Goal: Information Seeking & Learning: Compare options

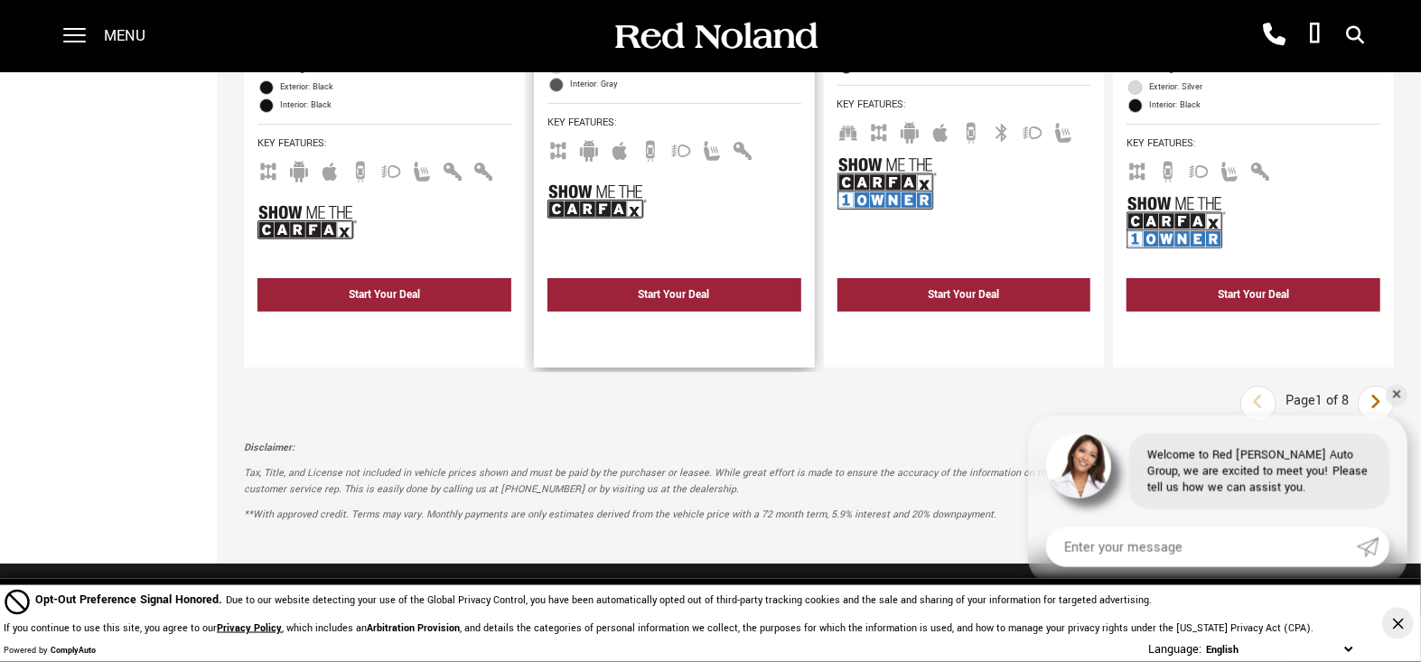
scroll to position [4317, 0]
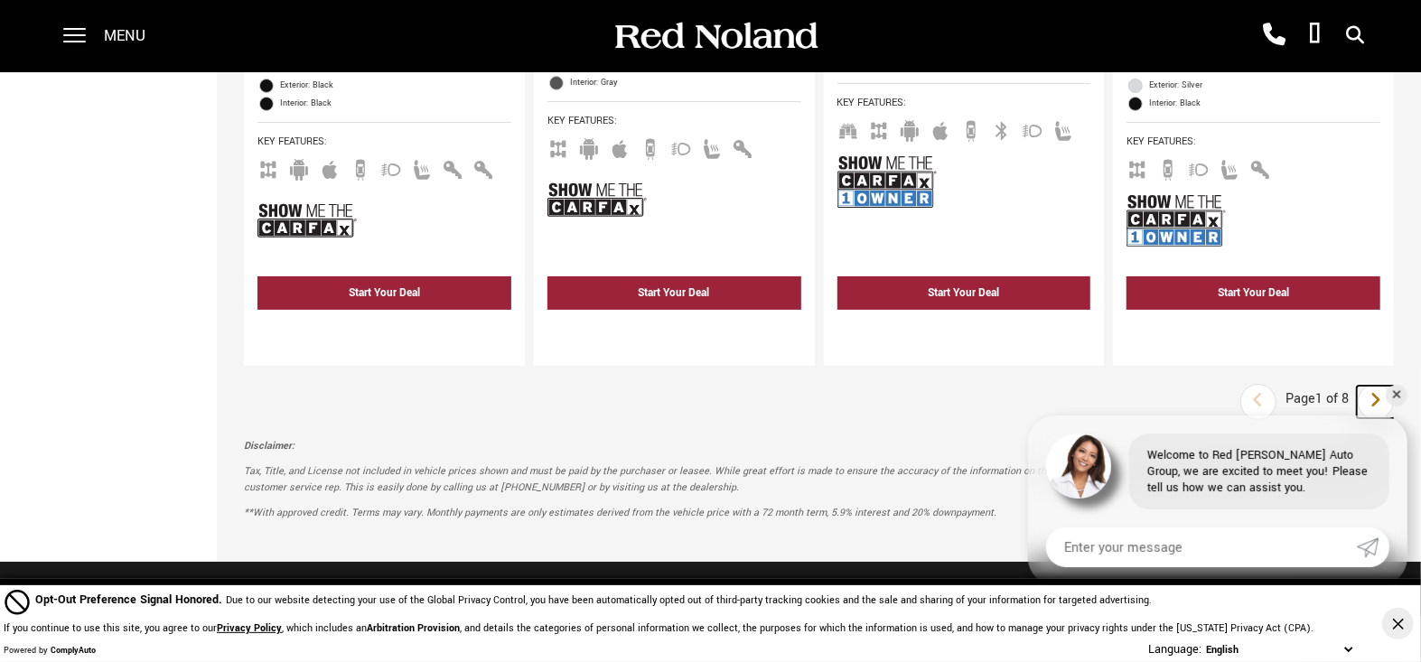
click at [1383, 386] on link "Next" at bounding box center [1376, 402] width 39 height 33
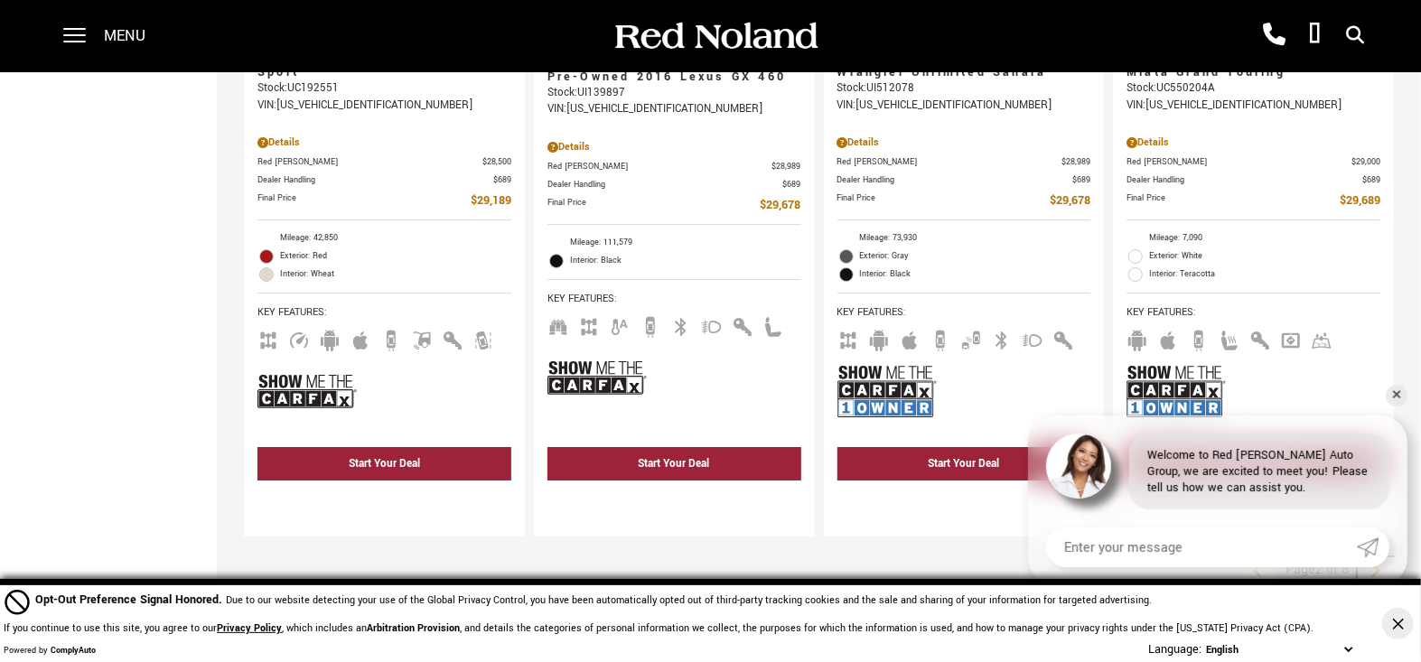
scroll to position [4112, 0]
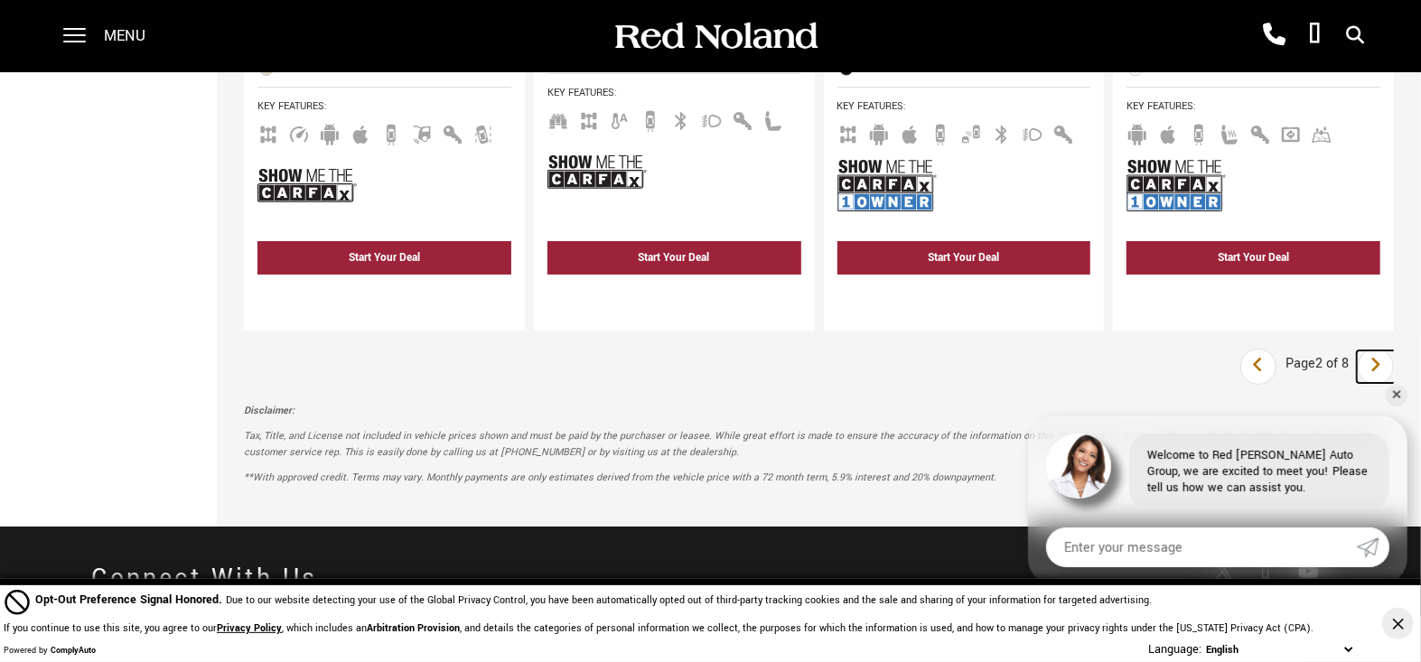
click at [1379, 351] on icon "next page" at bounding box center [1377, 365] width 12 height 29
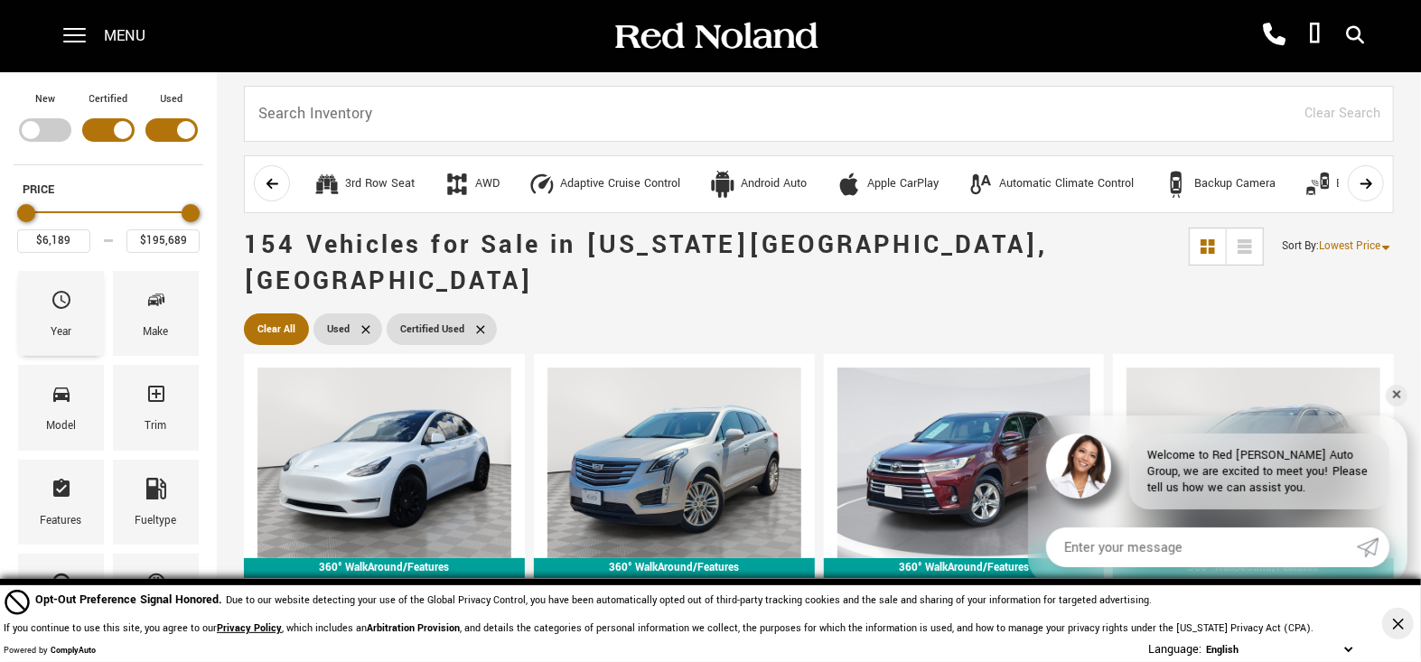
click at [67, 326] on div "Year" at bounding box center [61, 333] width 21 height 20
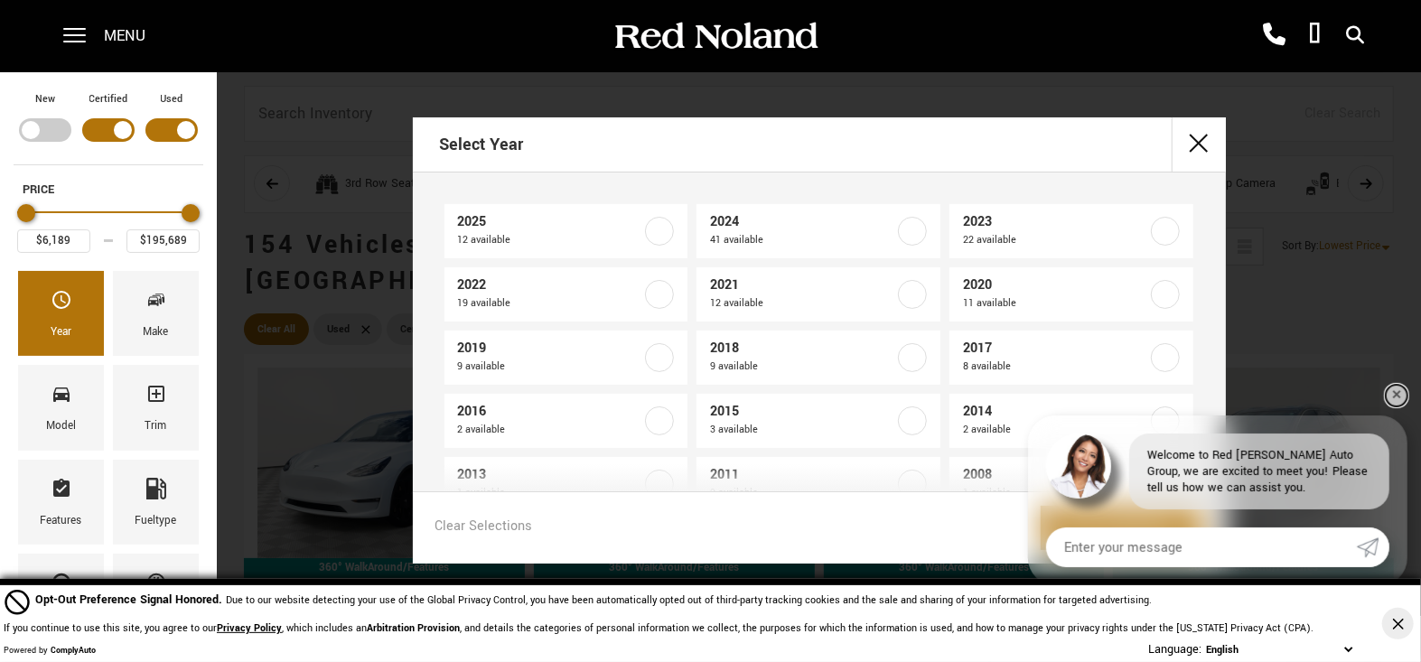
click at [1402, 402] on link "✕" at bounding box center [1397, 396] width 22 height 22
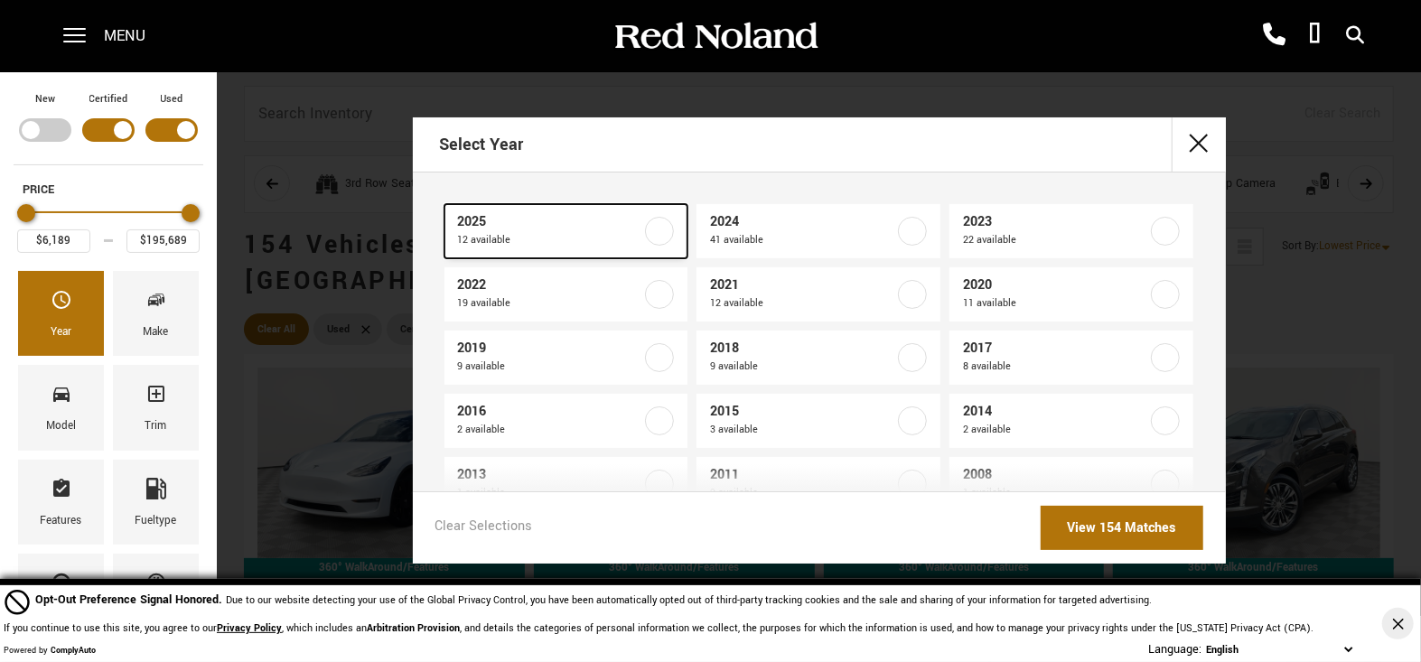
click at [547, 222] on span "2025" at bounding box center [550, 222] width 184 height 18
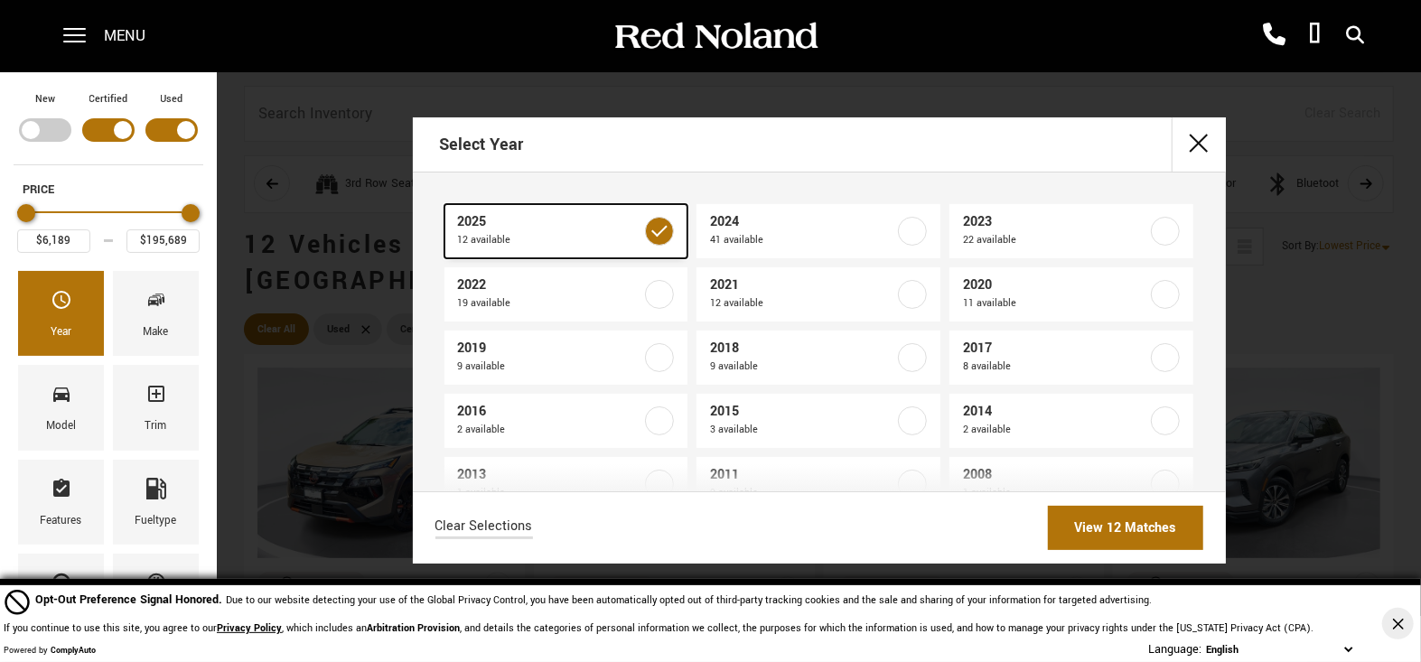
type input "$34,678"
checkbox input "true"
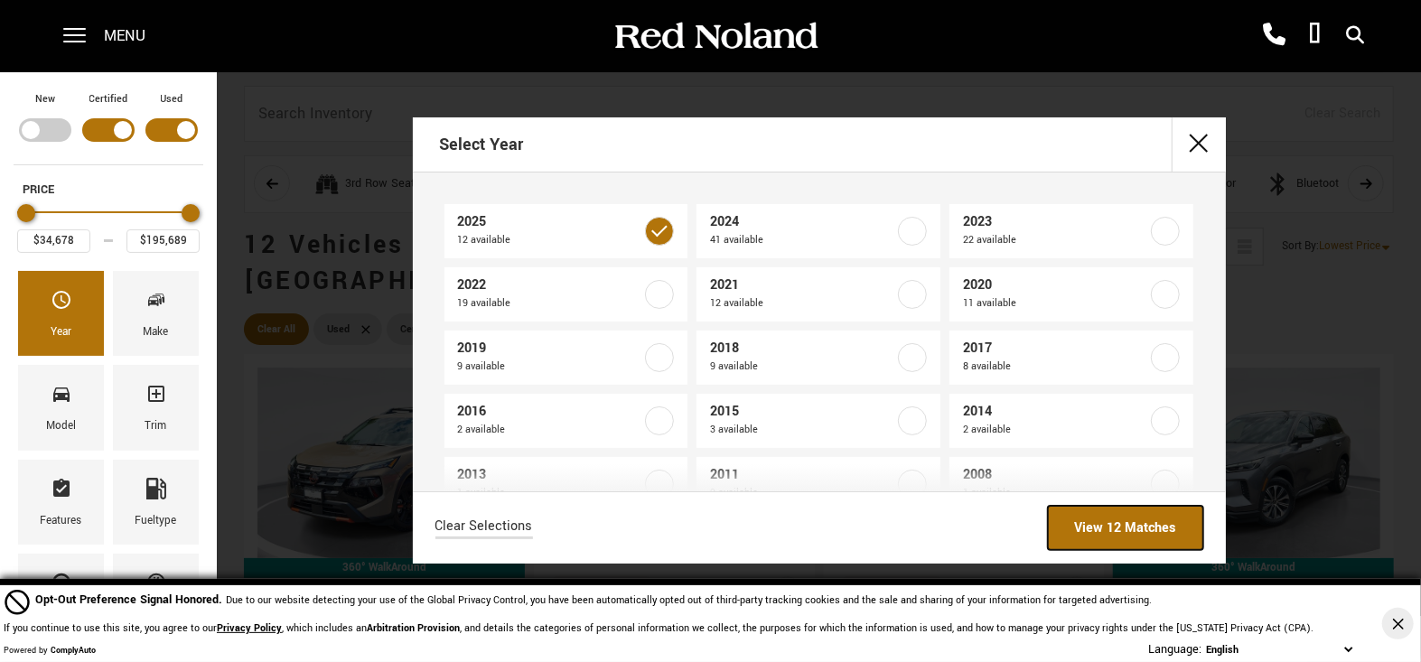
click at [1091, 530] on link "View 12 Matches" at bounding box center [1125, 528] width 155 height 44
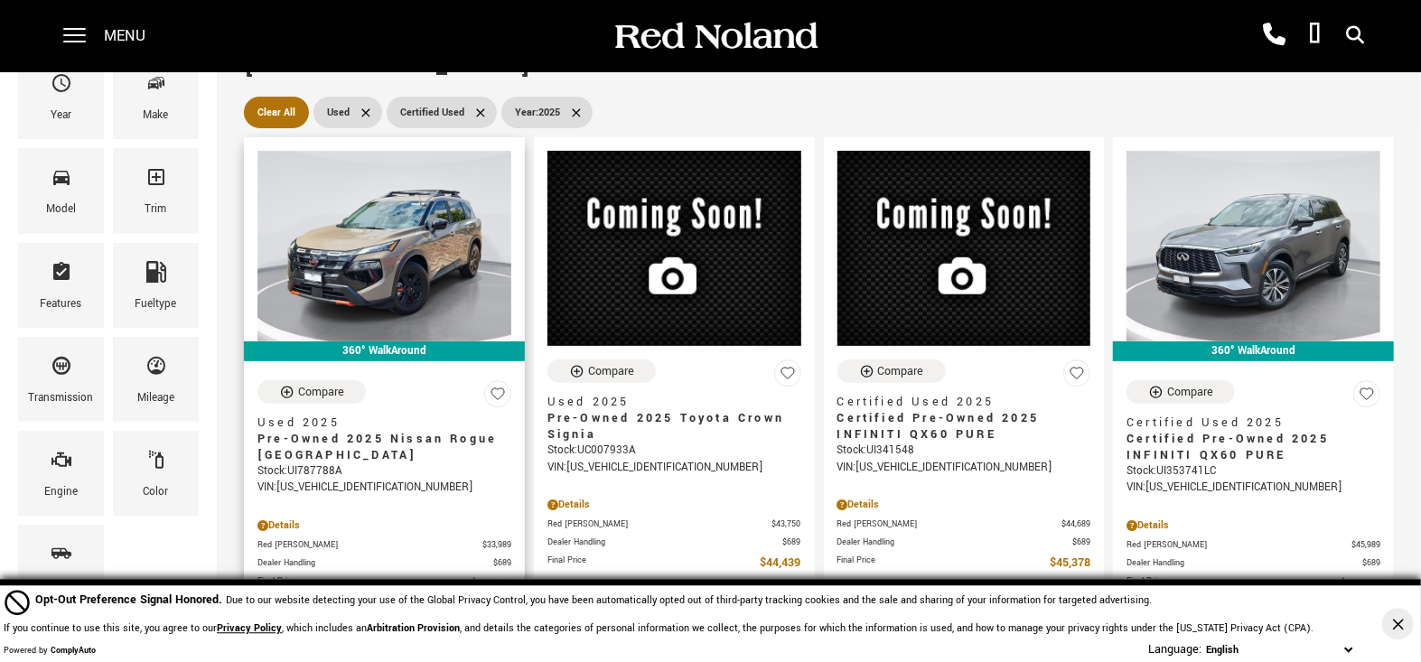
scroll to position [205, 0]
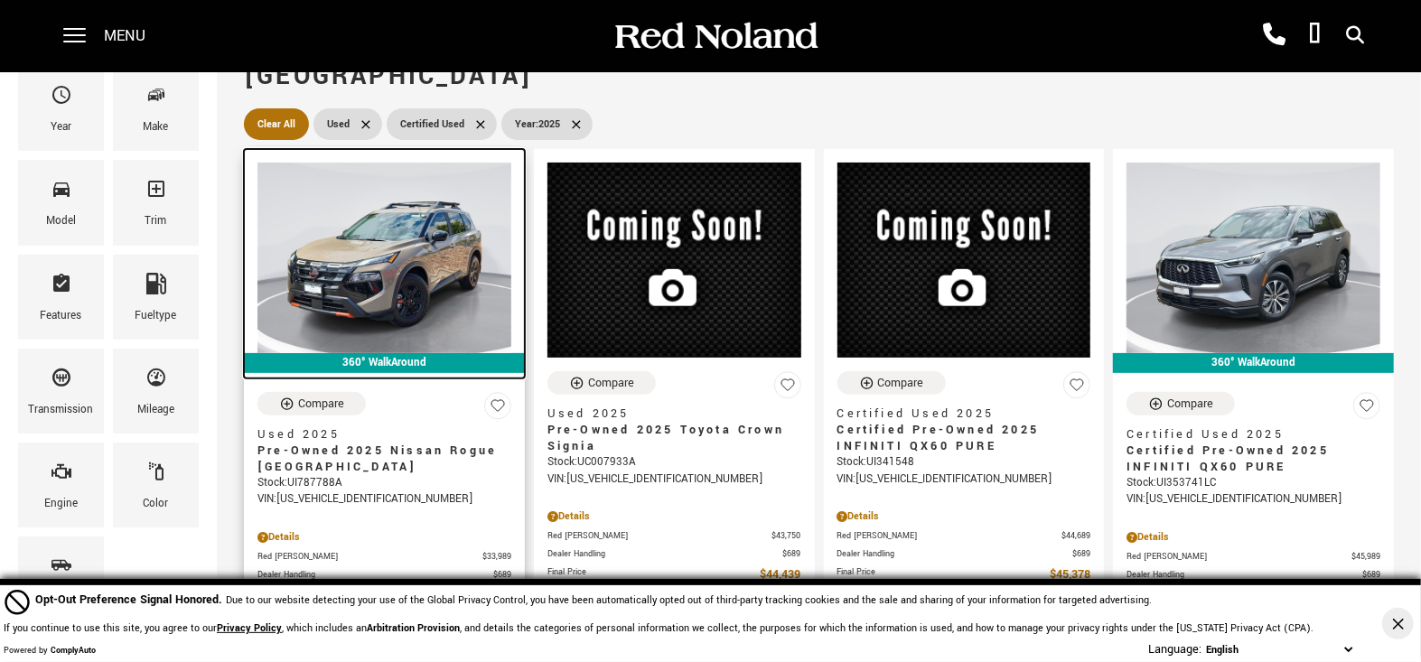
click at [382, 267] on img at bounding box center [385, 258] width 254 height 191
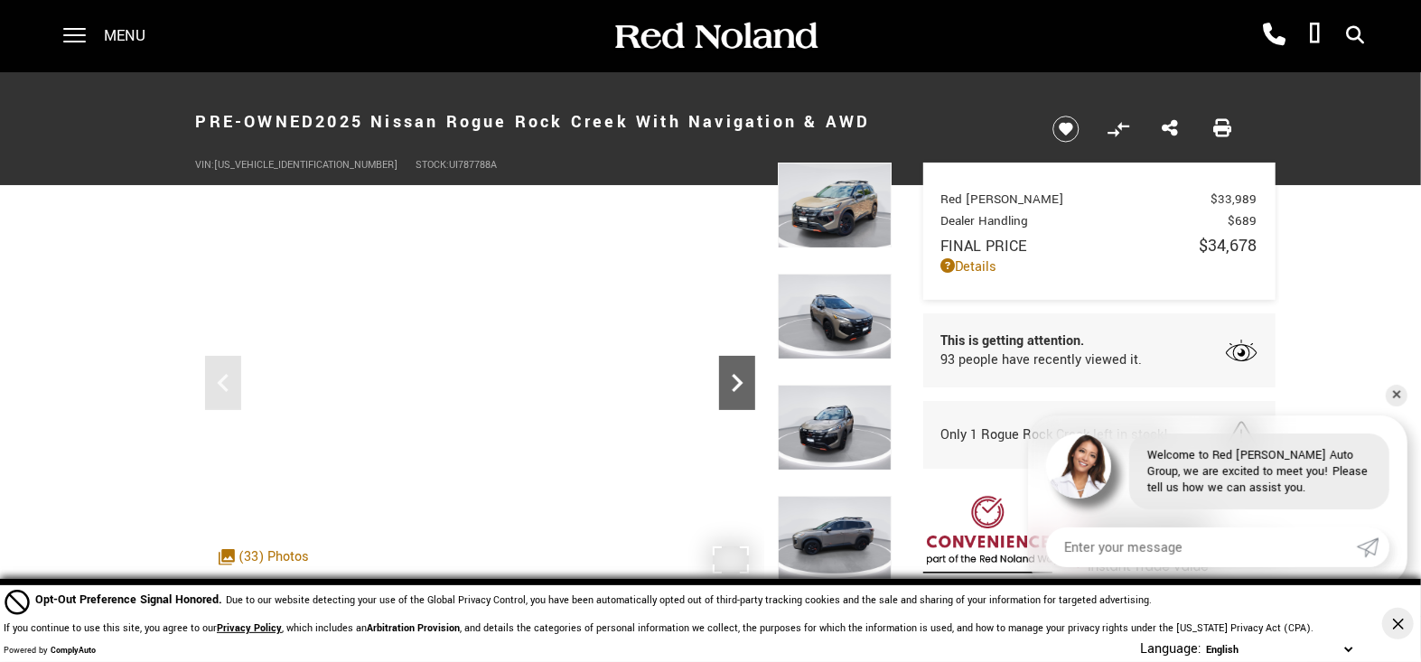
click at [730, 380] on icon "Next" at bounding box center [737, 383] width 36 height 36
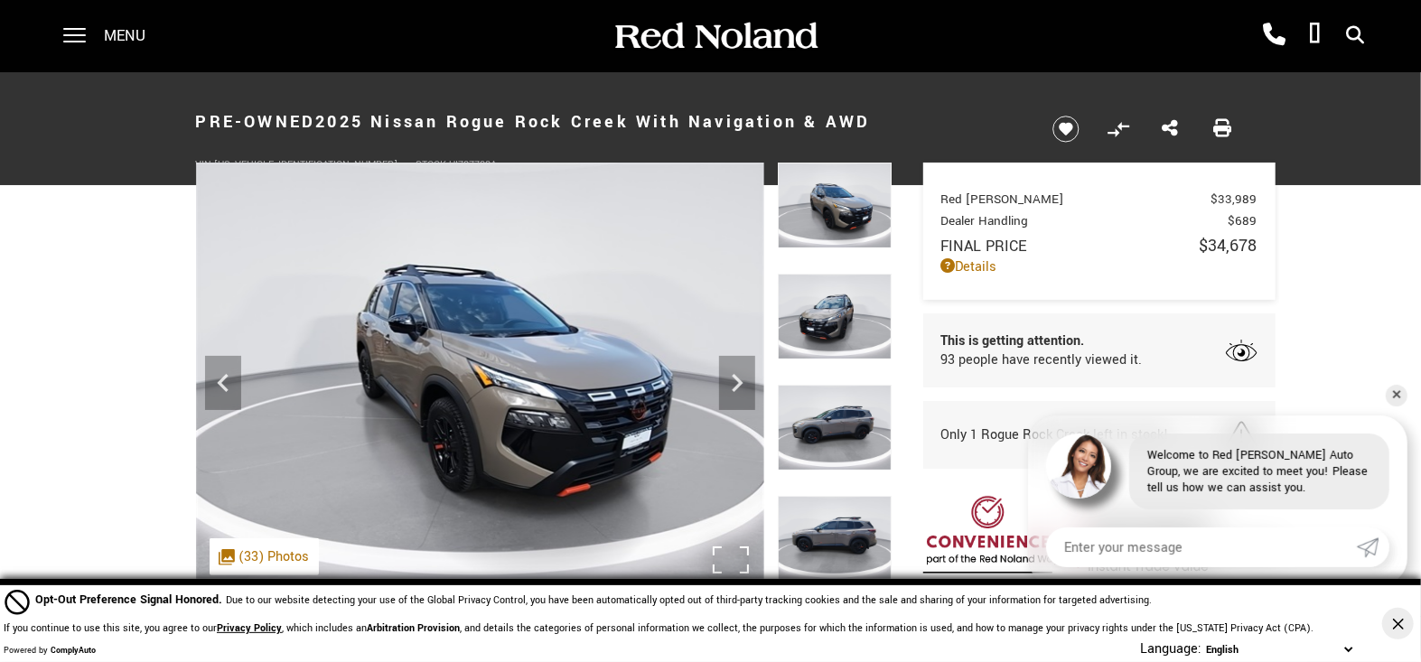
click at [622, 393] on img at bounding box center [480, 376] width 568 height 427
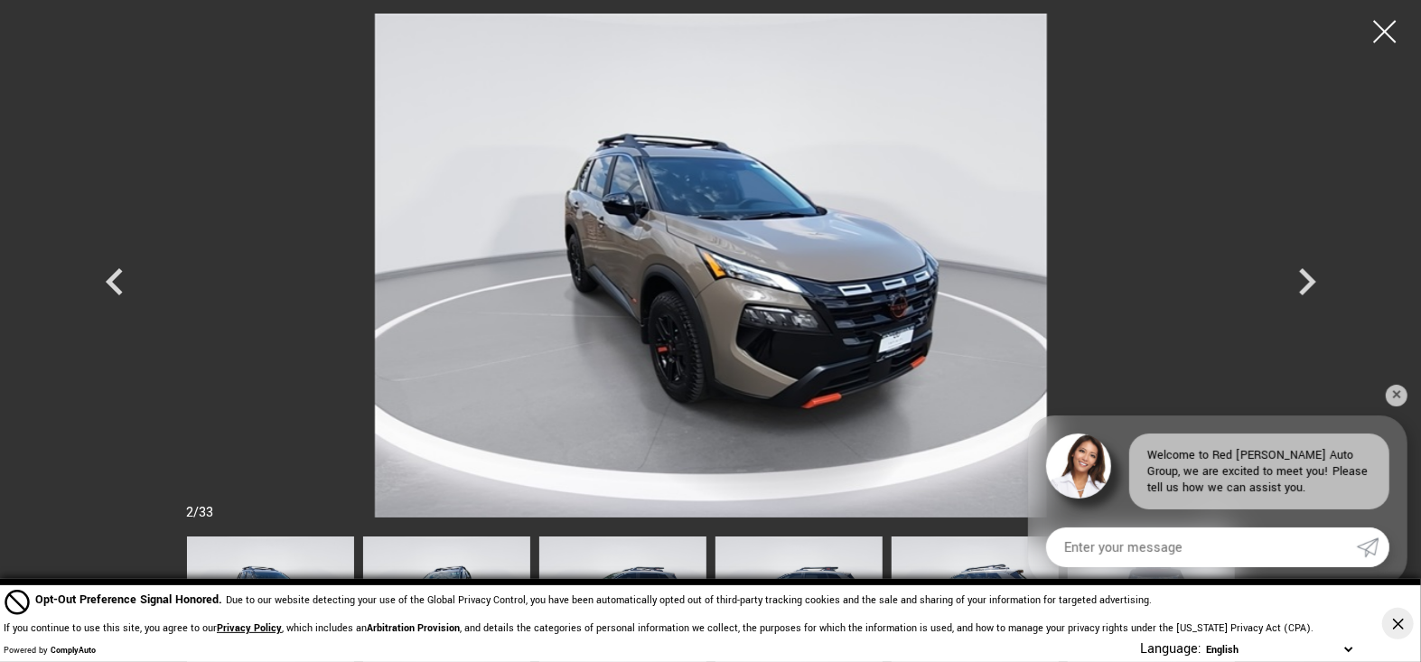
click at [690, 347] on img at bounding box center [711, 266] width 1084 height 504
click at [1309, 281] on icon "Next" at bounding box center [1307, 281] width 17 height 27
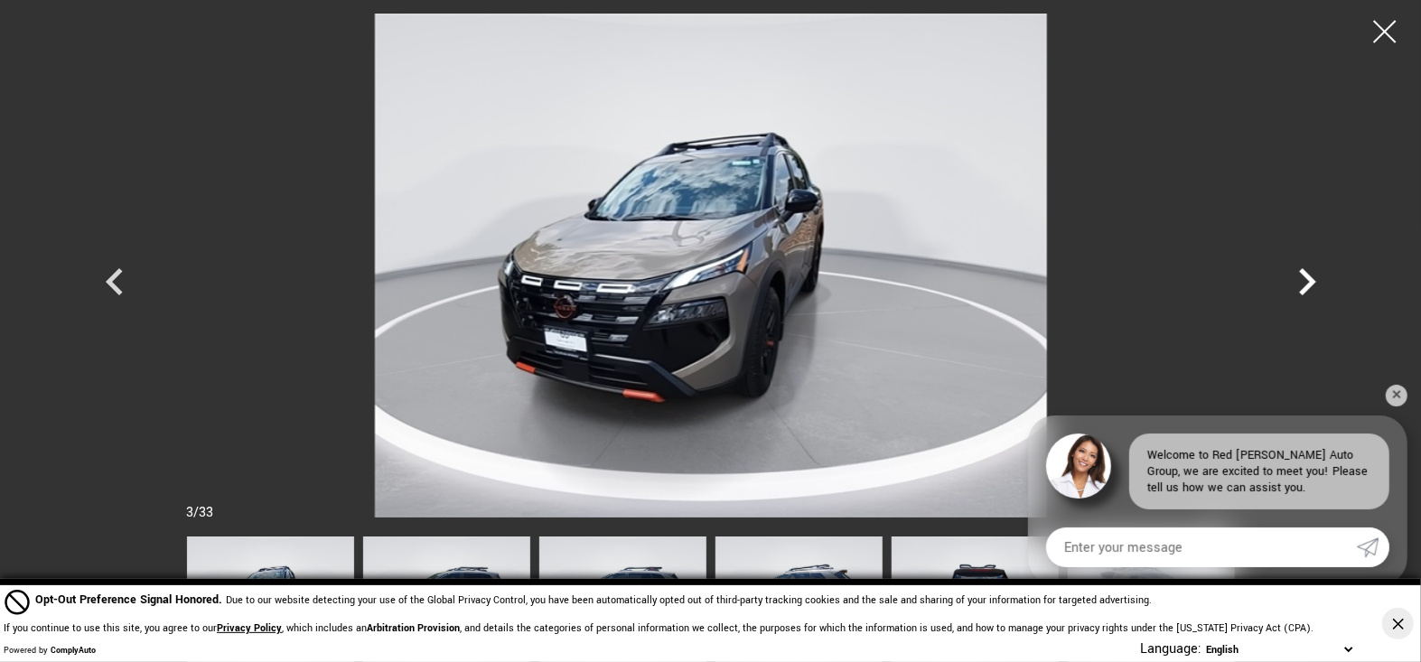
click at [1309, 281] on icon "Next" at bounding box center [1307, 281] width 17 height 27
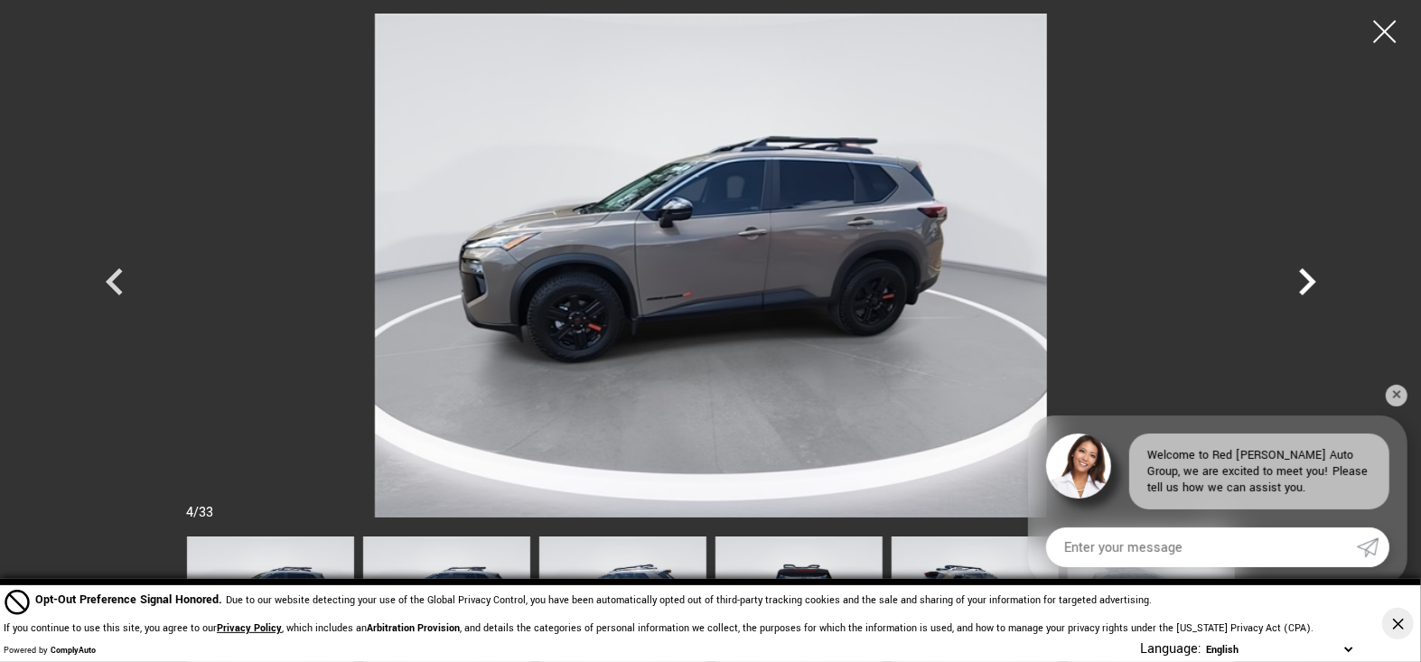
click at [1306, 281] on icon "Next" at bounding box center [1307, 282] width 54 height 54
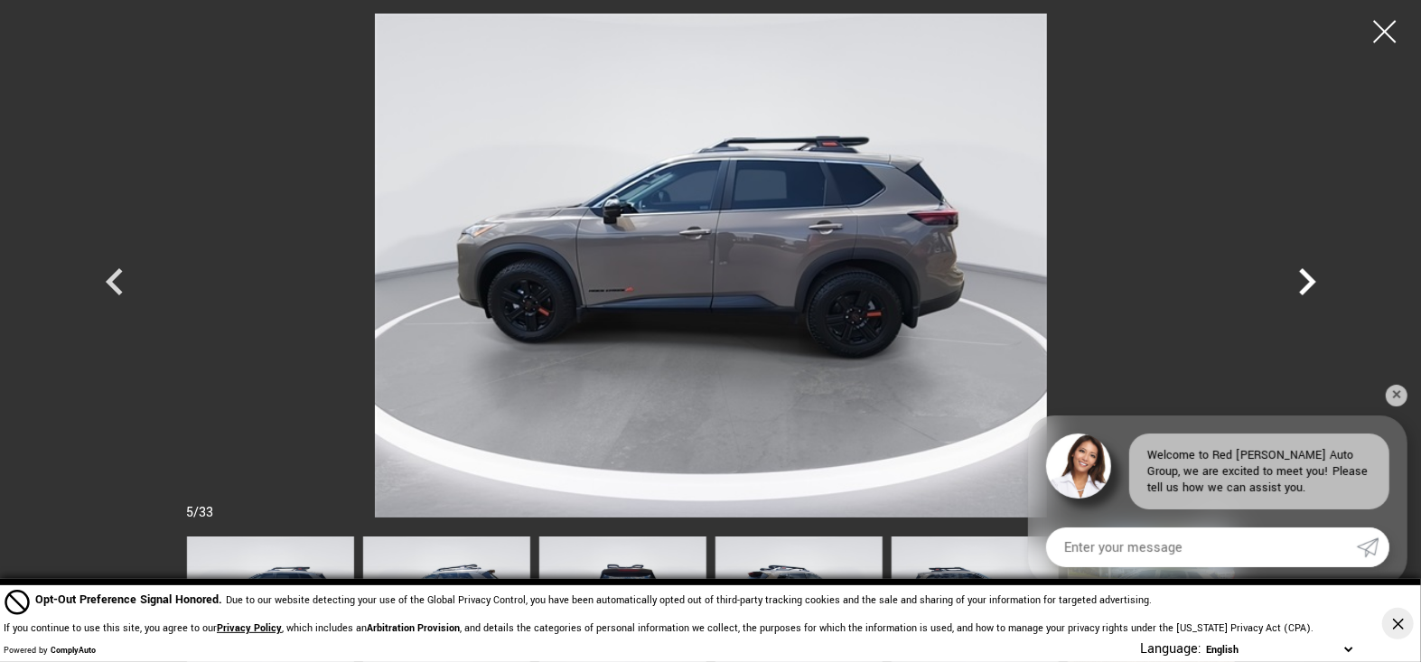
click at [1306, 281] on icon "Next" at bounding box center [1307, 282] width 54 height 54
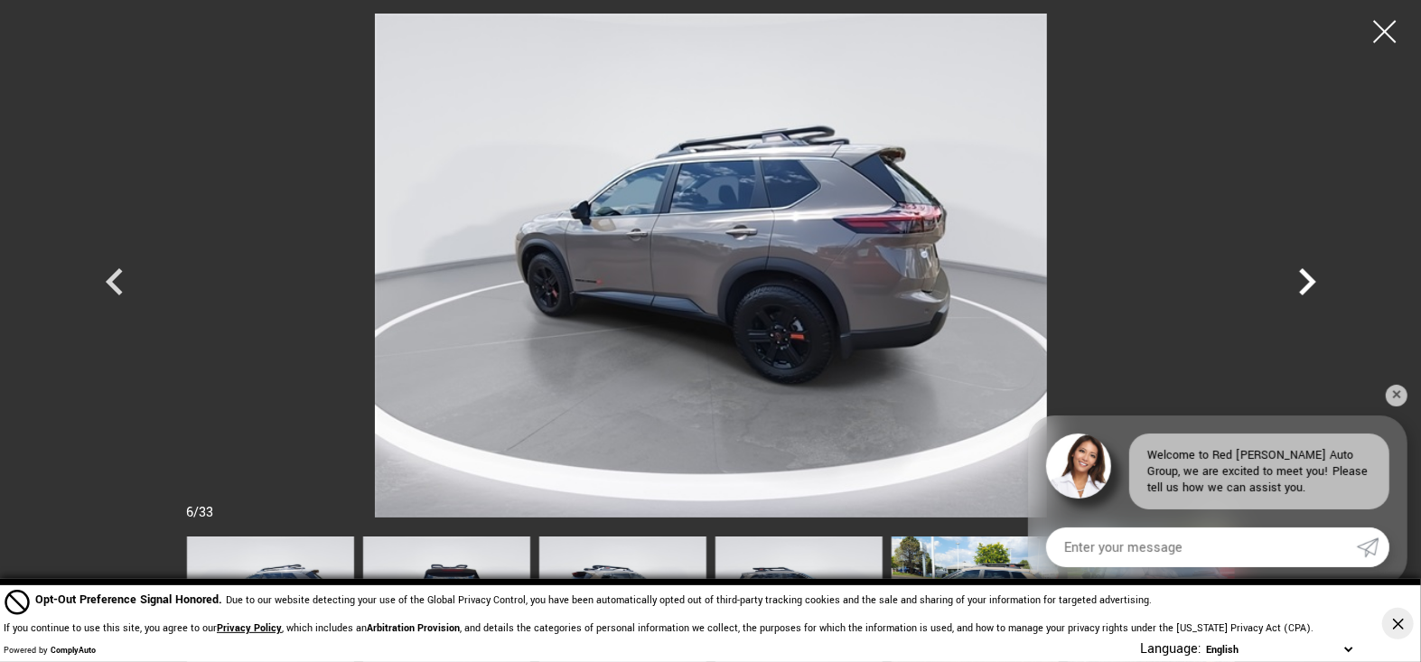
click at [1306, 281] on icon "Next" at bounding box center [1307, 282] width 54 height 54
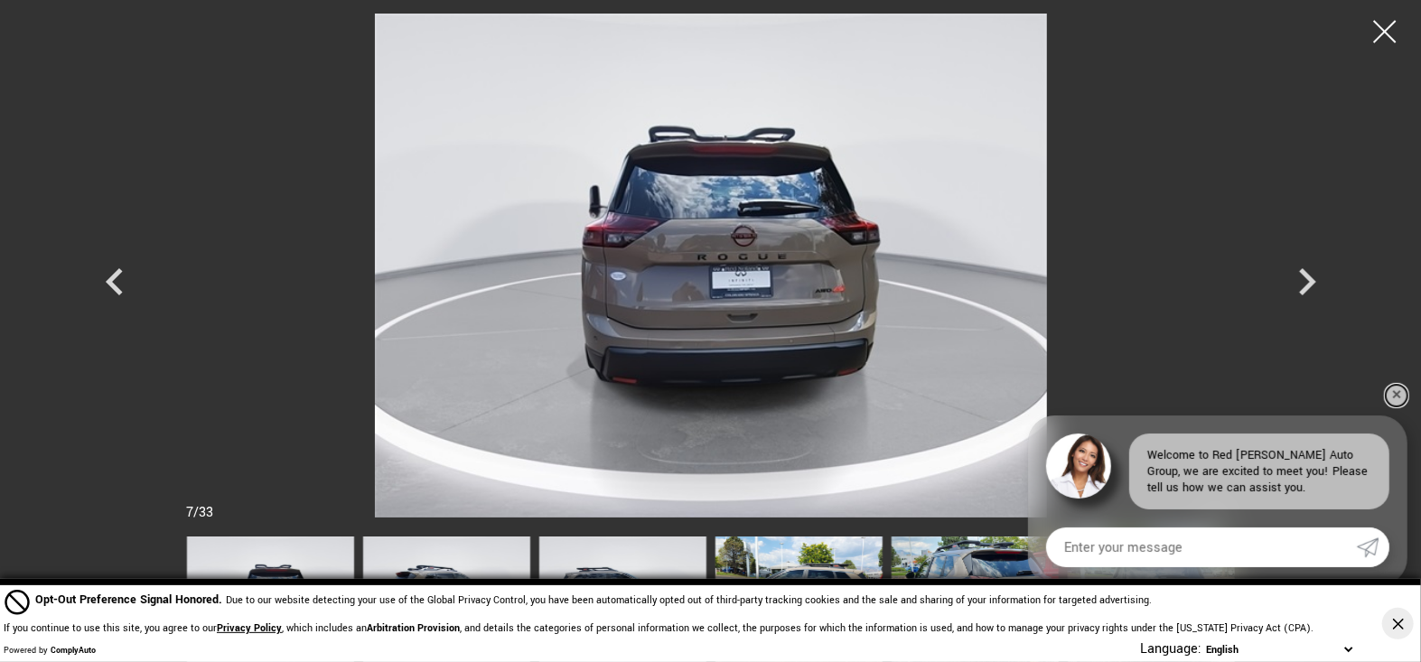
click at [1396, 397] on link "✕" at bounding box center [1397, 396] width 22 height 22
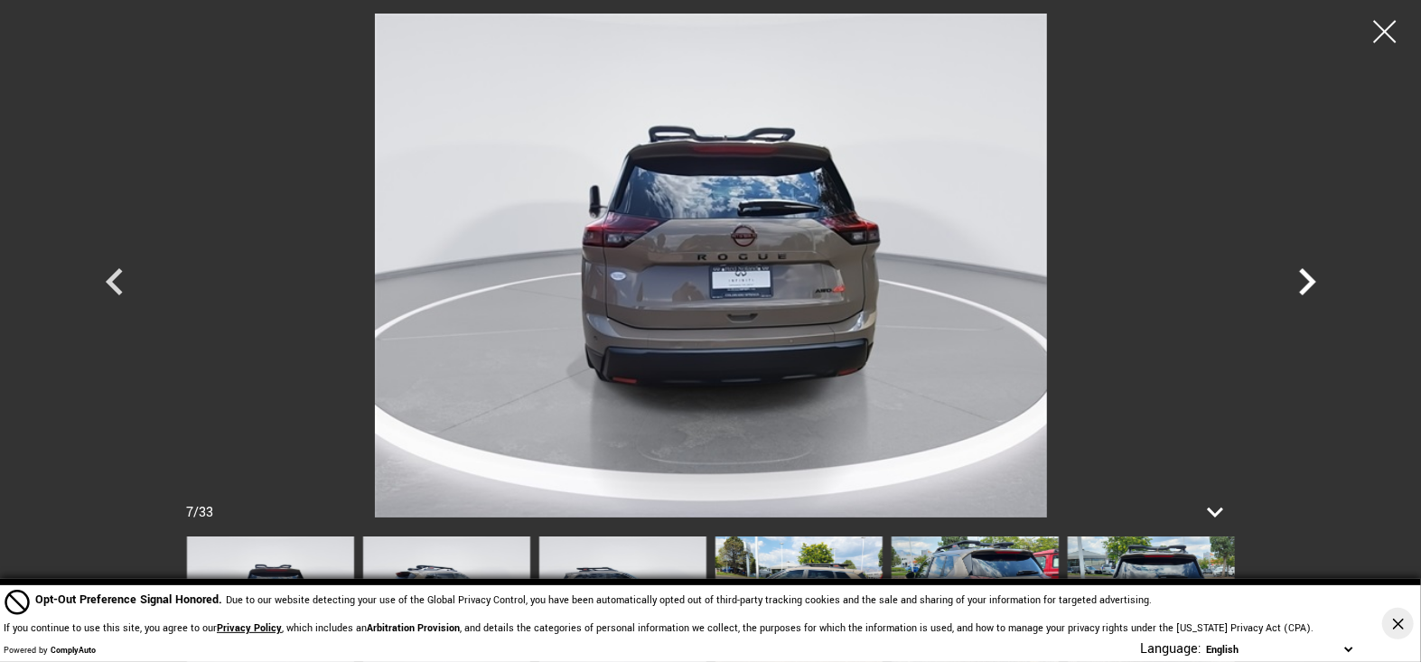
click at [1305, 287] on icon "Next" at bounding box center [1307, 281] width 17 height 27
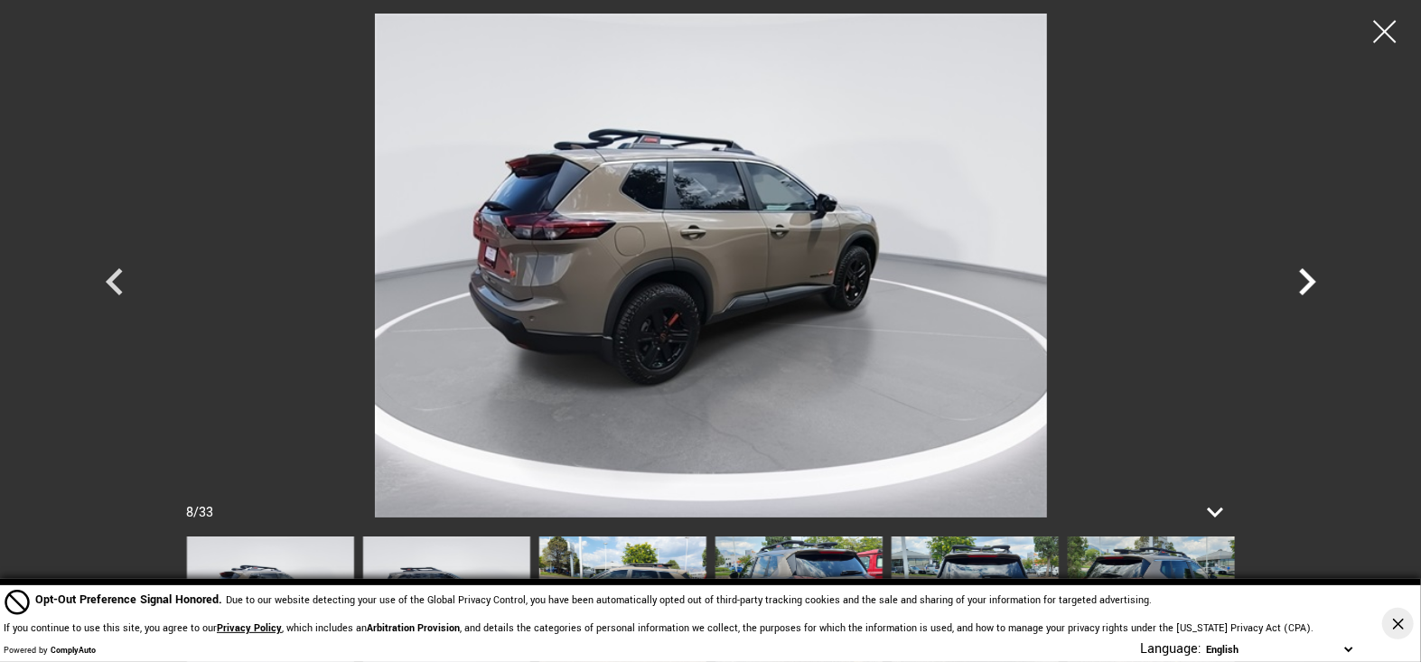
click at [1305, 287] on icon "Next" at bounding box center [1307, 281] width 17 height 27
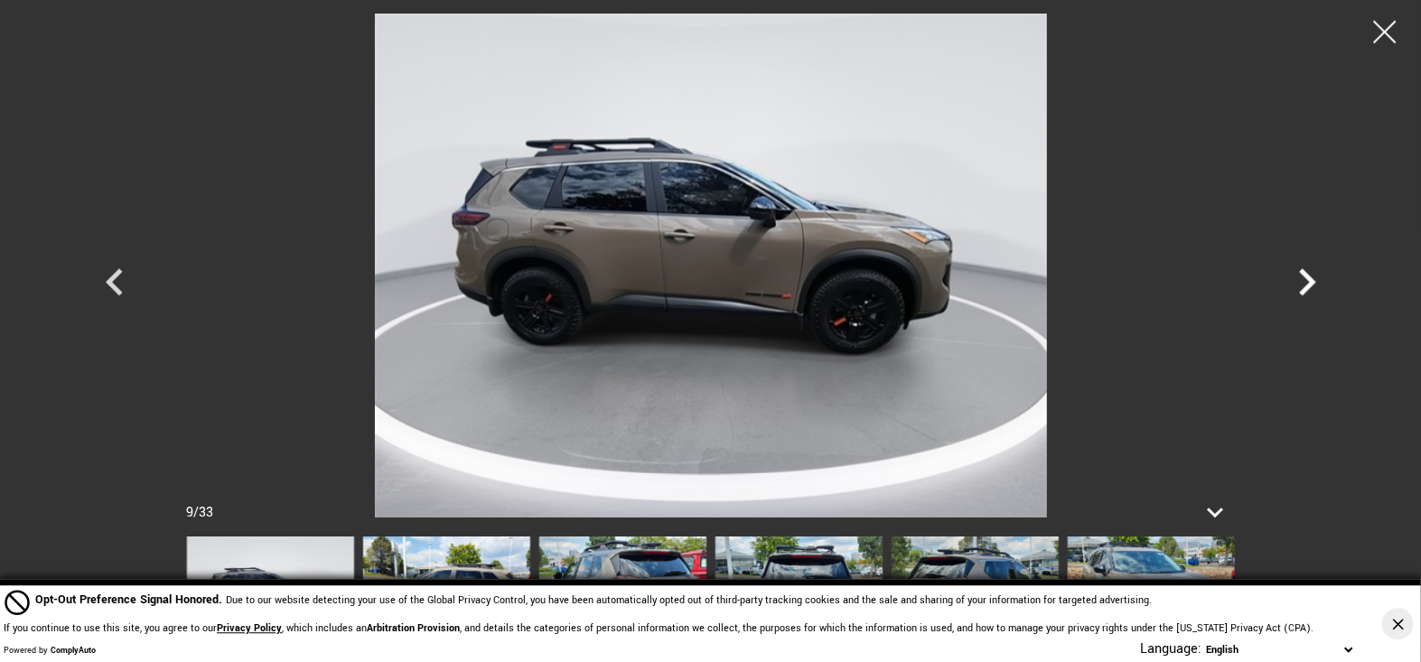
scroll to position [1027, 0]
click at [1312, 280] on icon "Next" at bounding box center [1307, 281] width 17 height 27
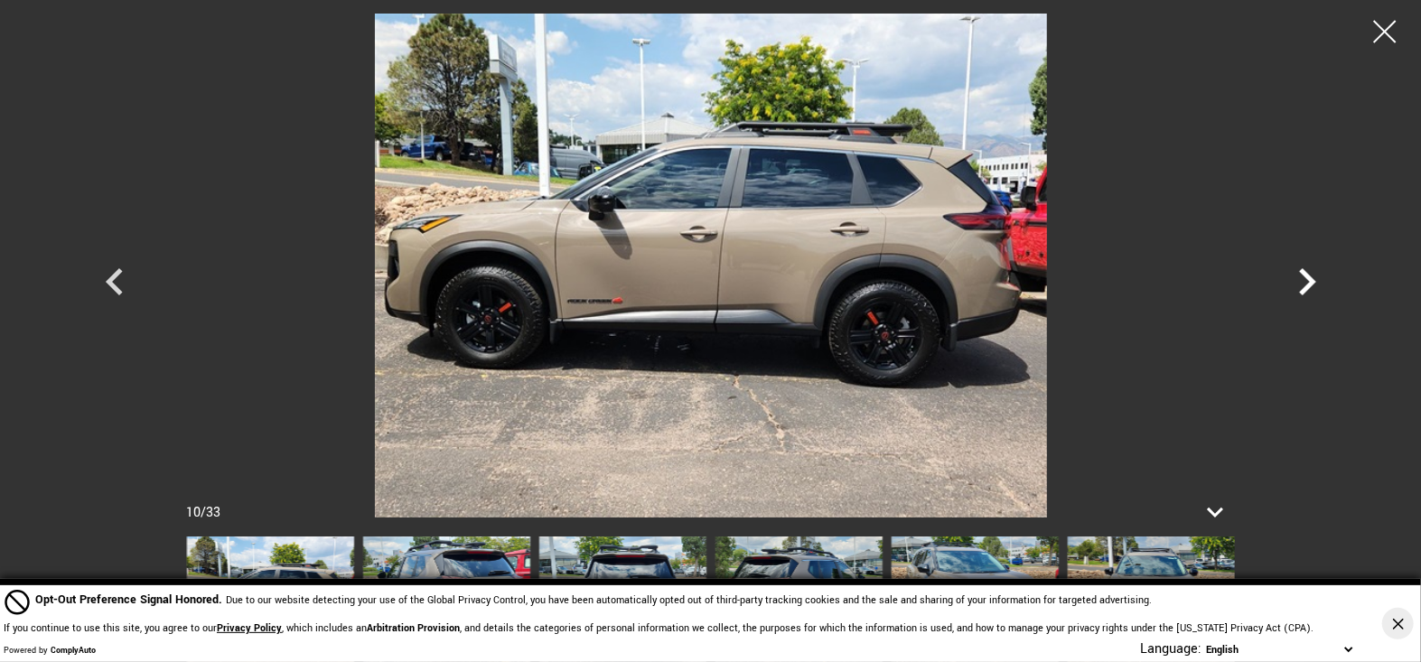
click at [1300, 283] on icon "Next" at bounding box center [1307, 282] width 54 height 54
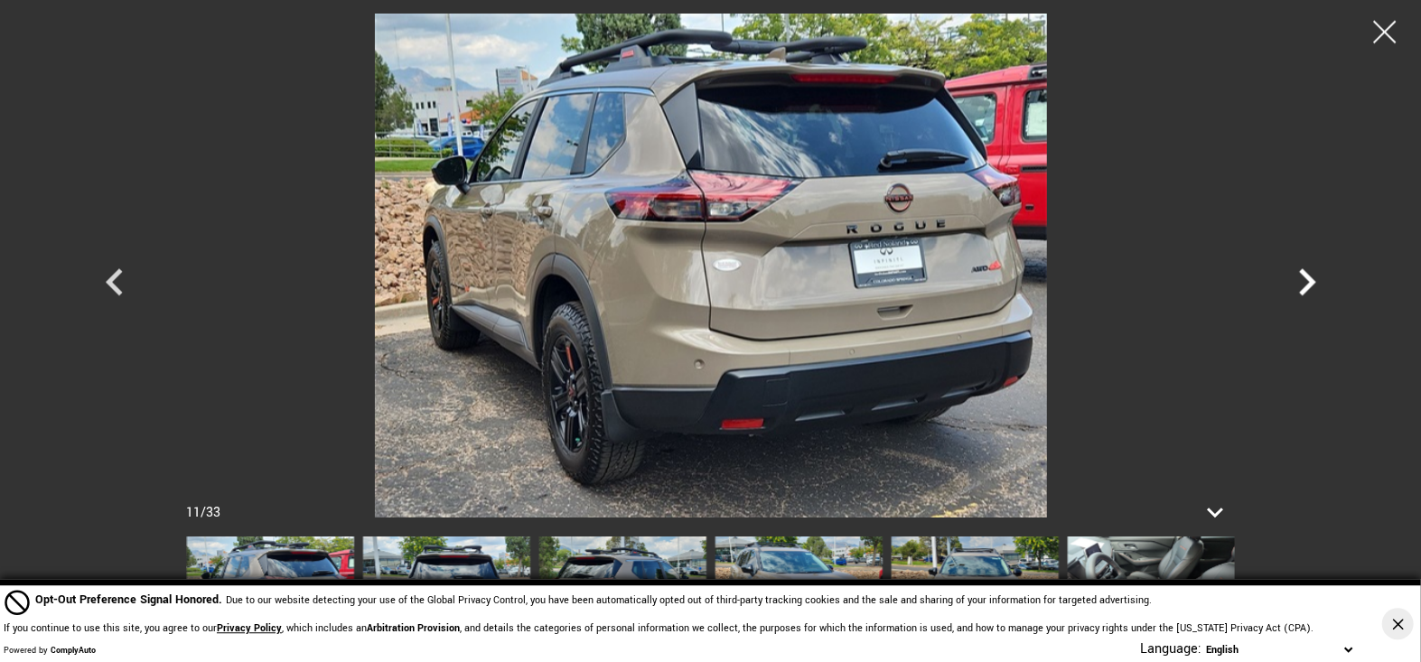
scroll to position [1234, 0]
click at [1304, 280] on icon "Next" at bounding box center [1307, 282] width 54 height 54
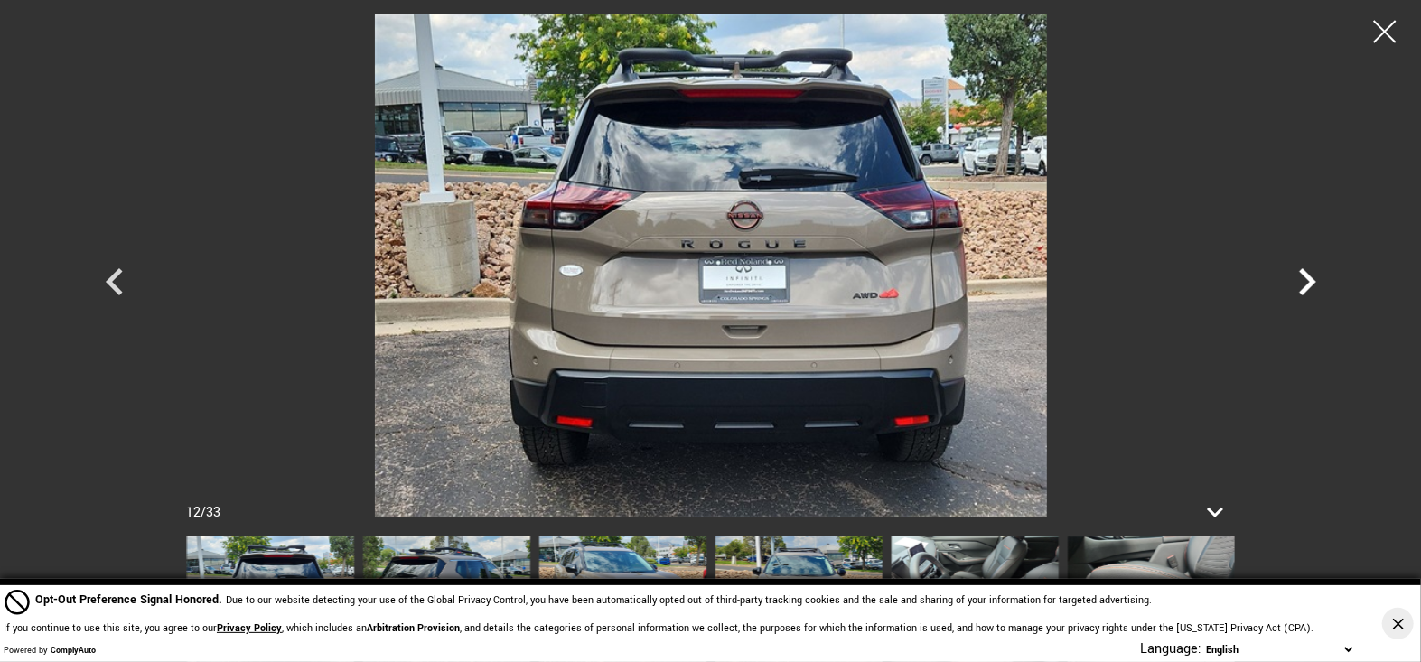
click at [1304, 280] on icon "Next" at bounding box center [1307, 282] width 54 height 54
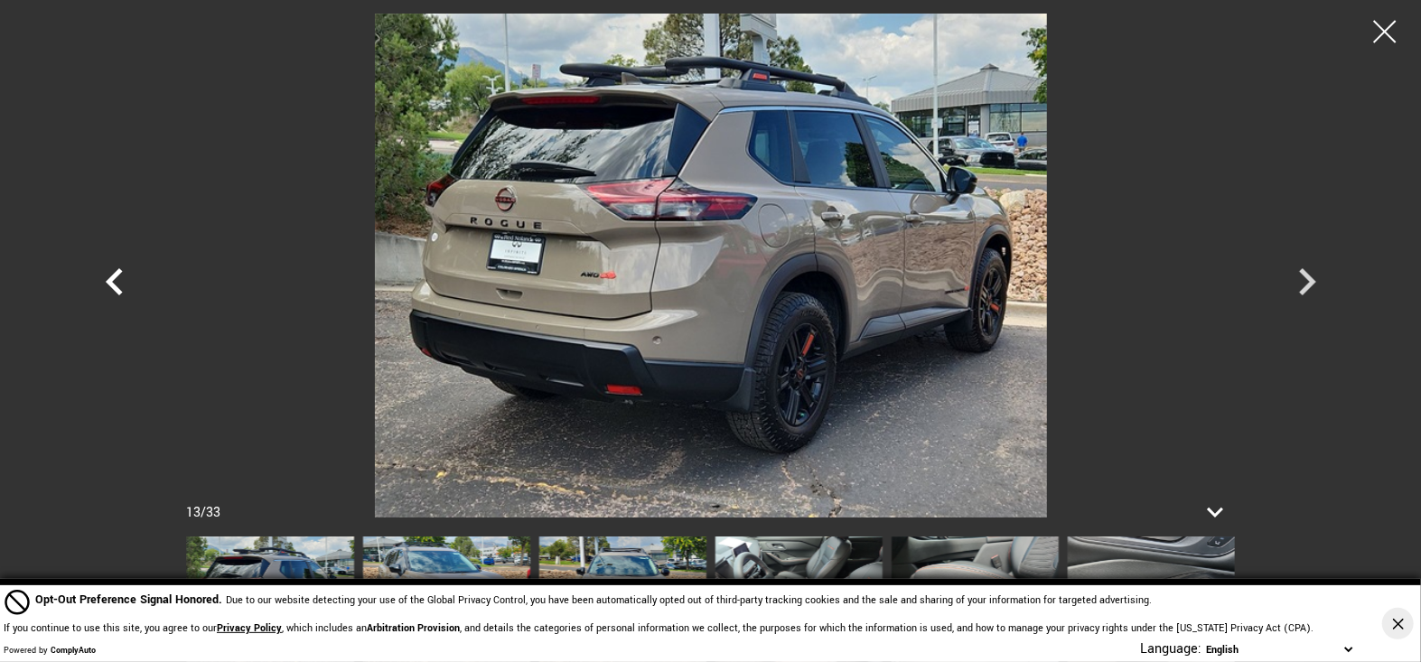
click at [116, 275] on icon "Previous" at bounding box center [114, 281] width 17 height 27
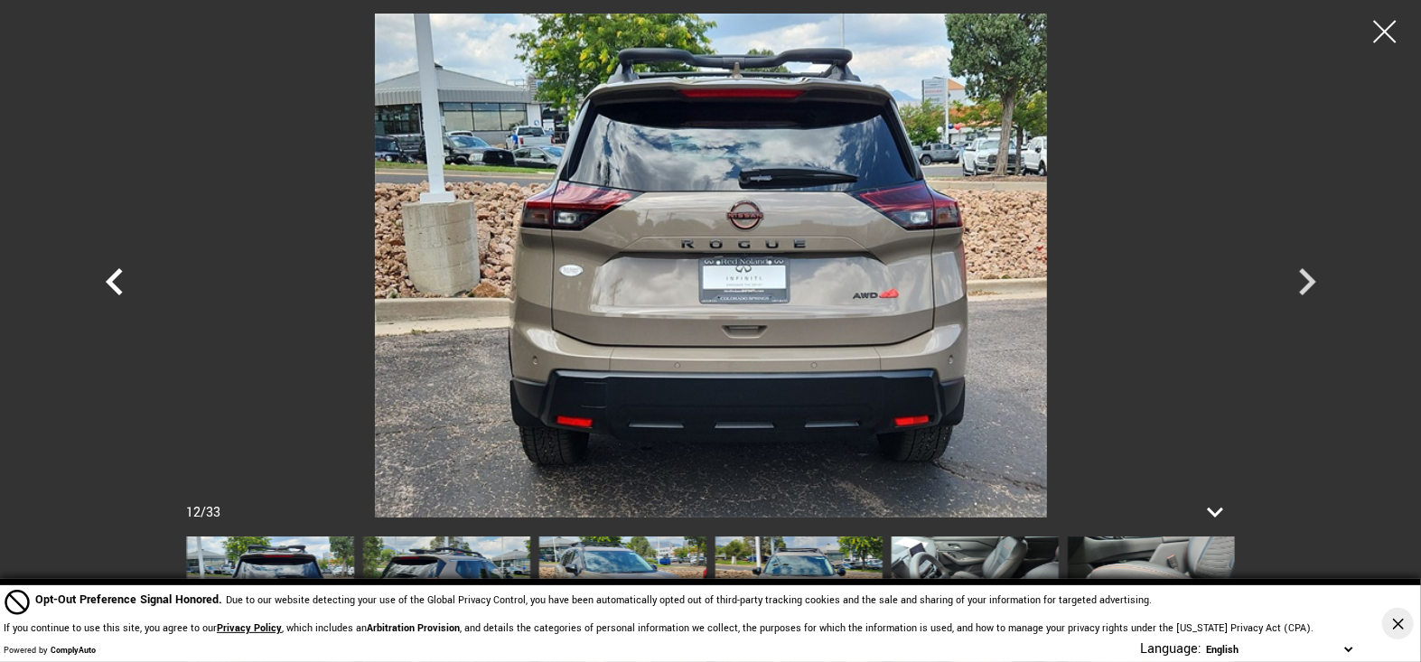
click at [116, 275] on icon "Previous" at bounding box center [114, 281] width 17 height 27
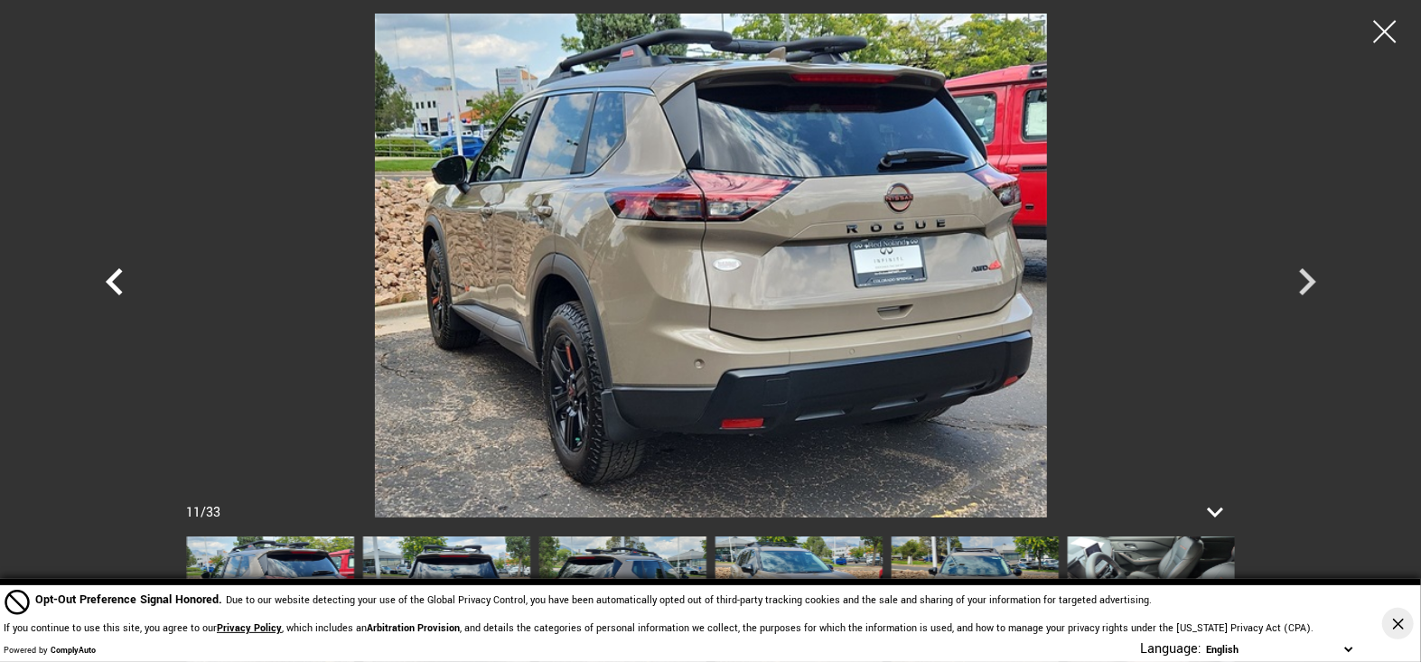
click at [116, 275] on icon "Previous" at bounding box center [114, 281] width 17 height 27
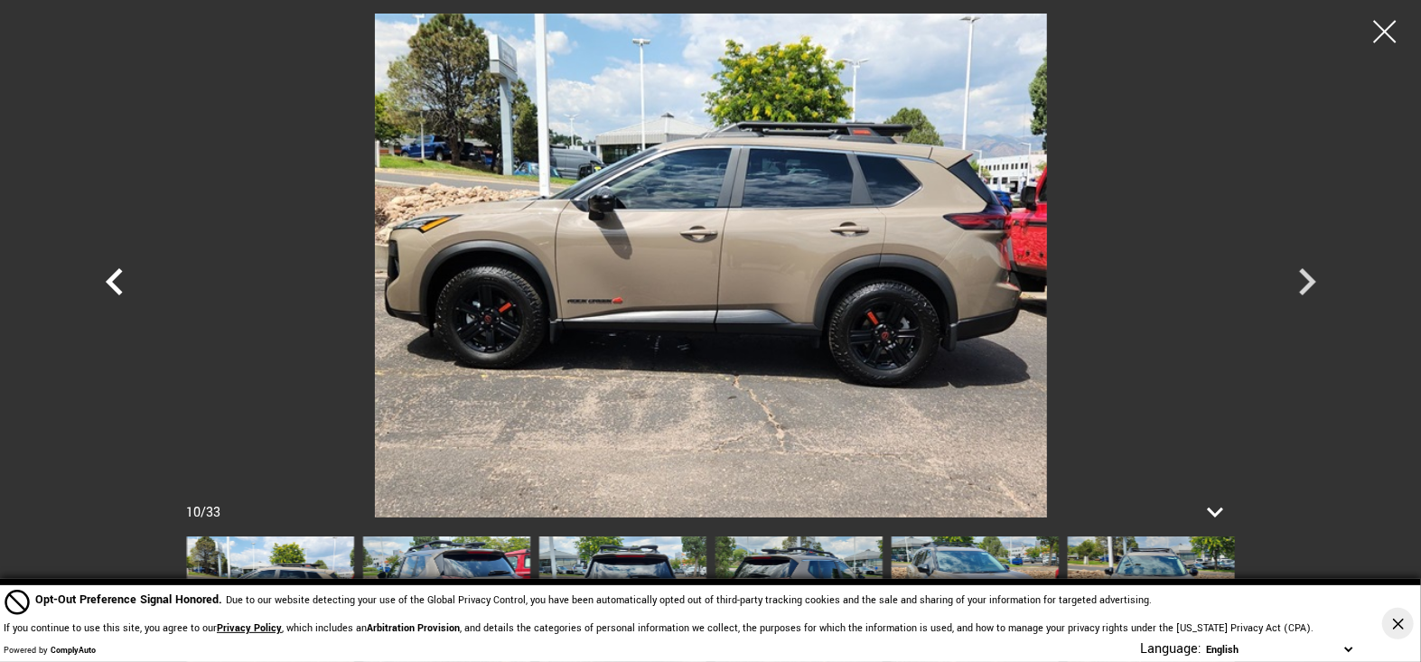
click at [116, 275] on icon "Previous" at bounding box center [114, 281] width 17 height 27
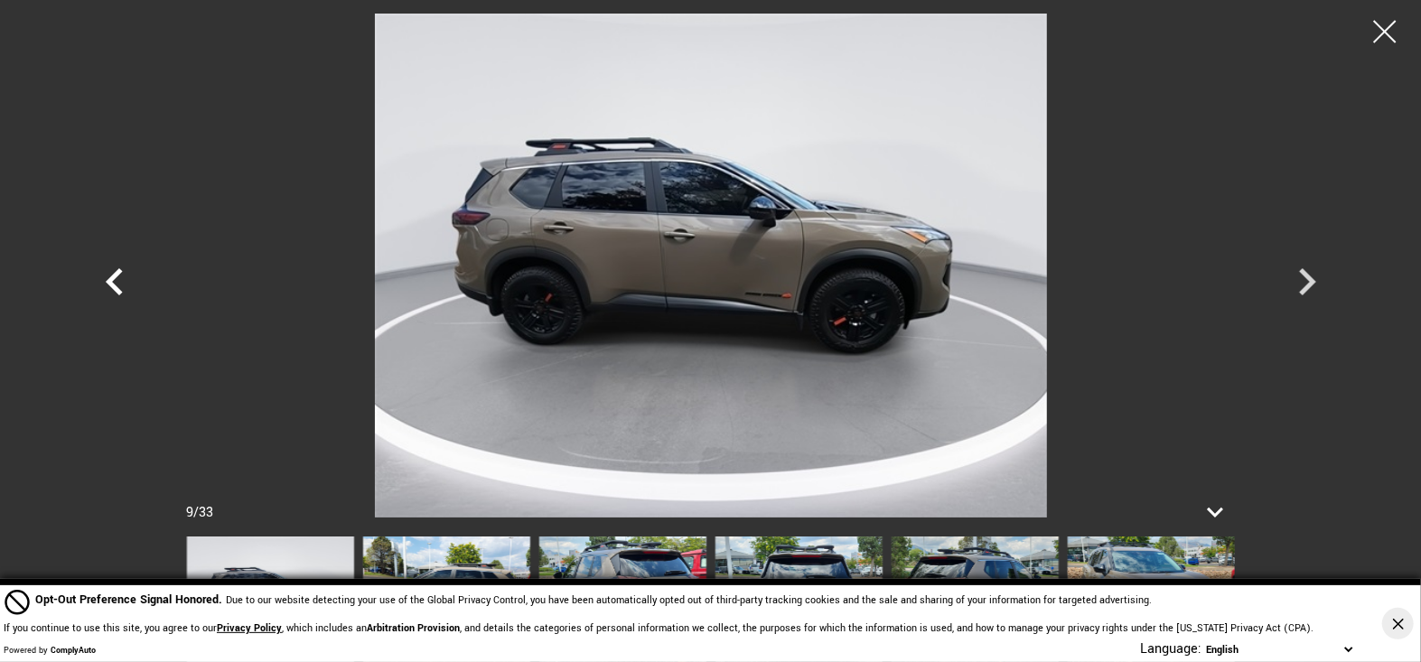
click at [116, 275] on icon "Previous" at bounding box center [114, 281] width 17 height 27
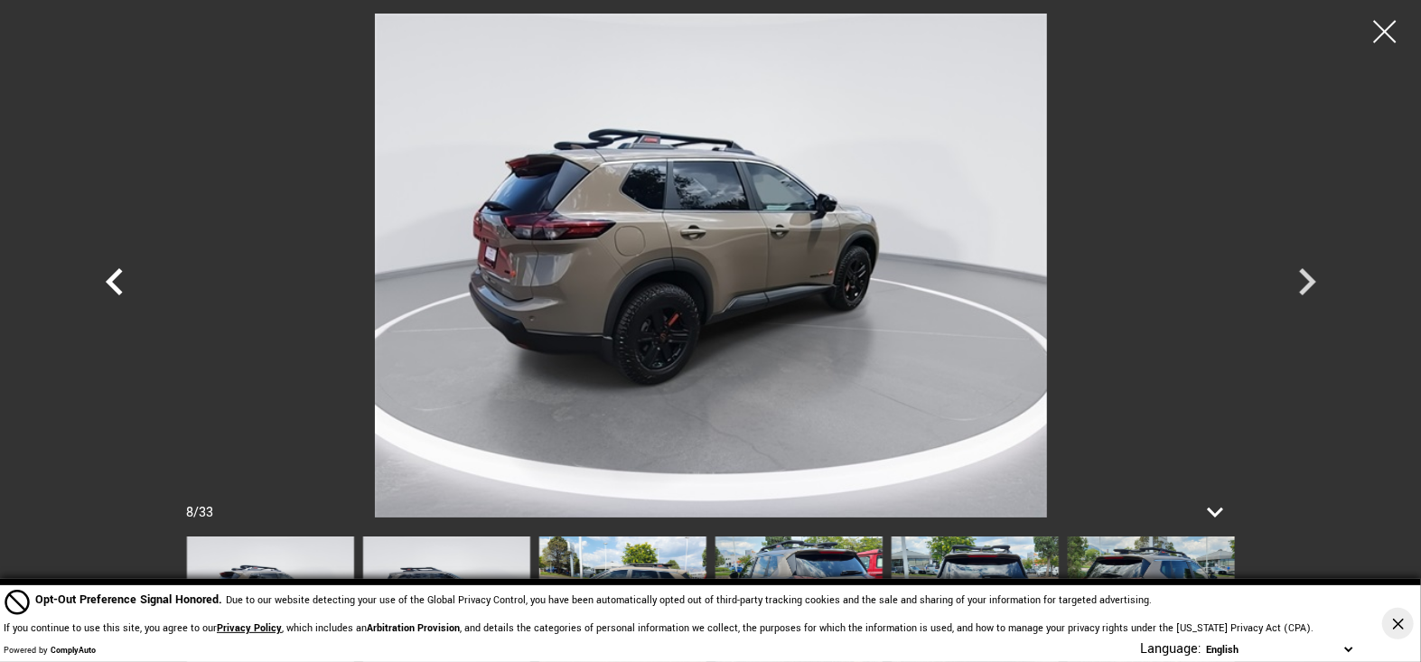
click at [116, 275] on icon "Previous" at bounding box center [114, 281] width 17 height 27
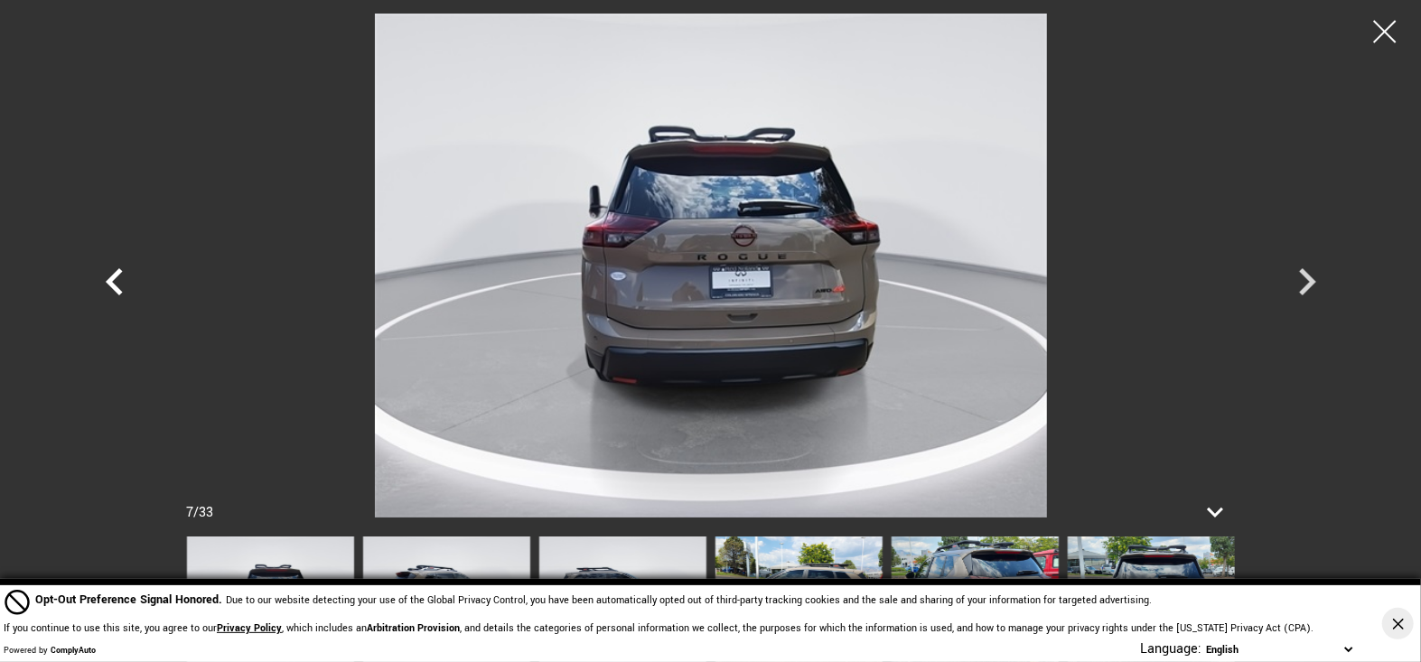
click at [116, 275] on icon "Previous" at bounding box center [114, 281] width 17 height 27
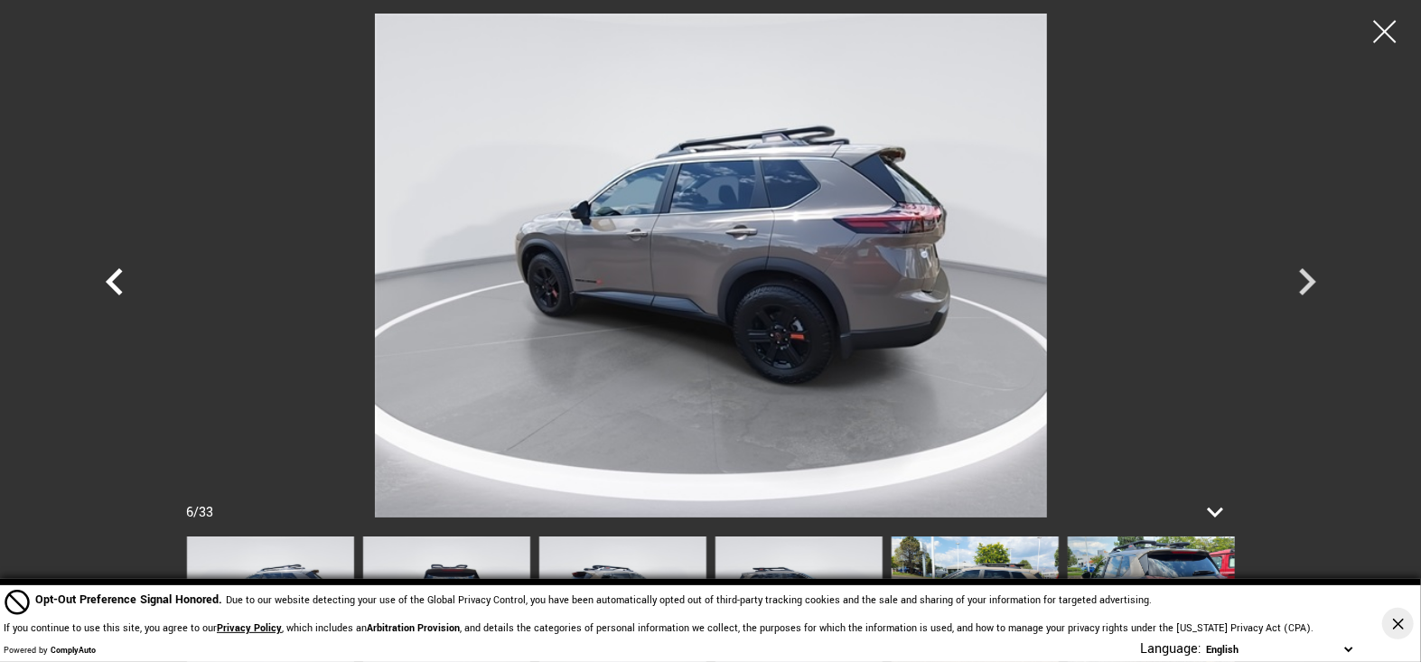
click at [116, 275] on icon "Previous" at bounding box center [114, 281] width 17 height 27
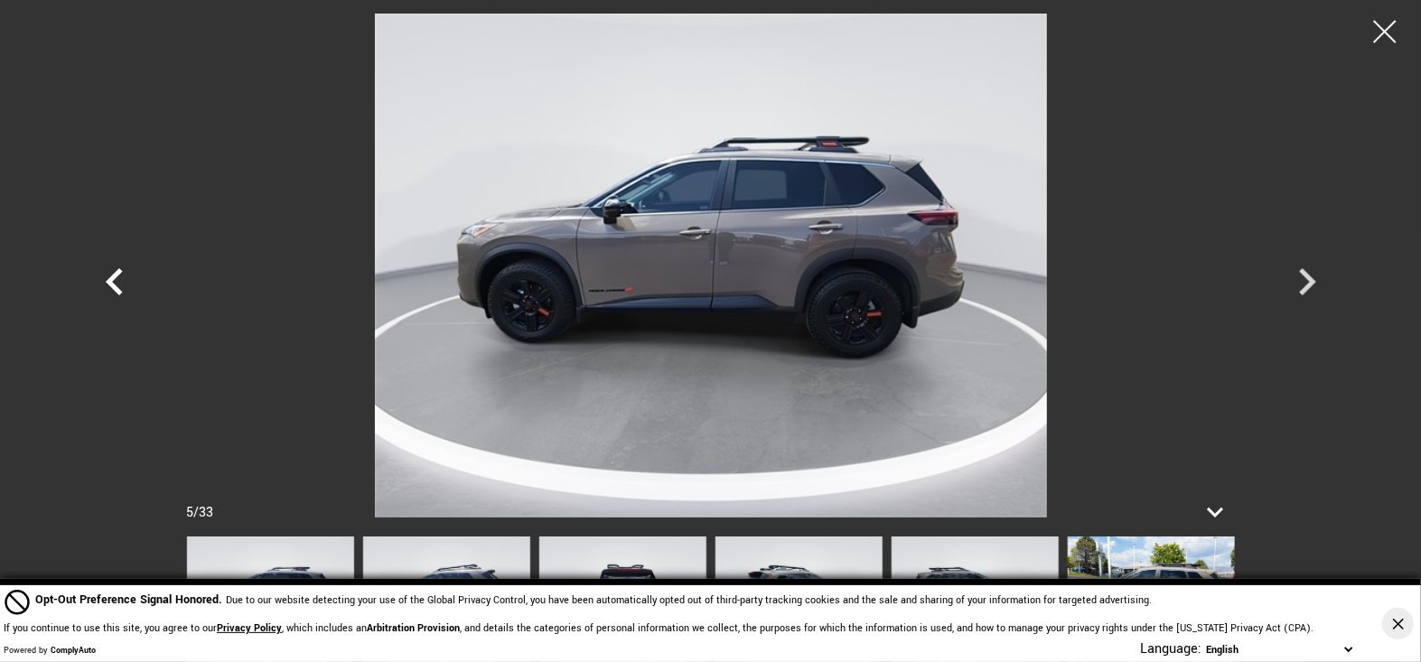
click at [116, 275] on icon "Previous" at bounding box center [114, 281] width 17 height 27
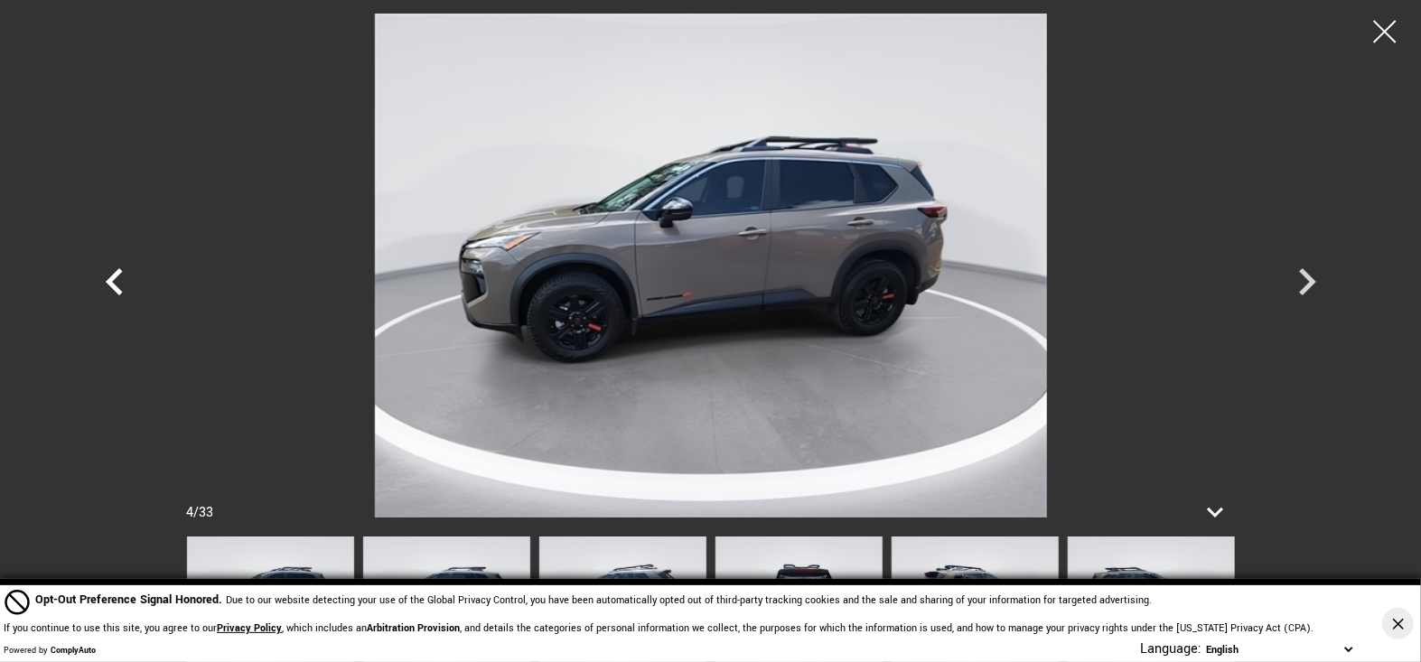
click at [116, 275] on icon "Previous" at bounding box center [114, 281] width 17 height 27
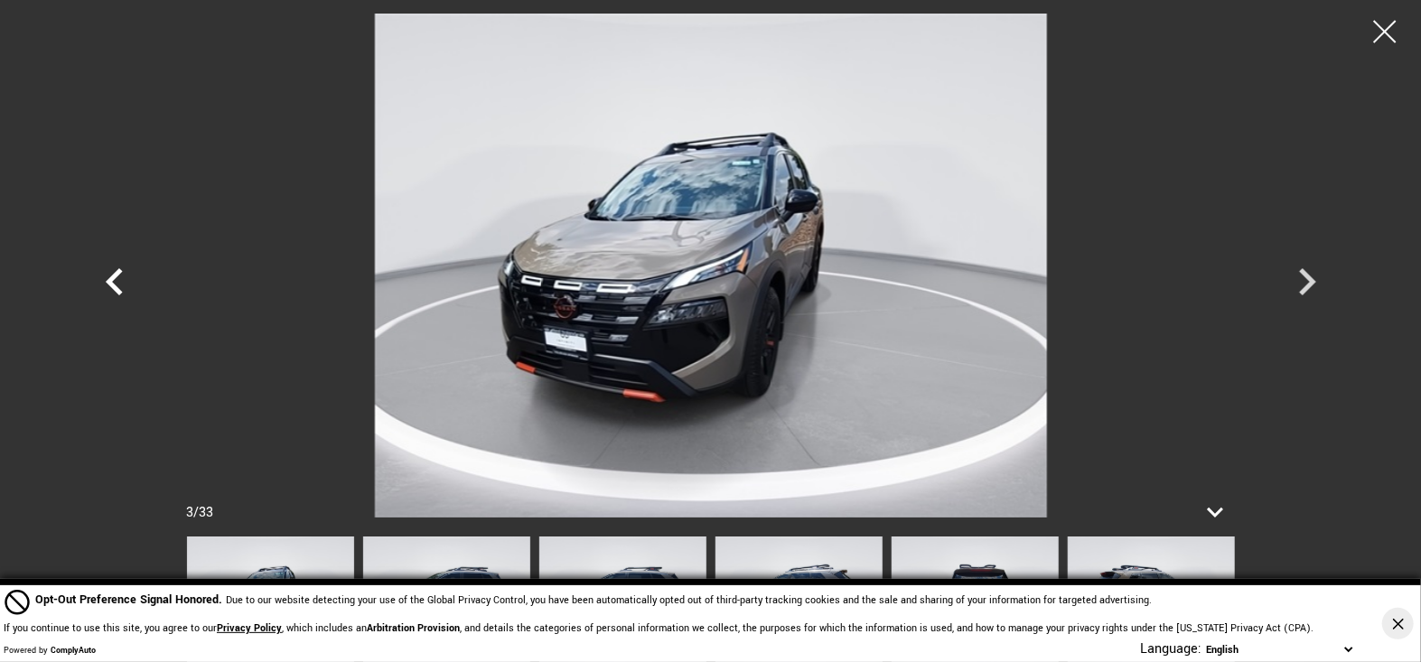
click at [116, 275] on icon "Previous" at bounding box center [114, 281] width 17 height 27
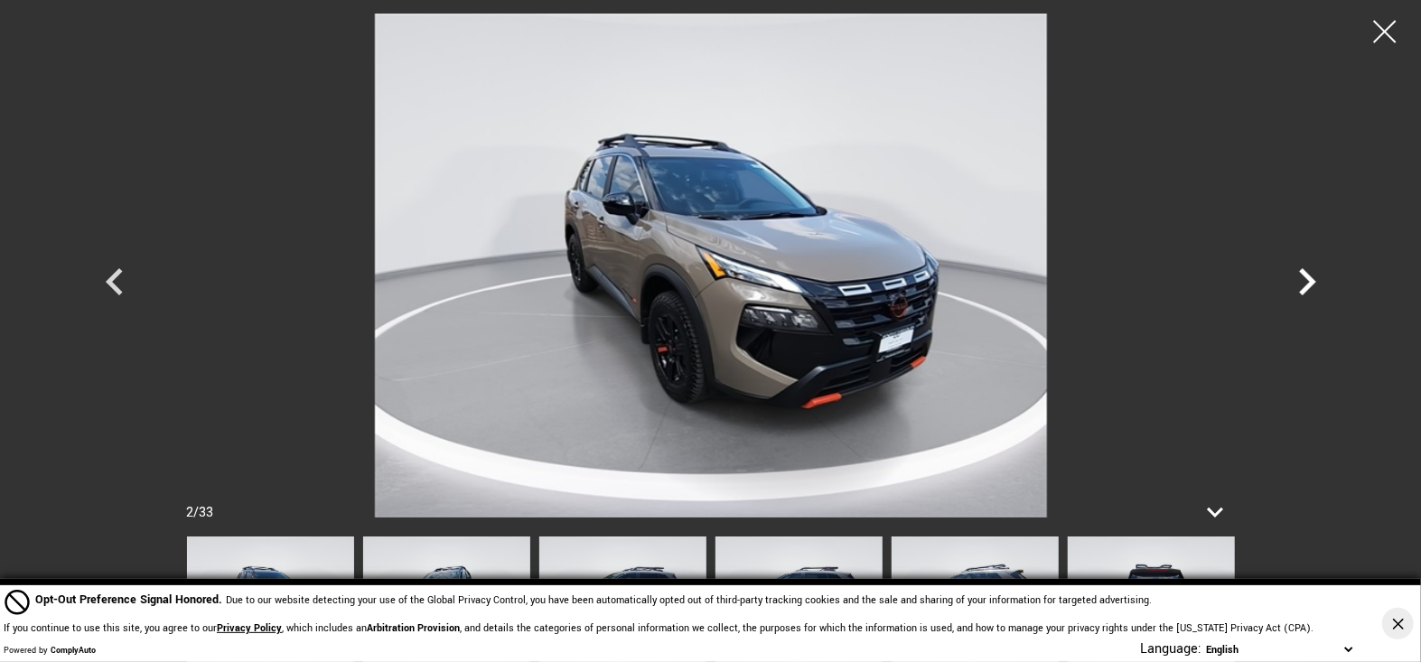
click at [1309, 281] on icon "Next" at bounding box center [1307, 281] width 17 height 27
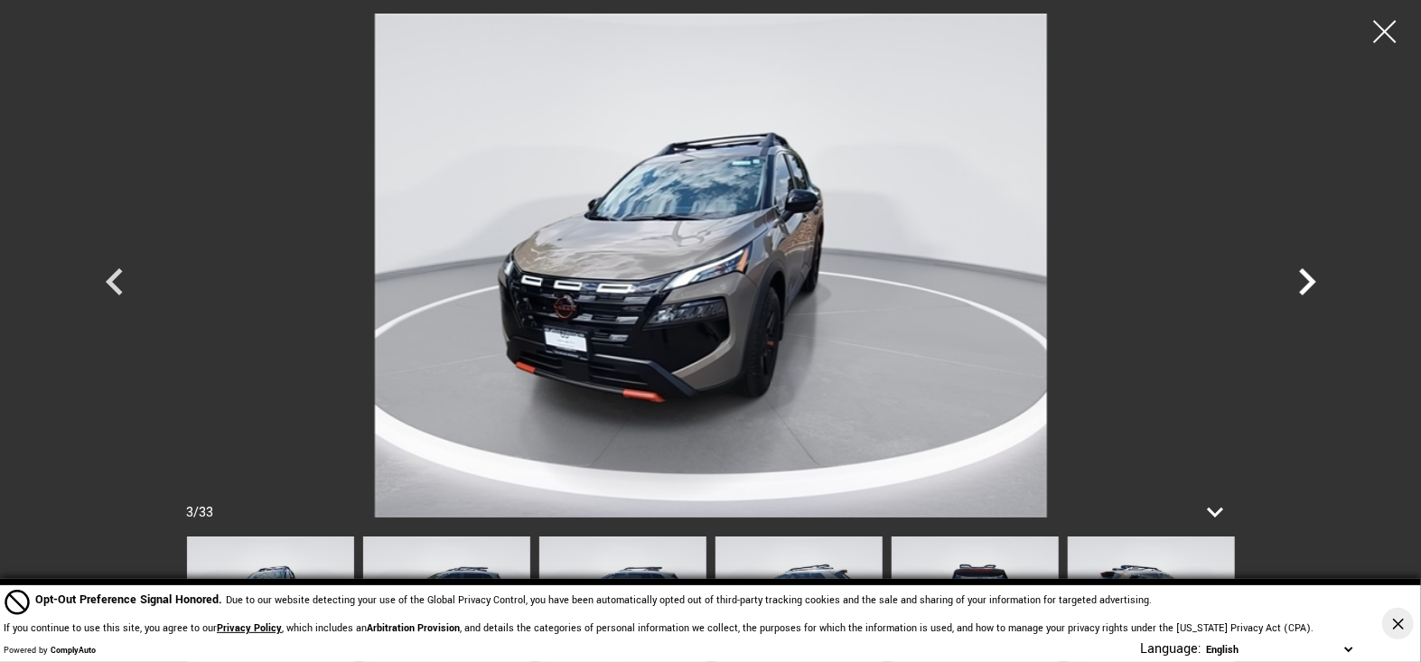
click at [1309, 281] on icon "Next" at bounding box center [1307, 281] width 17 height 27
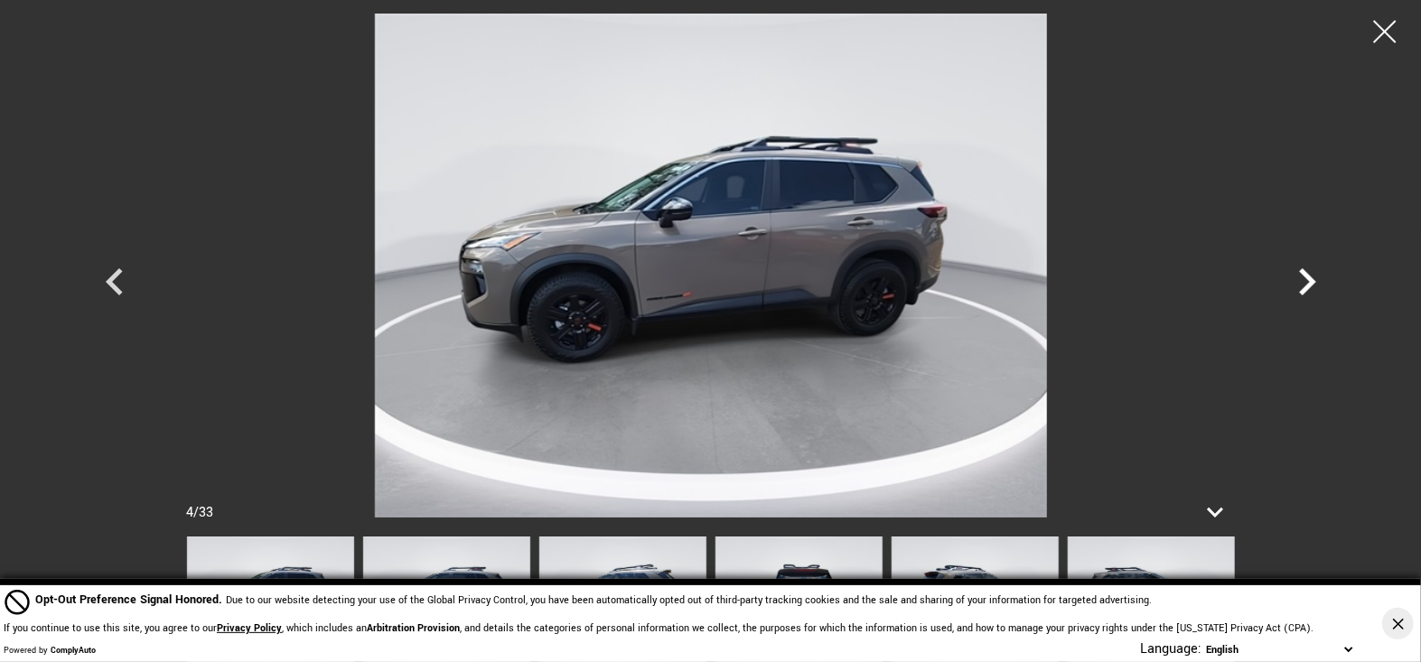
click at [1309, 281] on icon "Next" at bounding box center [1307, 281] width 17 height 27
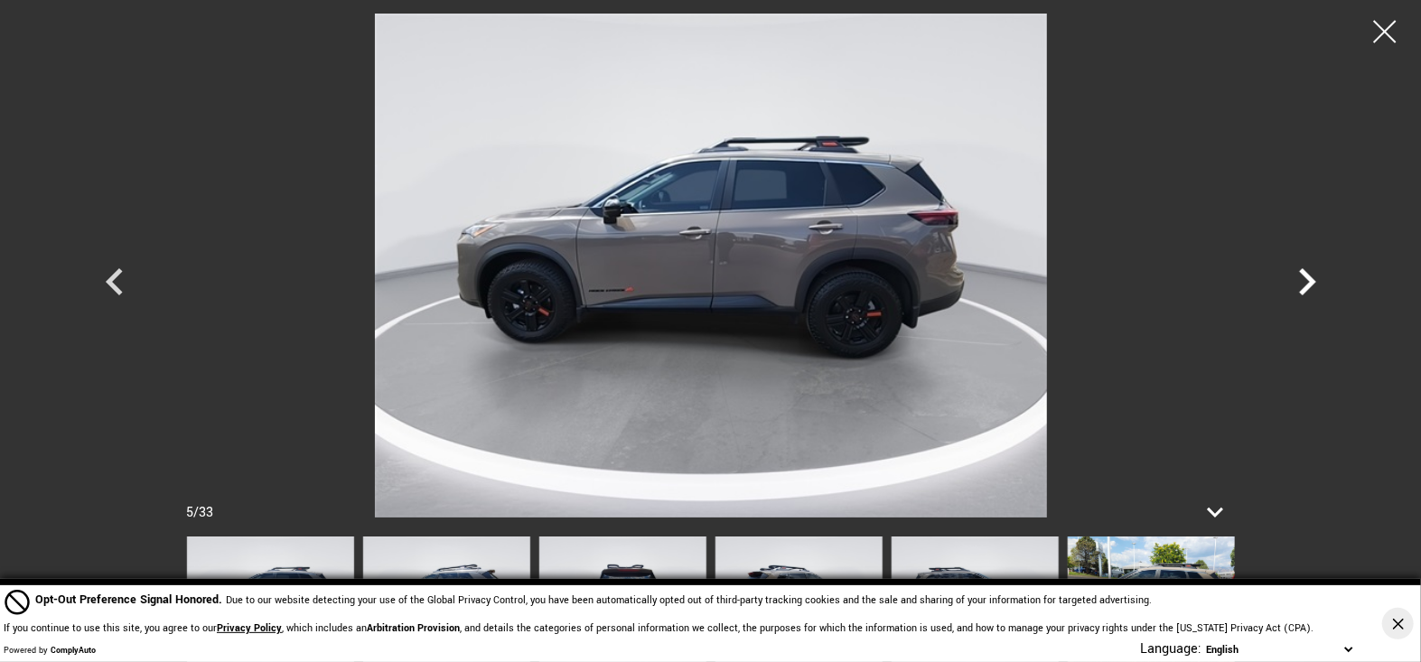
click at [1309, 281] on icon "Next" at bounding box center [1307, 281] width 17 height 27
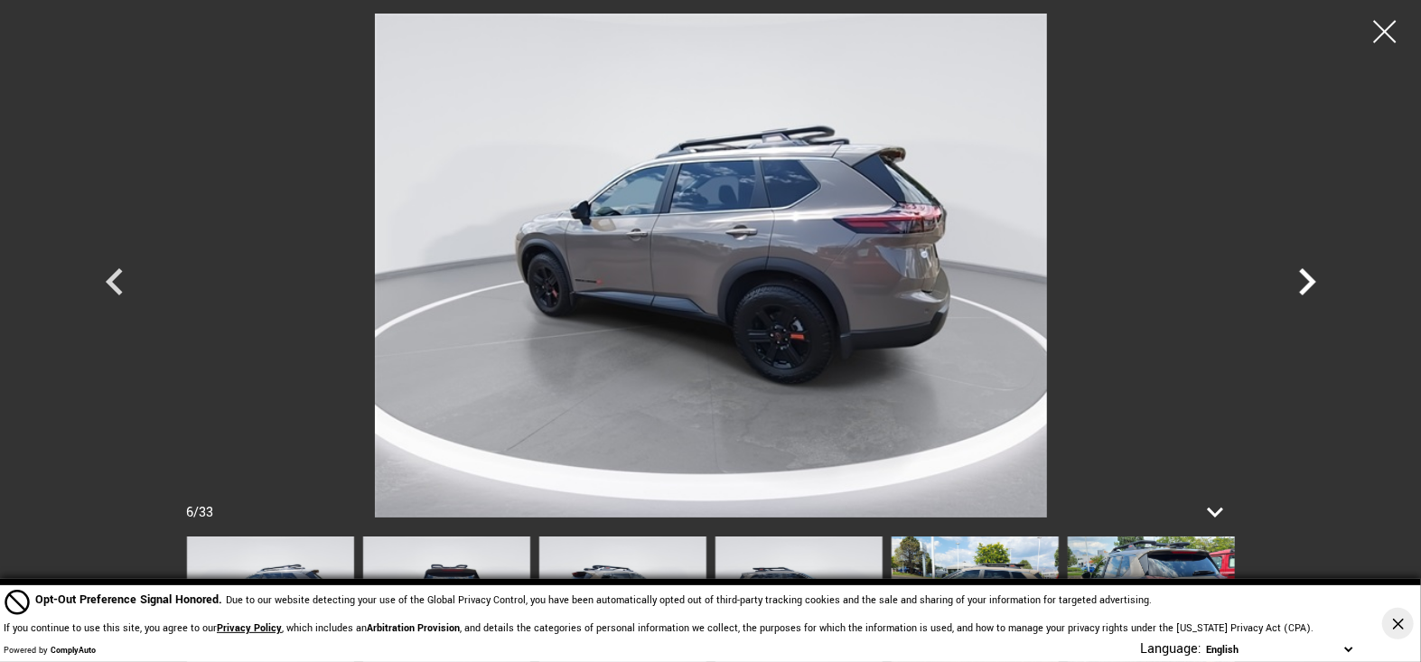
click at [1309, 281] on icon "Next" at bounding box center [1307, 281] width 17 height 27
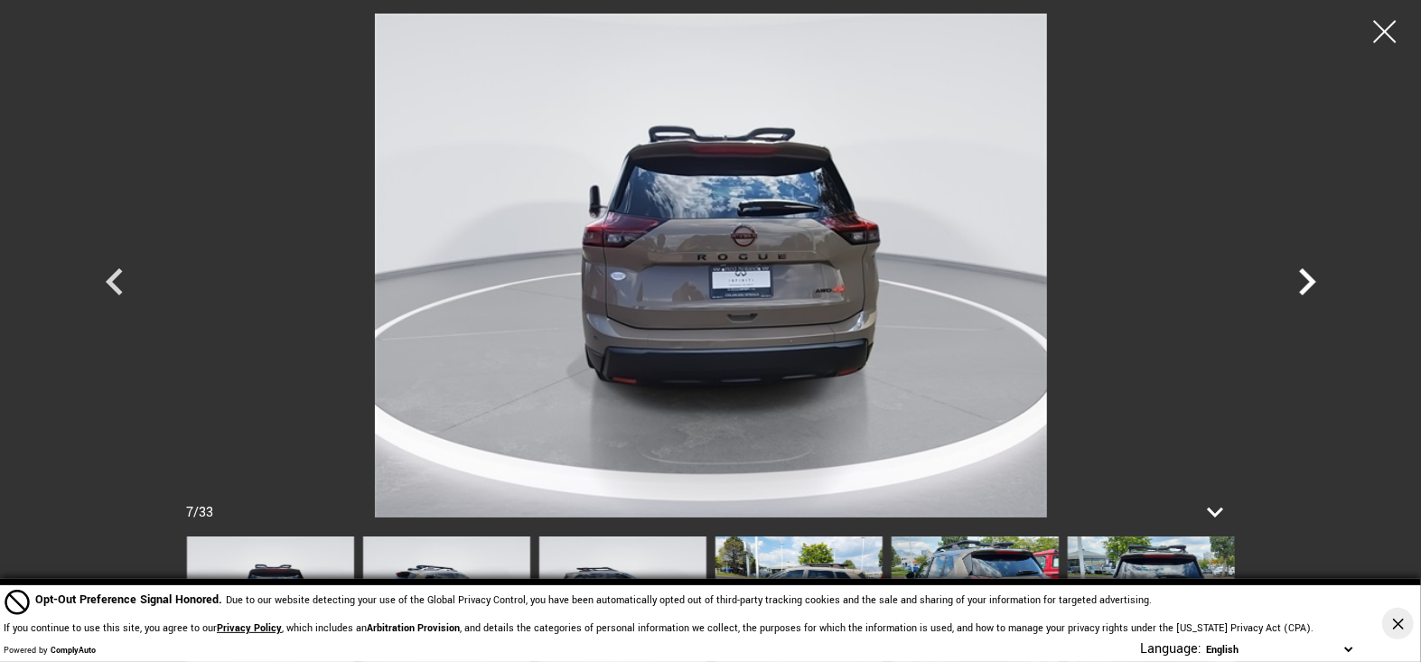
click at [1309, 281] on icon "Next" at bounding box center [1307, 281] width 17 height 27
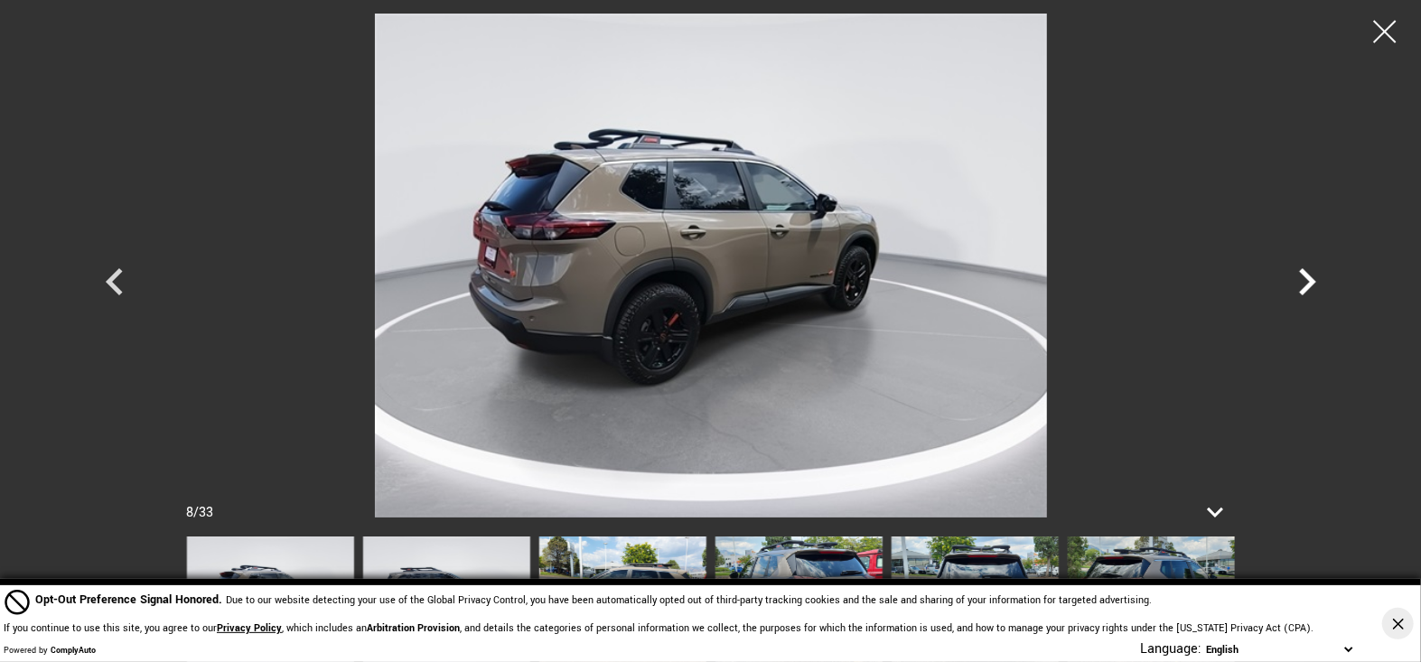
click at [1309, 281] on icon "Next" at bounding box center [1307, 281] width 17 height 27
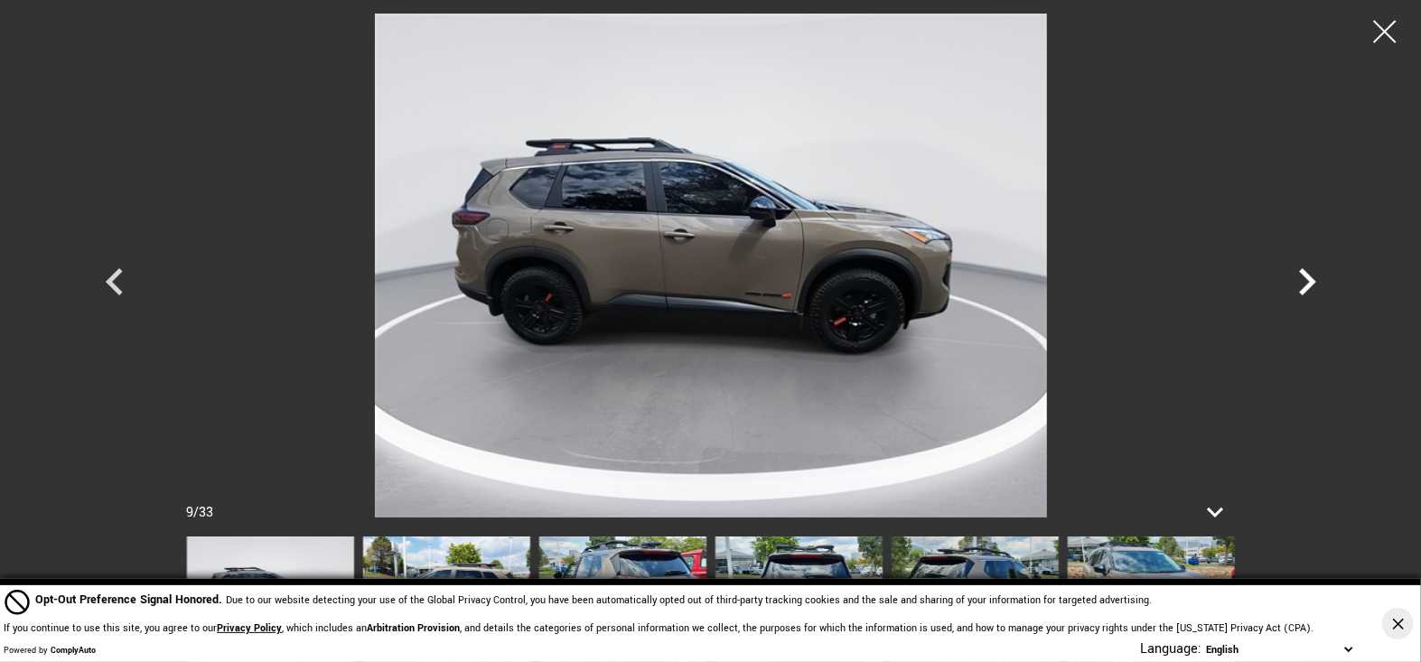
click at [1309, 281] on icon "Next" at bounding box center [1307, 281] width 17 height 27
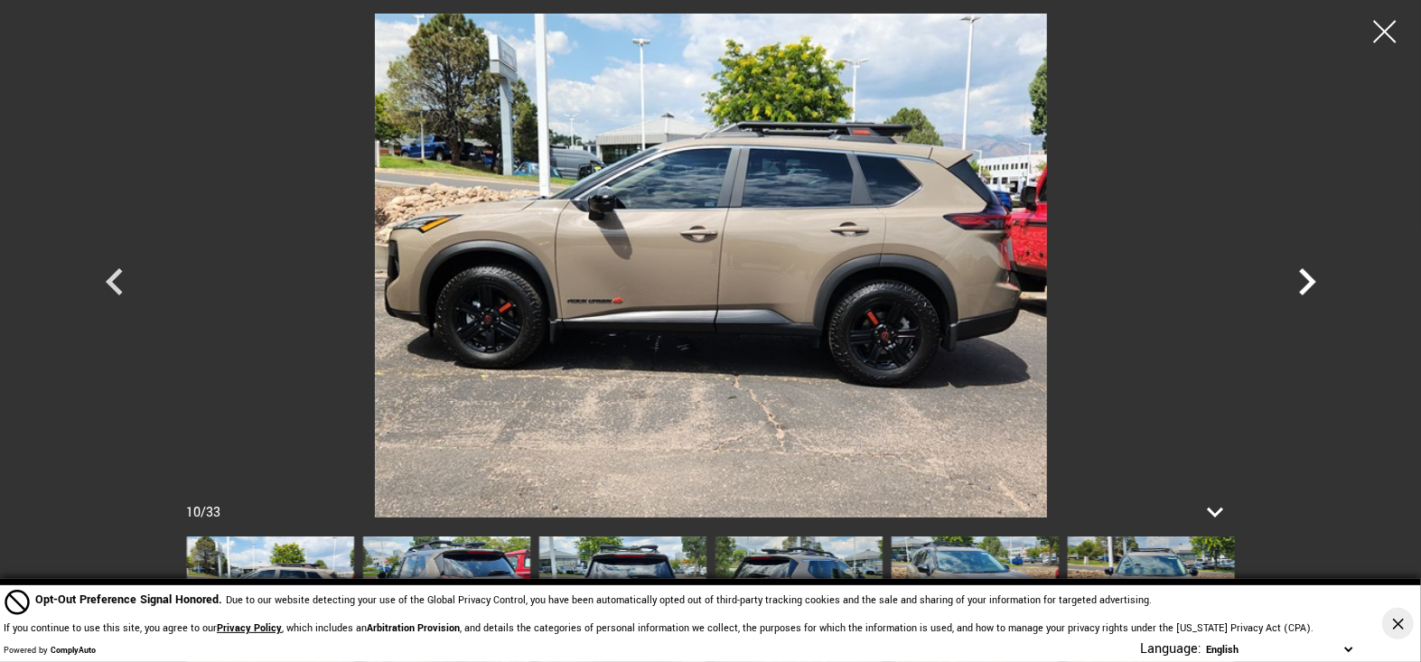
click at [1309, 281] on icon "Next" at bounding box center [1307, 281] width 17 height 27
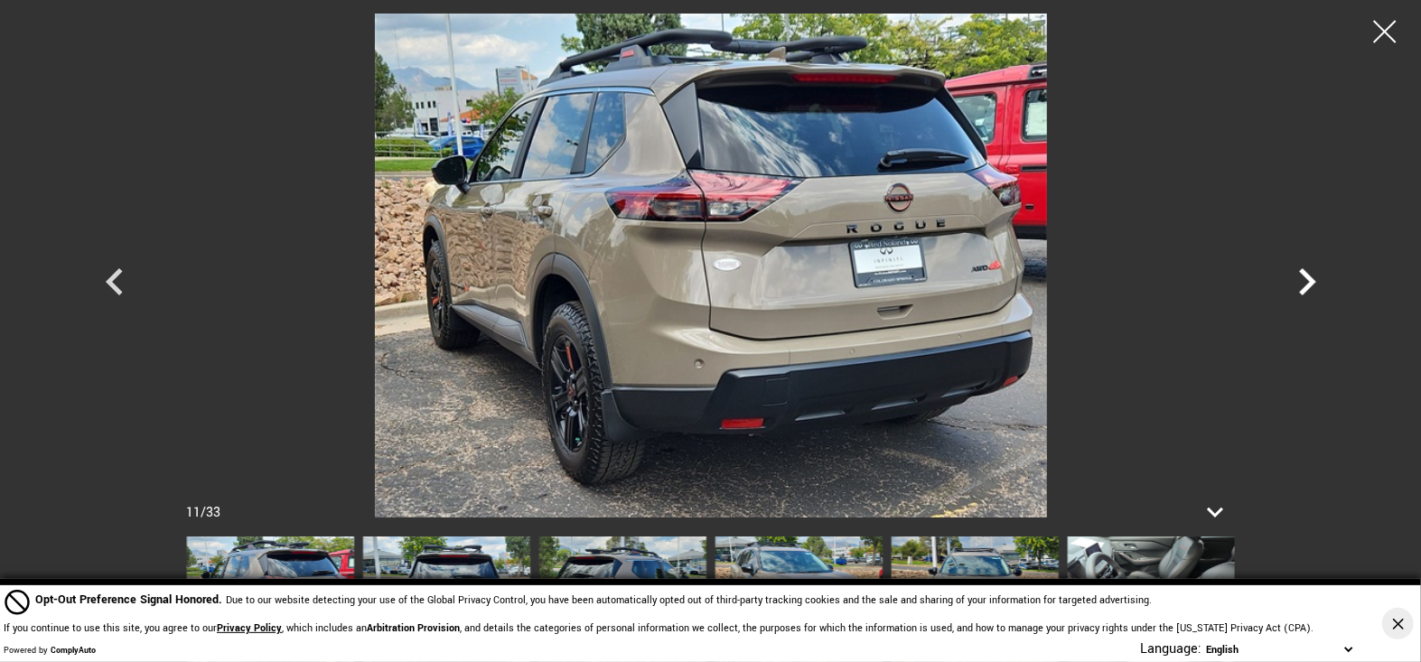
click at [1309, 281] on icon "Next" at bounding box center [1307, 281] width 17 height 27
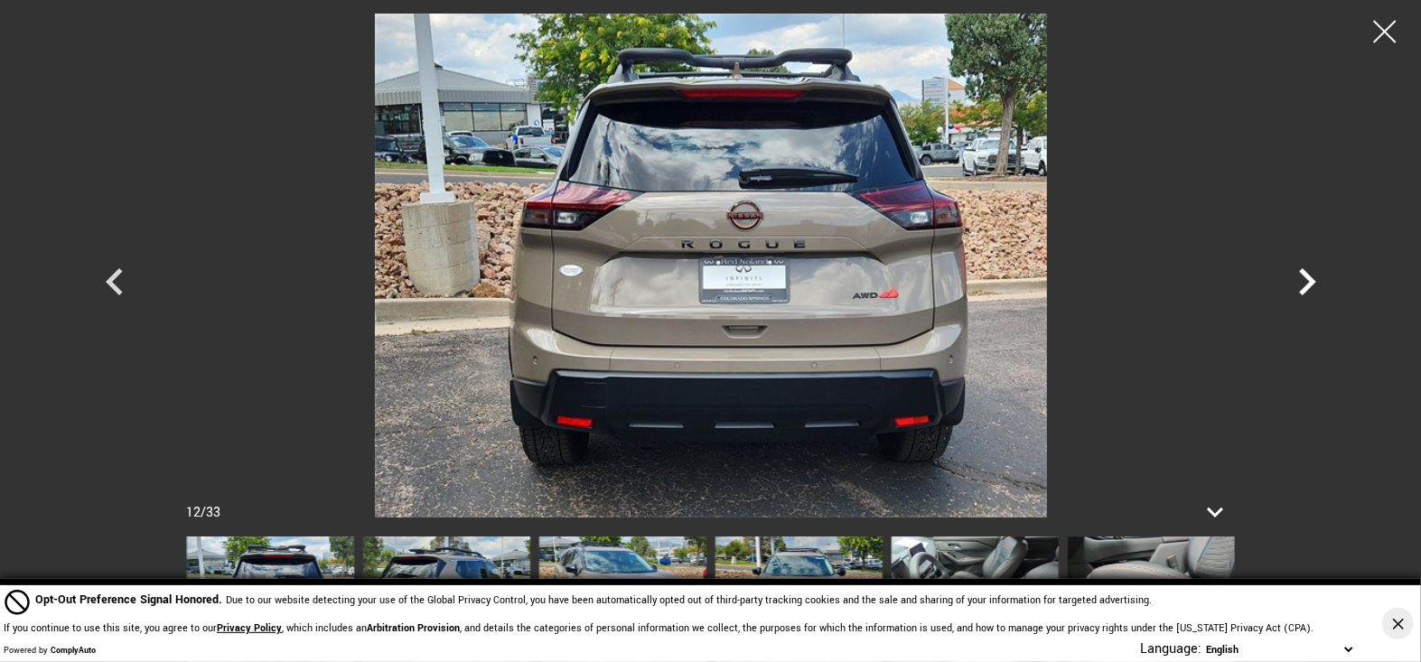
click at [1309, 281] on icon "Next" at bounding box center [1307, 281] width 17 height 27
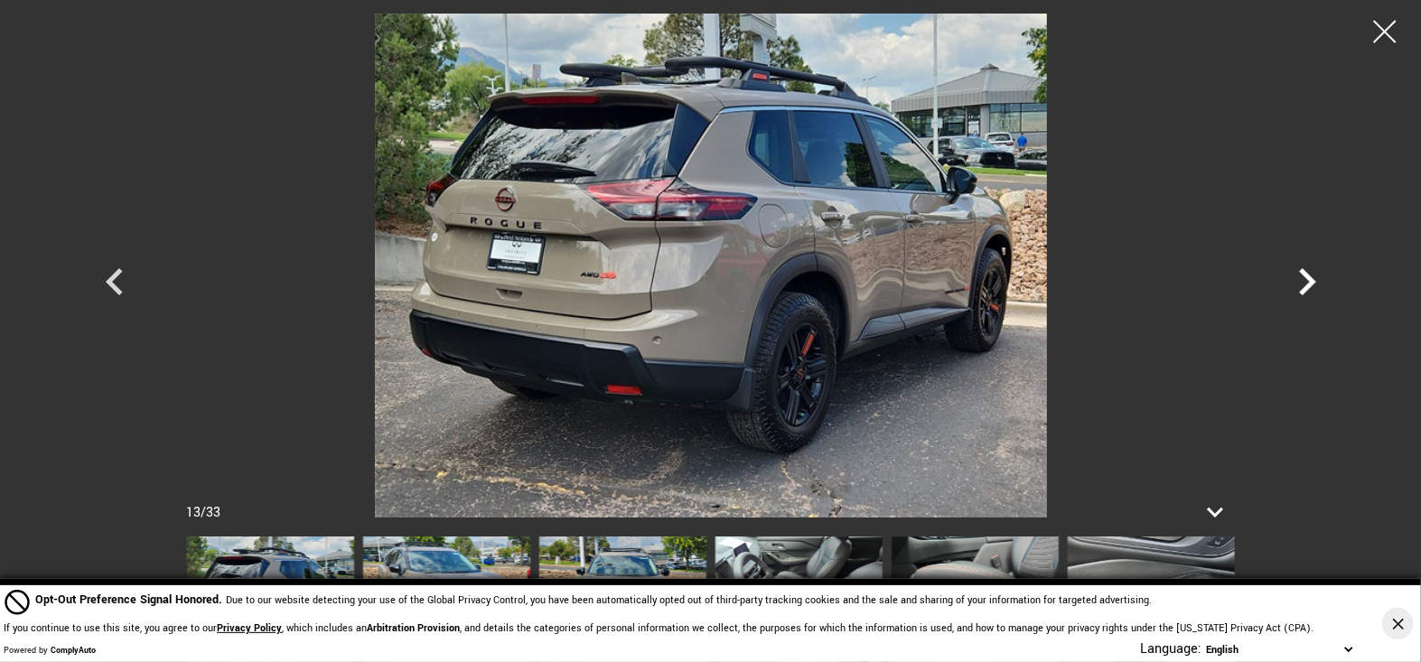
click at [1309, 281] on icon "Next" at bounding box center [1307, 281] width 17 height 27
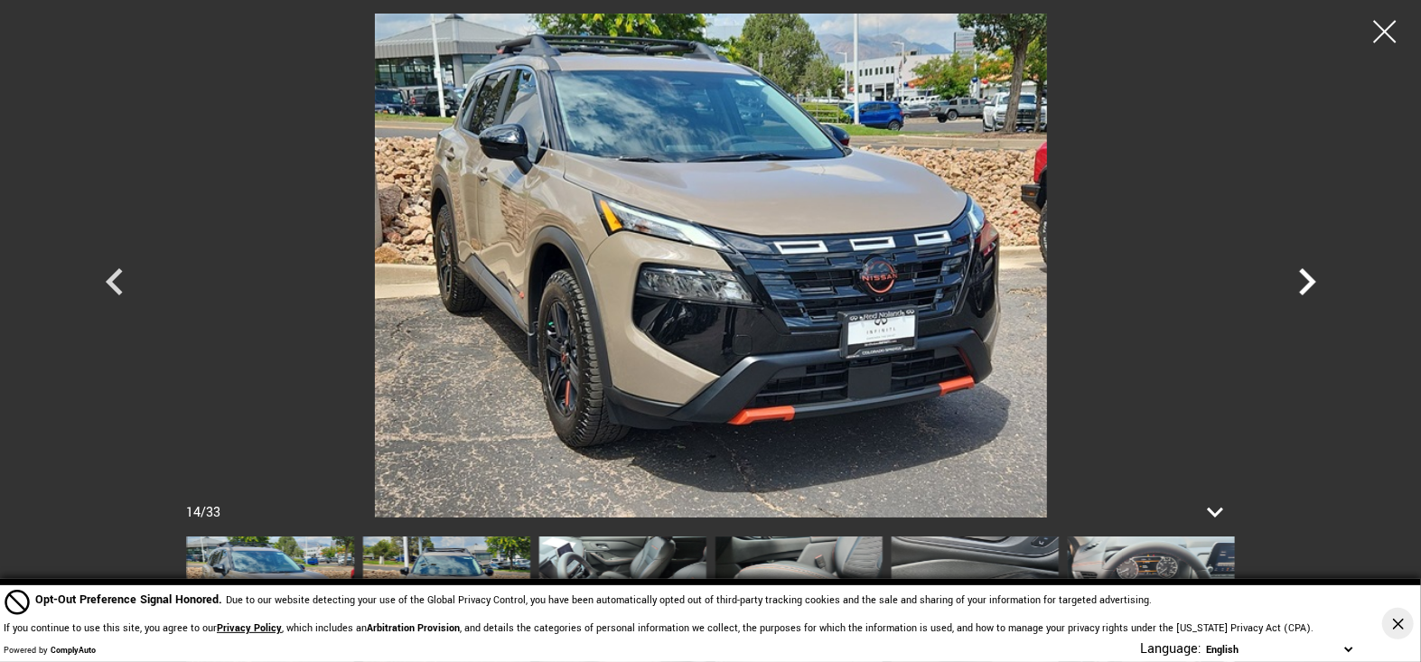
click at [1309, 281] on icon "Next" at bounding box center [1307, 281] width 17 height 27
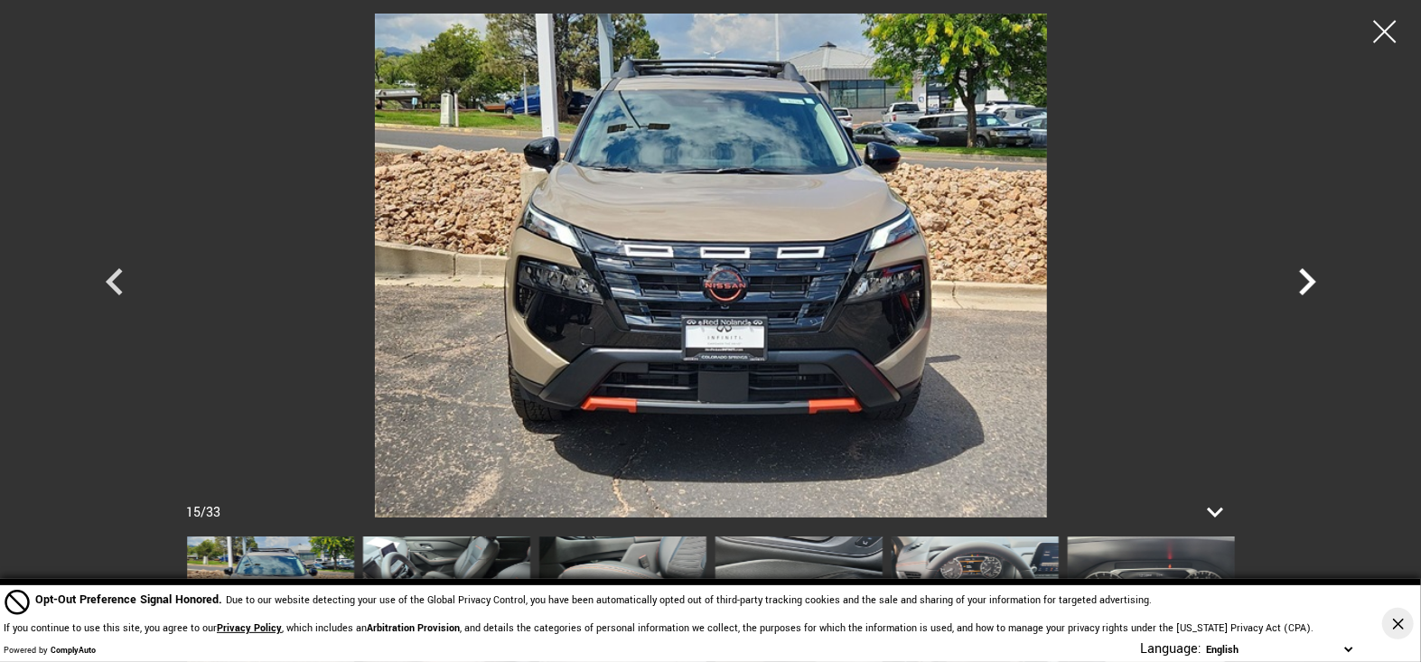
click at [1309, 281] on icon "Next" at bounding box center [1307, 281] width 17 height 27
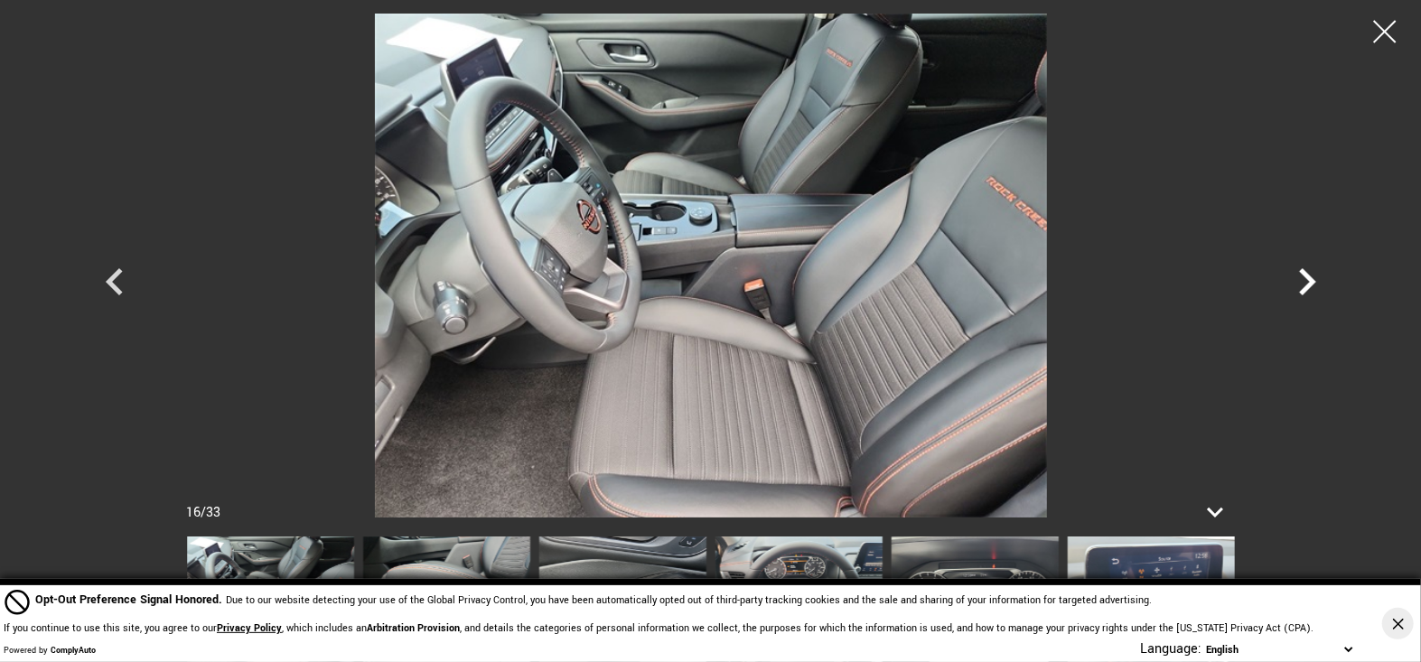
click at [1309, 281] on icon "Next" at bounding box center [1307, 281] width 17 height 27
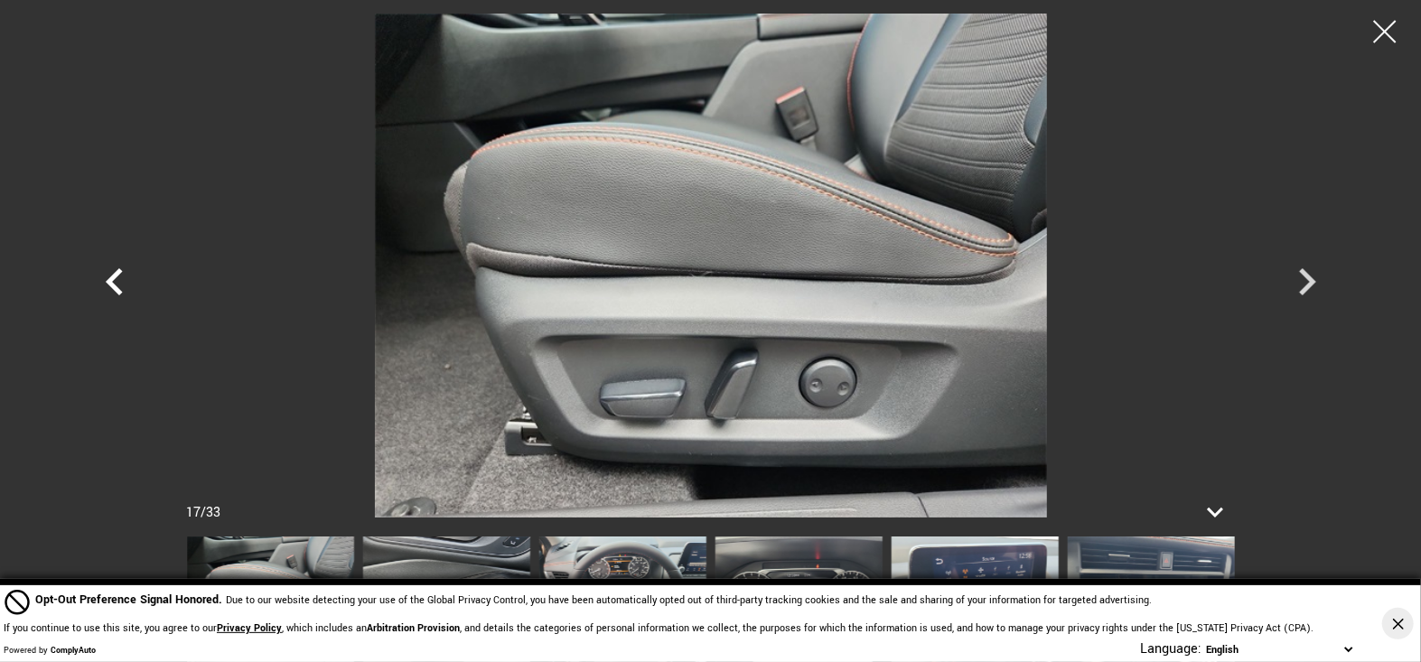
click at [127, 286] on icon "Previous" at bounding box center [115, 282] width 54 height 54
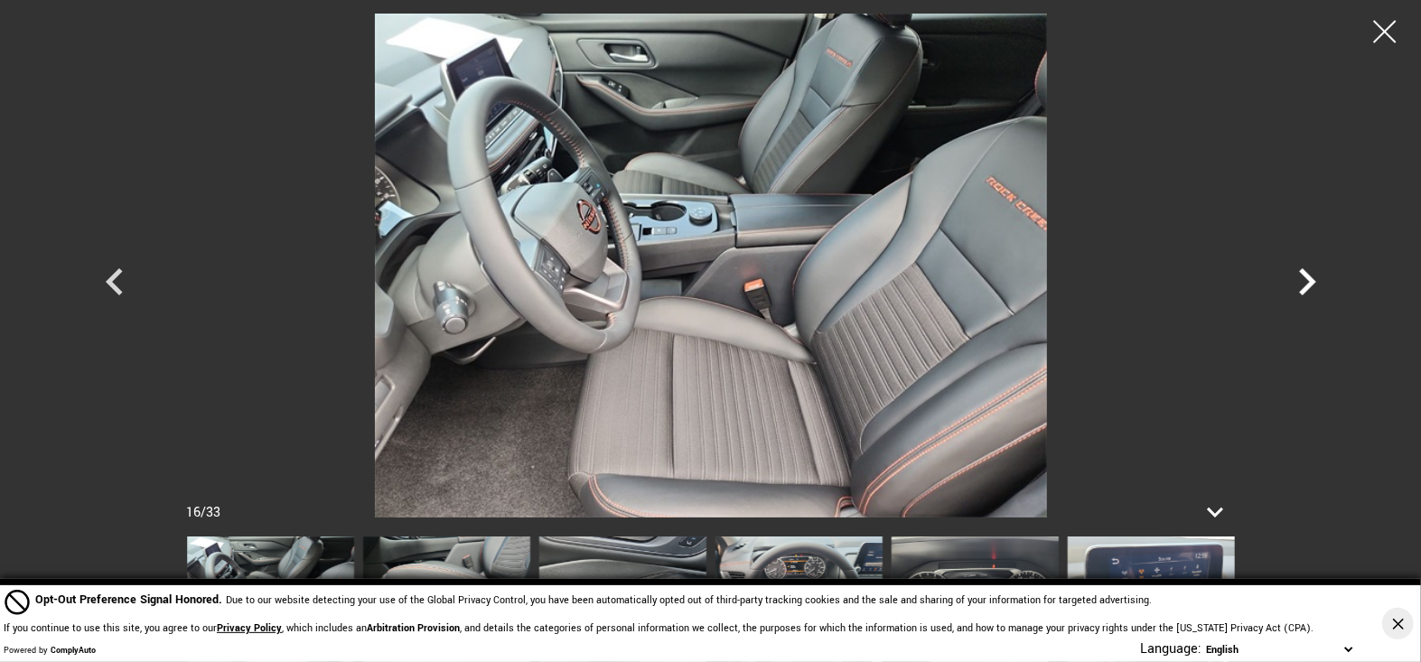
click at [1309, 280] on icon "Next" at bounding box center [1307, 281] width 17 height 27
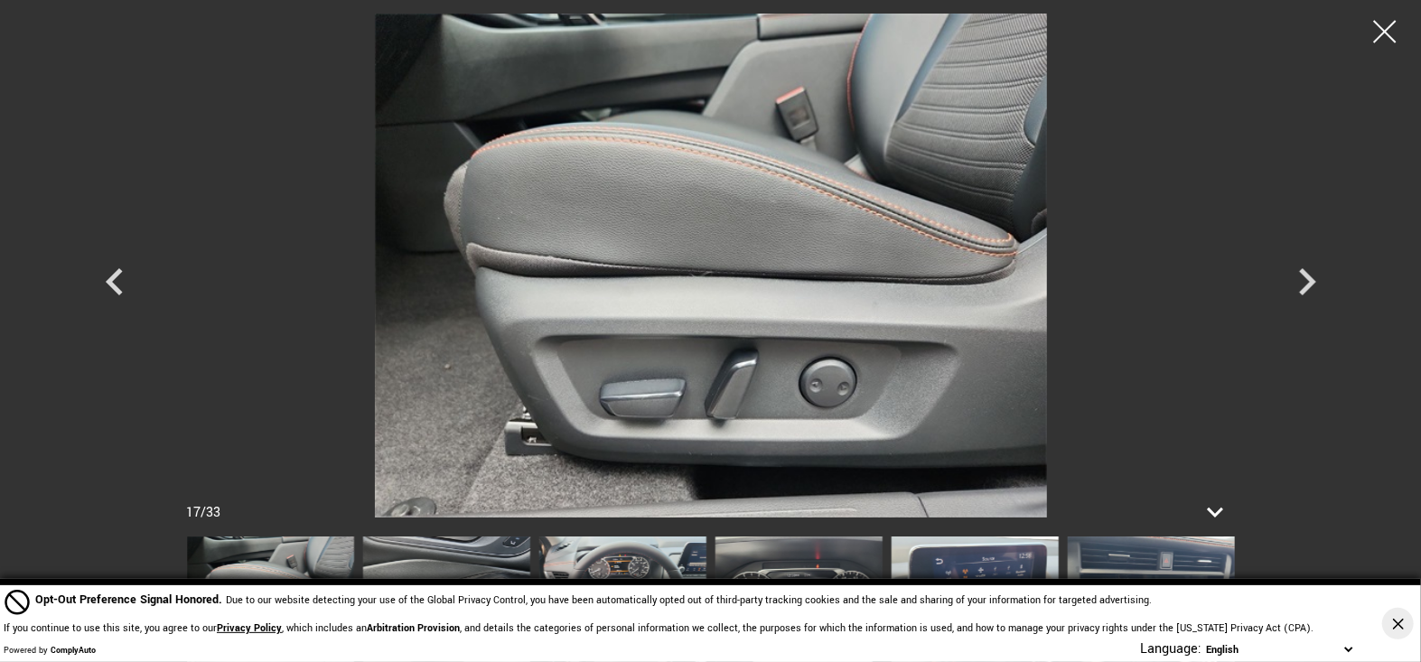
scroll to position [2672, 0]
click at [1388, 38] on div at bounding box center [1386, 32] width 48 height 48
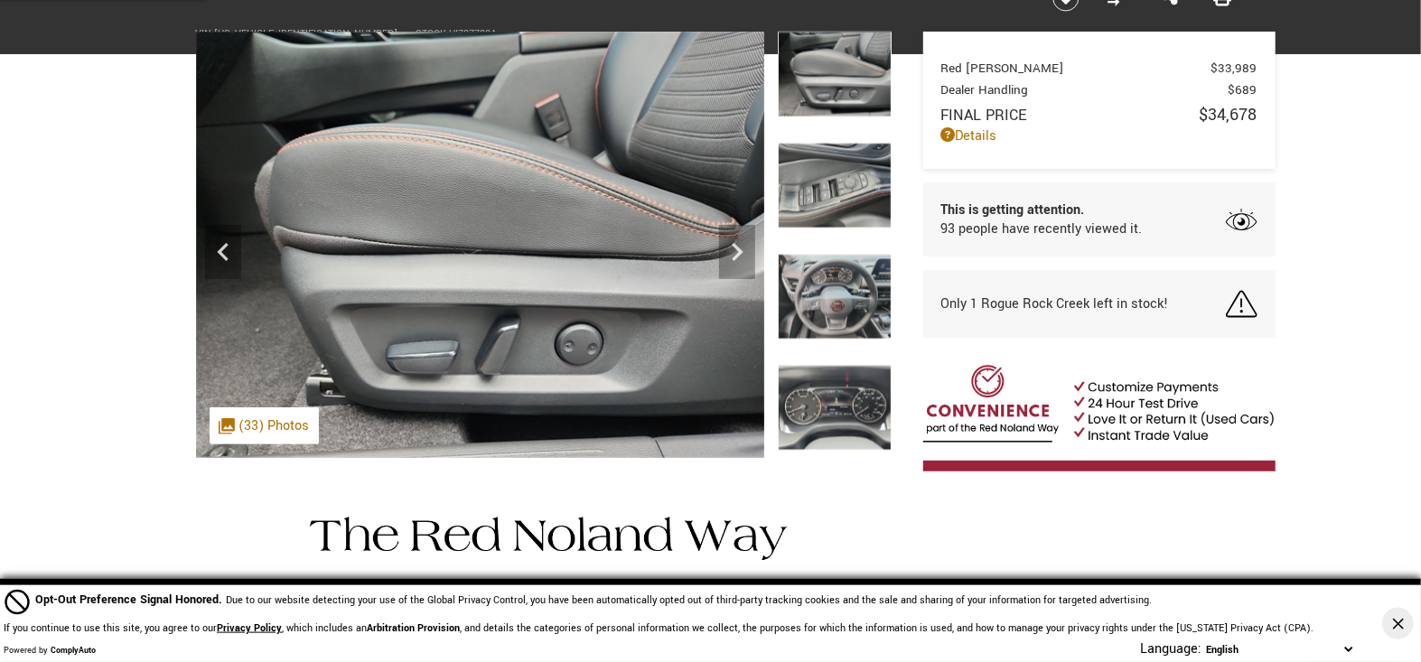
scroll to position [0, 0]
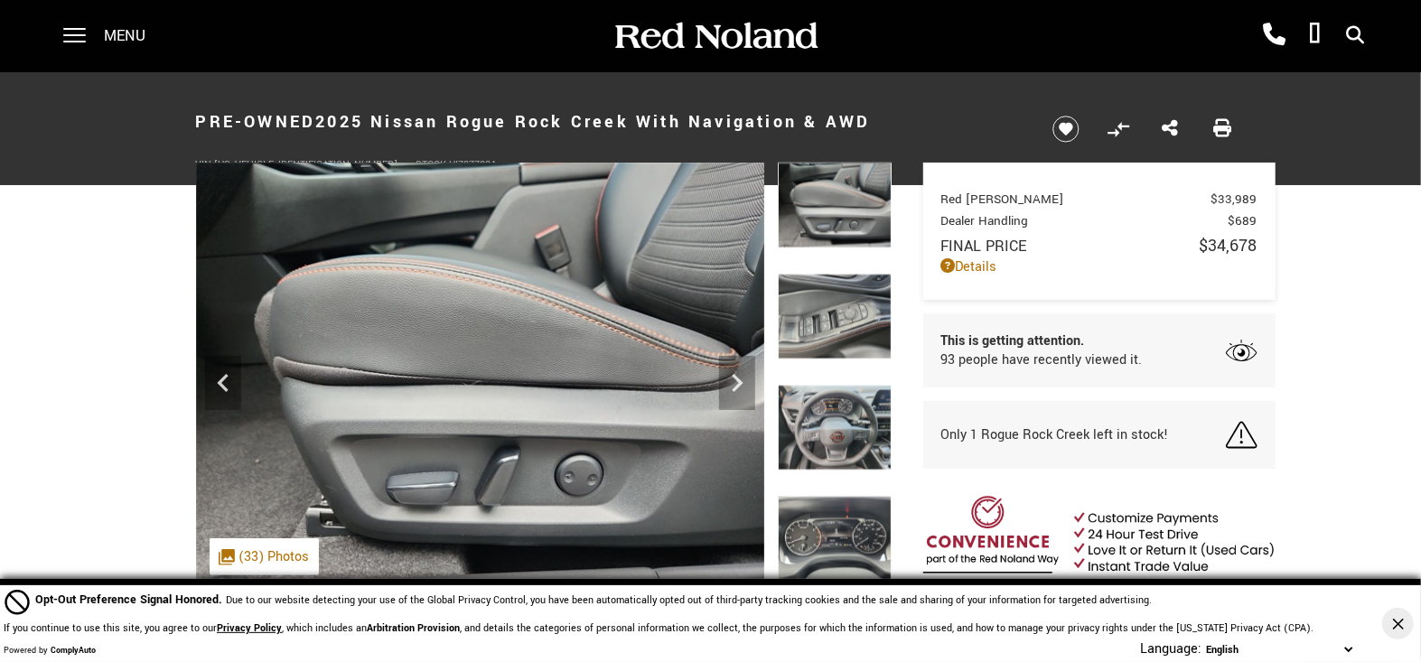
click at [834, 224] on img at bounding box center [835, 206] width 114 height 86
click at [837, 318] on img at bounding box center [835, 317] width 114 height 86
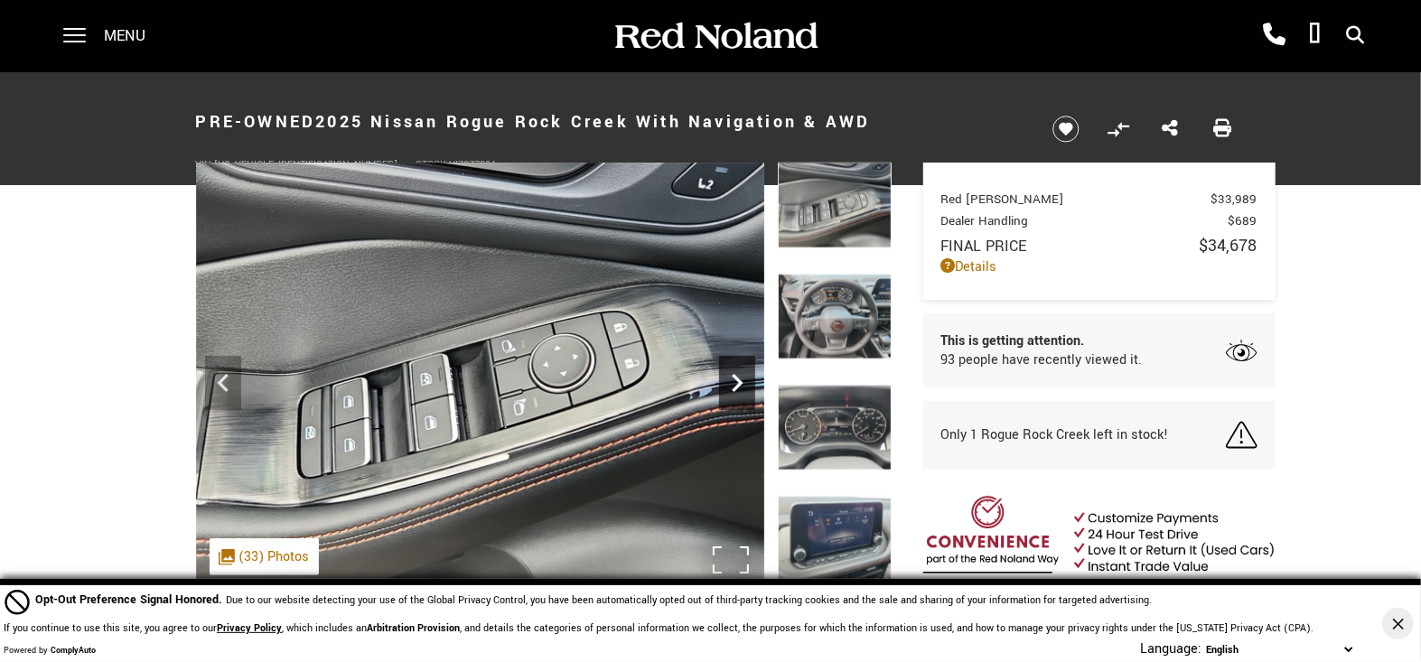
click at [735, 381] on icon "Next" at bounding box center [737, 383] width 36 height 36
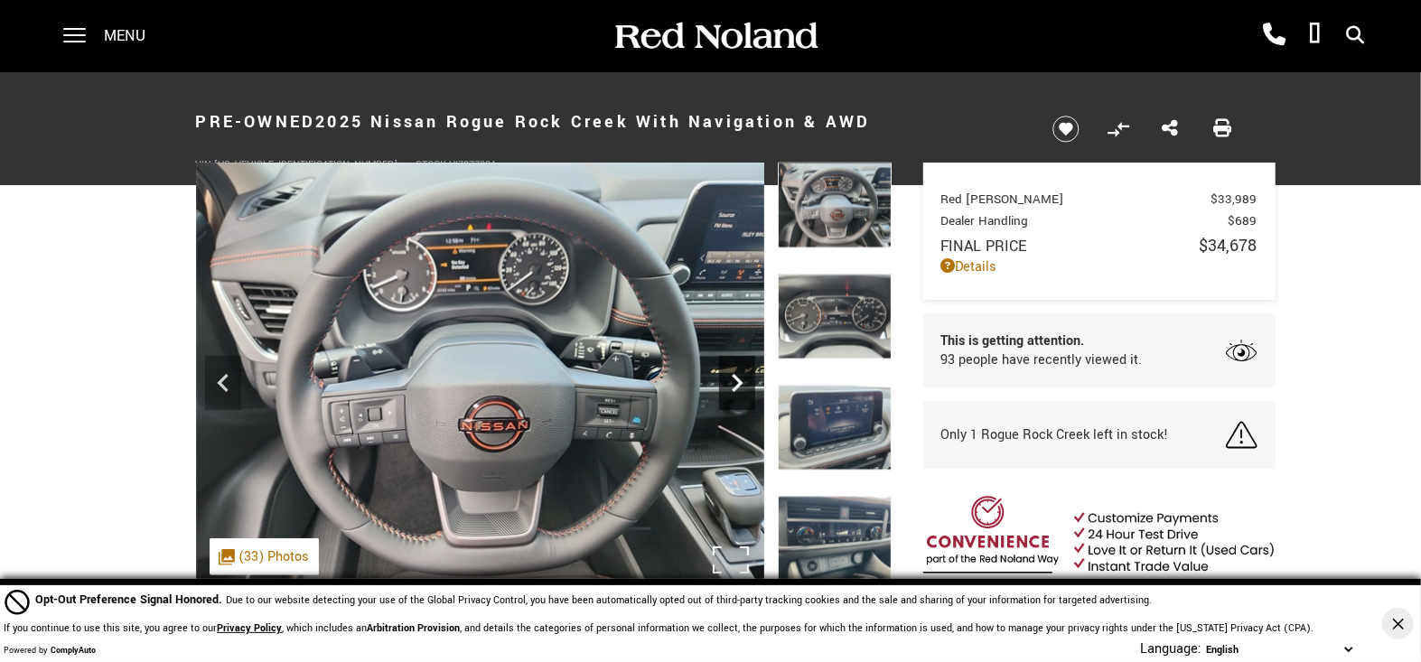
click at [736, 385] on icon "Next" at bounding box center [737, 383] width 36 height 36
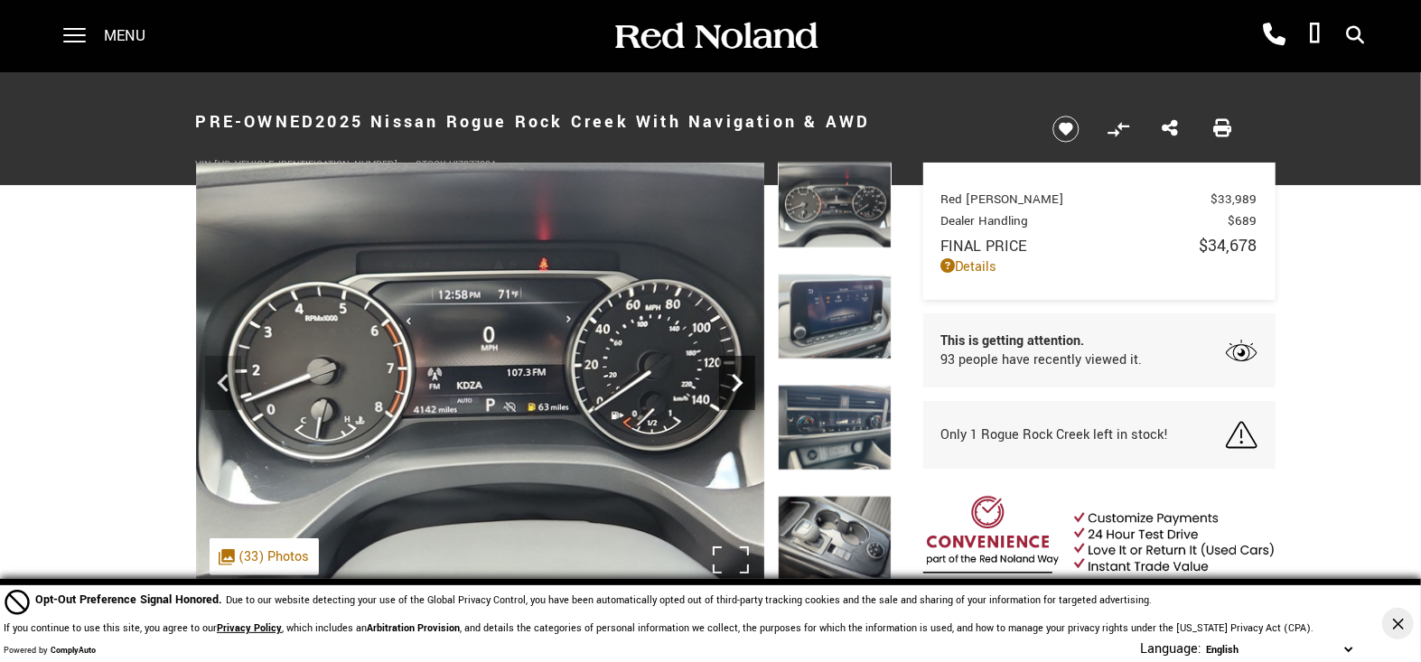
click at [736, 385] on icon "Next" at bounding box center [737, 383] width 36 height 36
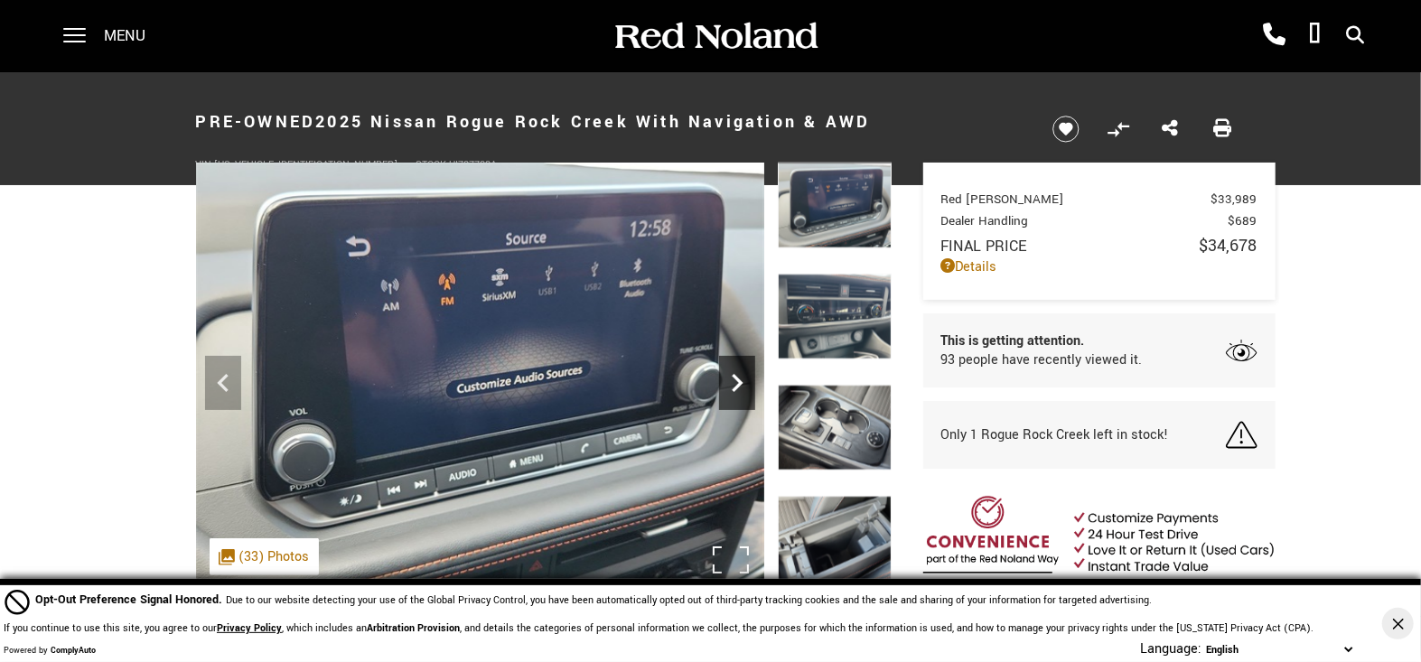
click at [736, 385] on icon "Next" at bounding box center [737, 383] width 36 height 36
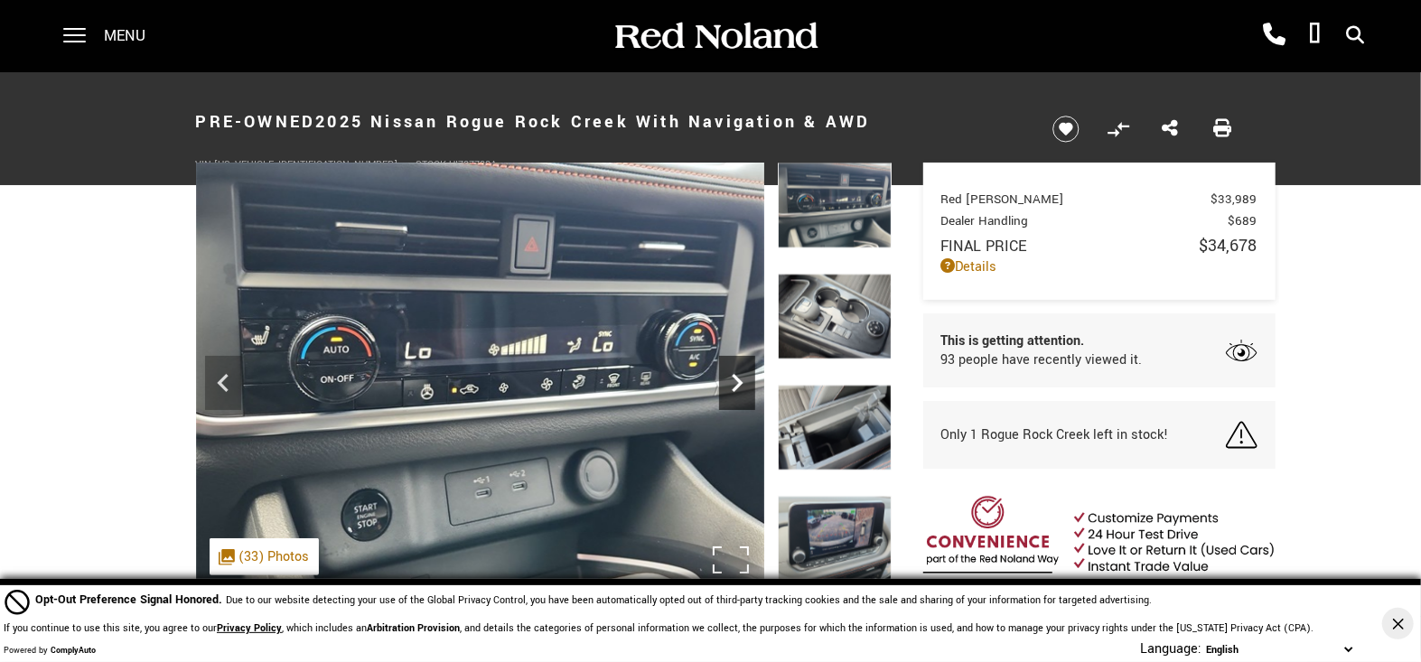
click at [736, 385] on icon "Next" at bounding box center [737, 383] width 36 height 36
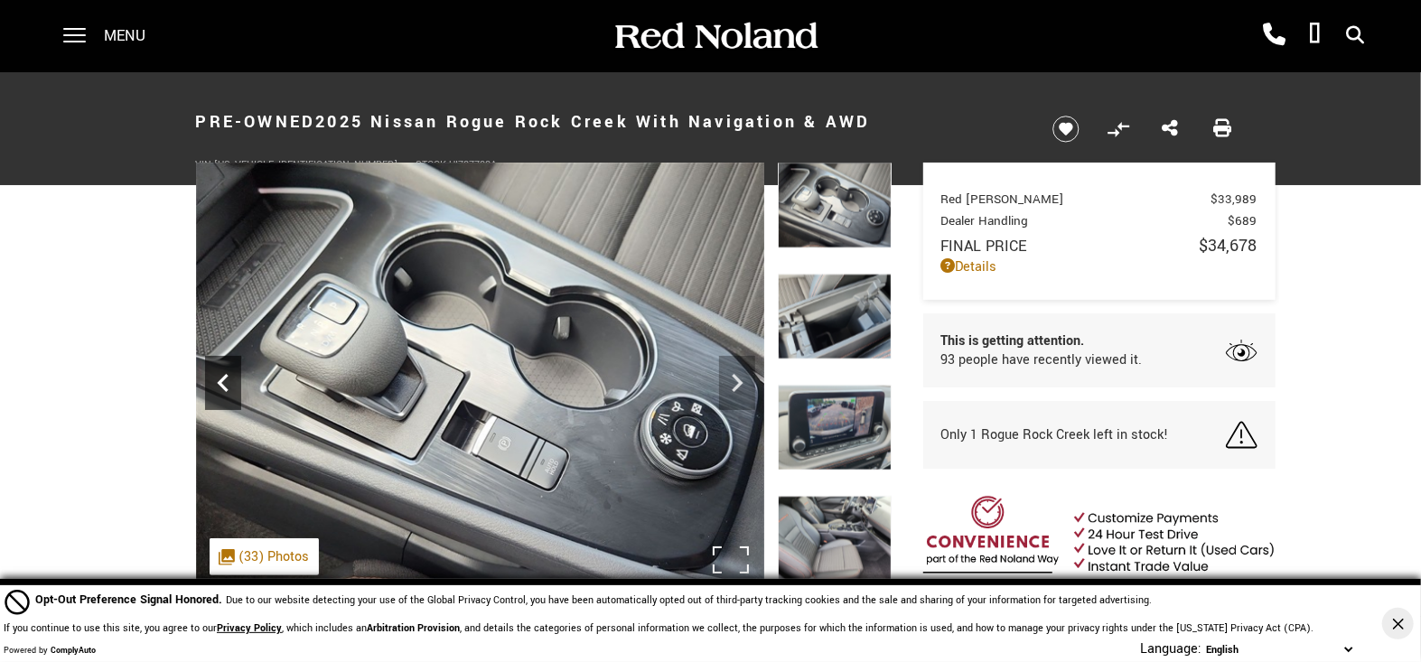
click at [221, 381] on icon "Previous" at bounding box center [222, 383] width 11 height 18
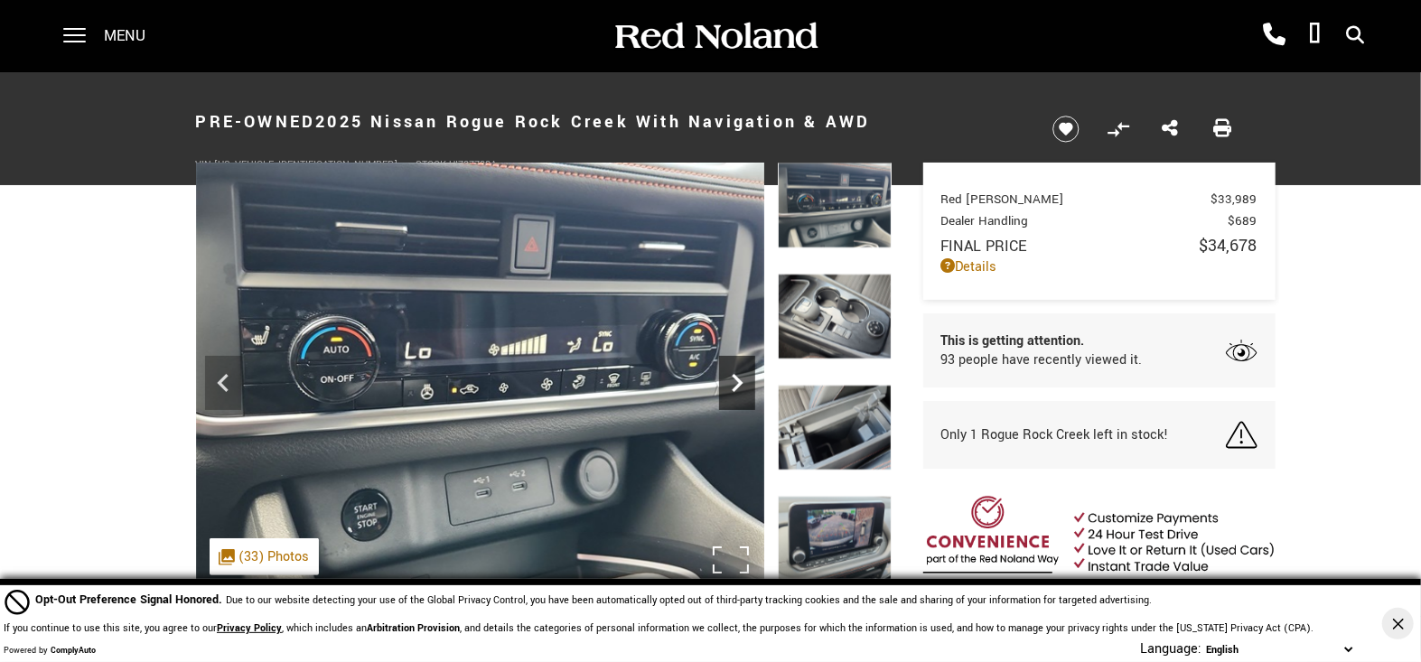
click at [737, 380] on icon "Next" at bounding box center [737, 383] width 11 height 18
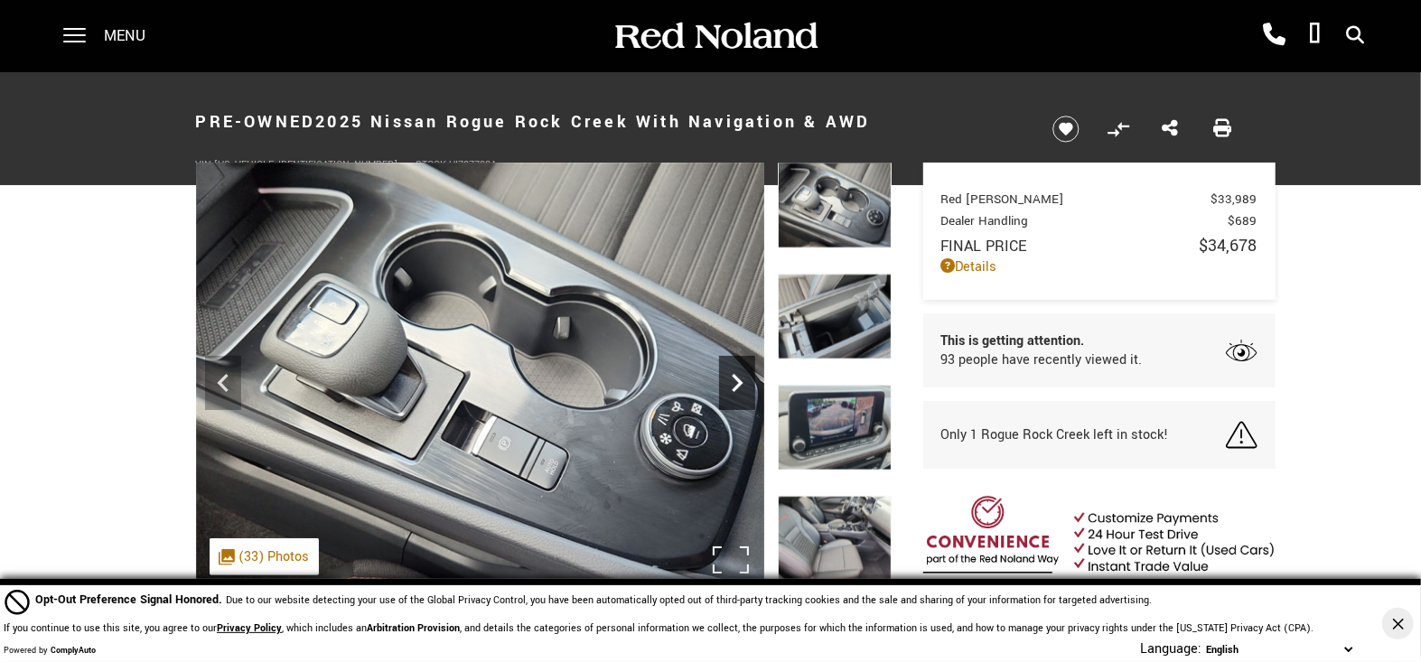
click at [737, 380] on icon "Next" at bounding box center [737, 383] width 11 height 18
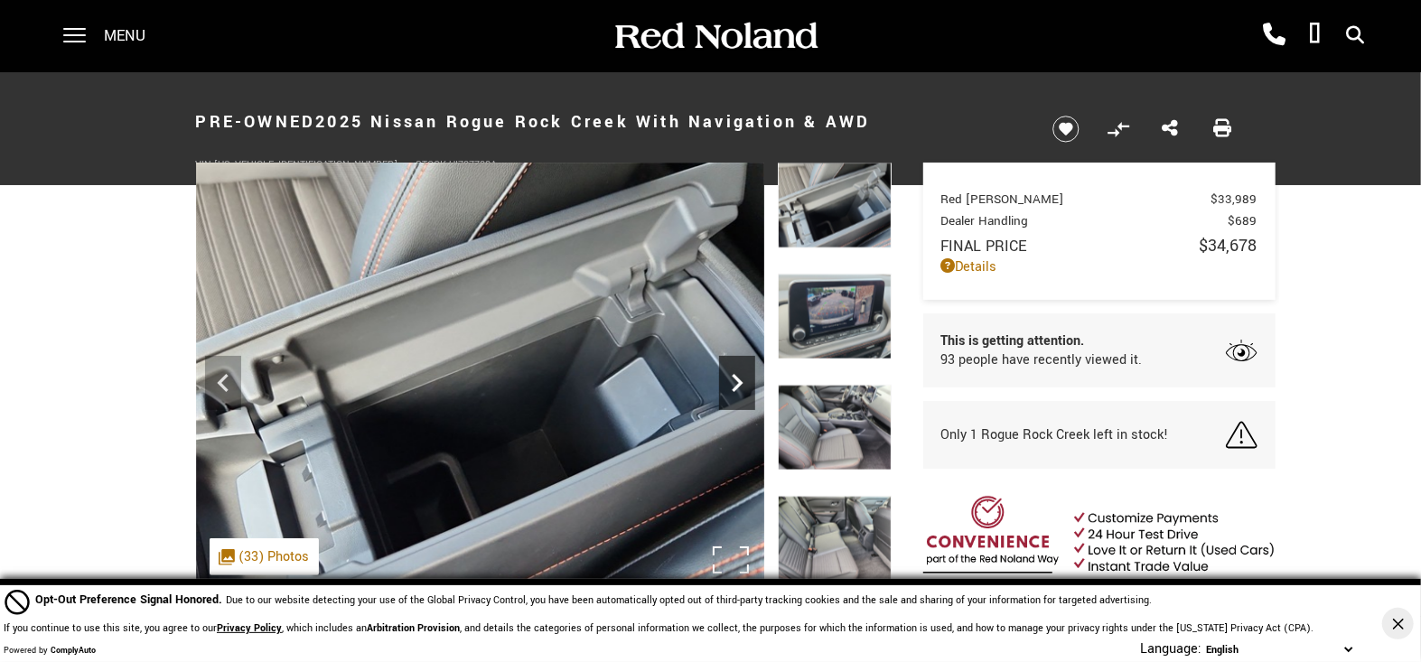
click at [737, 380] on icon "Next" at bounding box center [737, 383] width 11 height 18
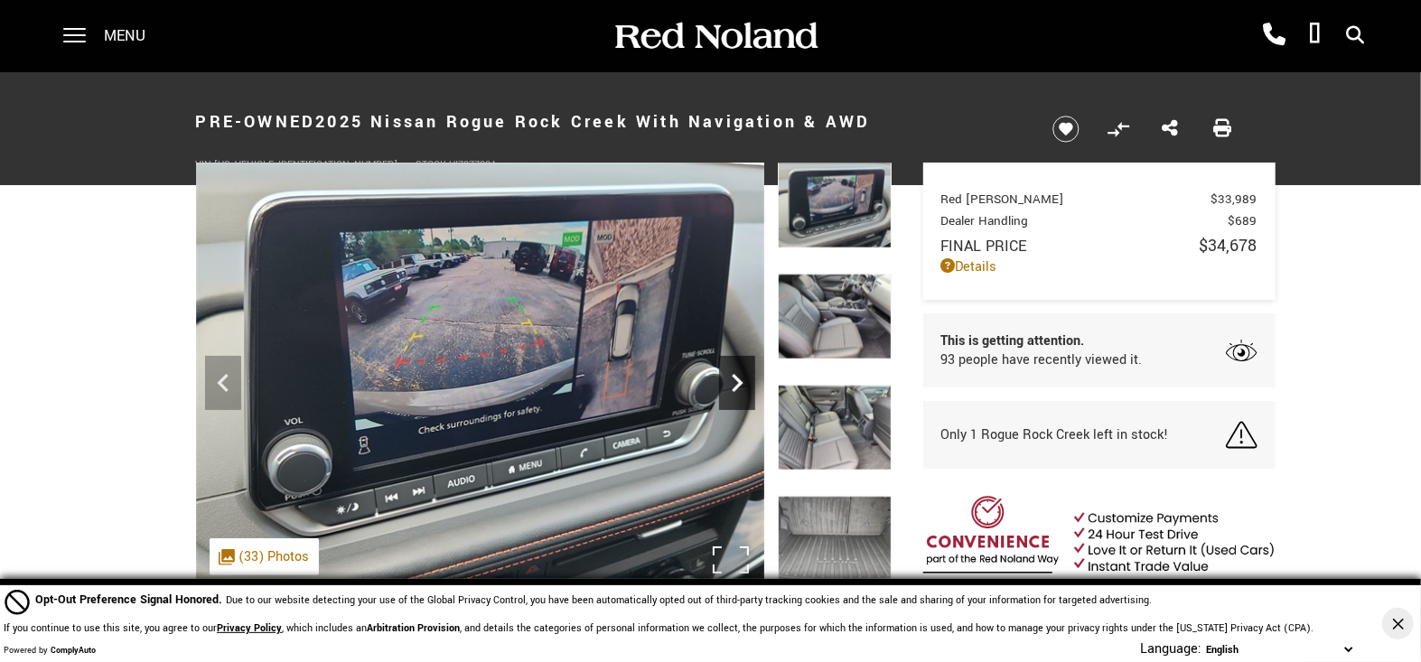
click at [737, 380] on icon "Next" at bounding box center [737, 383] width 11 height 18
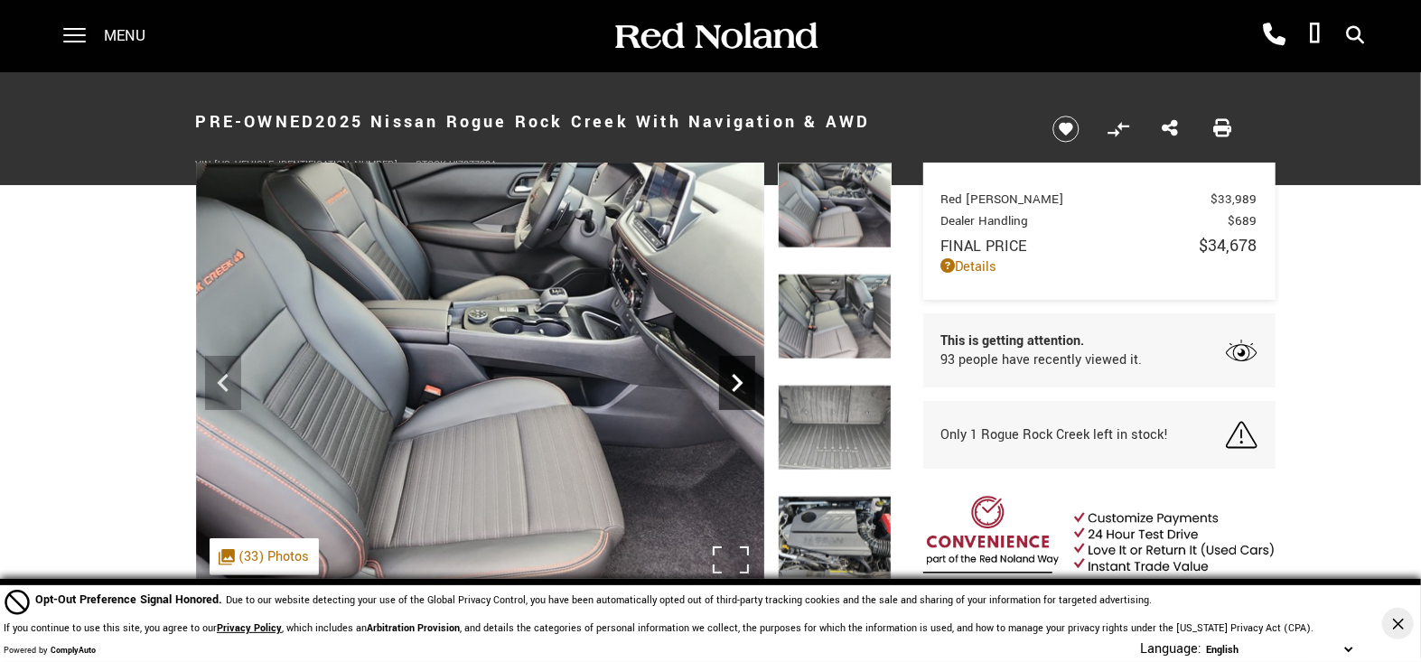
click at [737, 380] on icon "Next" at bounding box center [737, 383] width 11 height 18
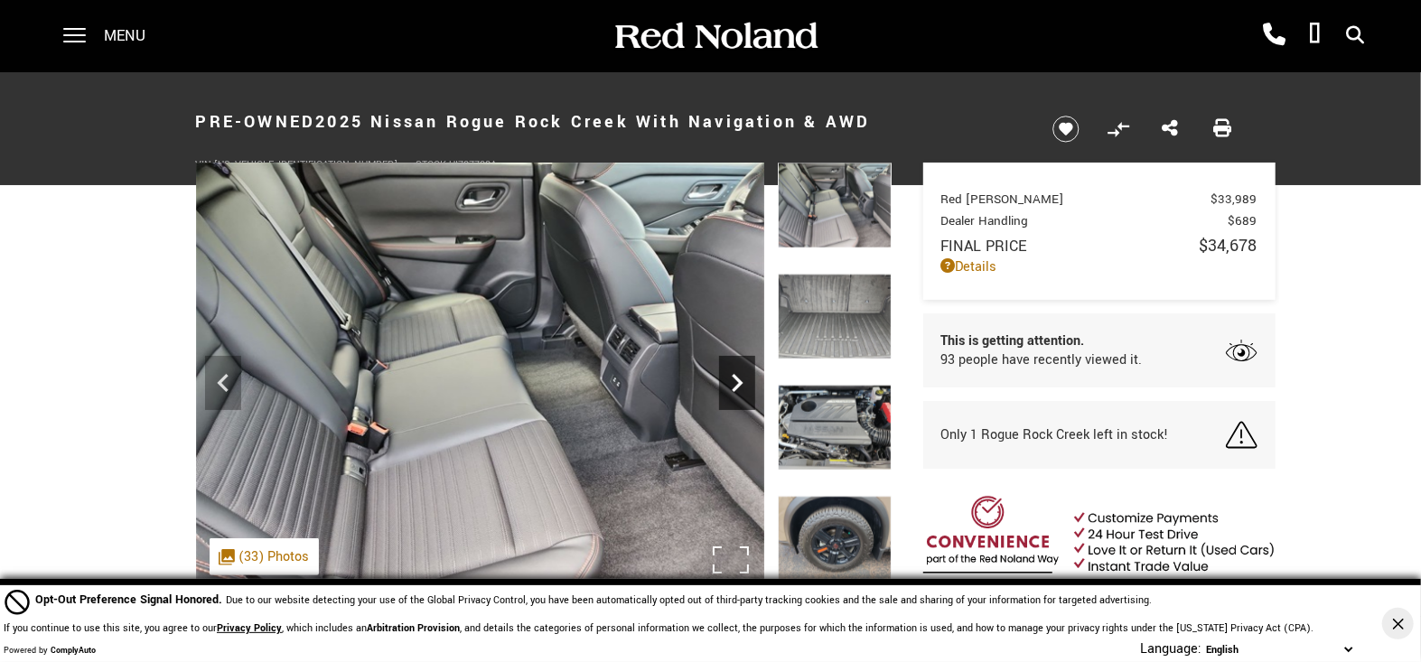
click at [737, 380] on icon "Next" at bounding box center [737, 383] width 11 height 18
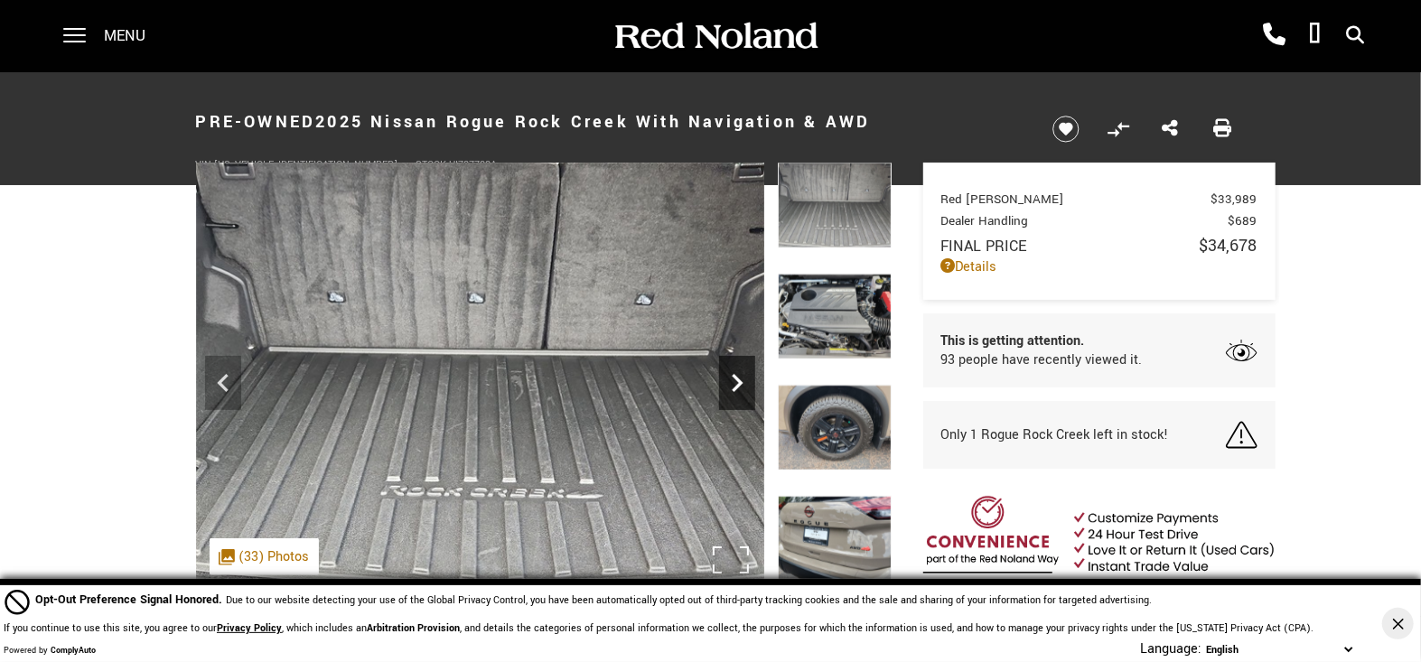
click at [737, 380] on icon "Next" at bounding box center [737, 383] width 11 height 18
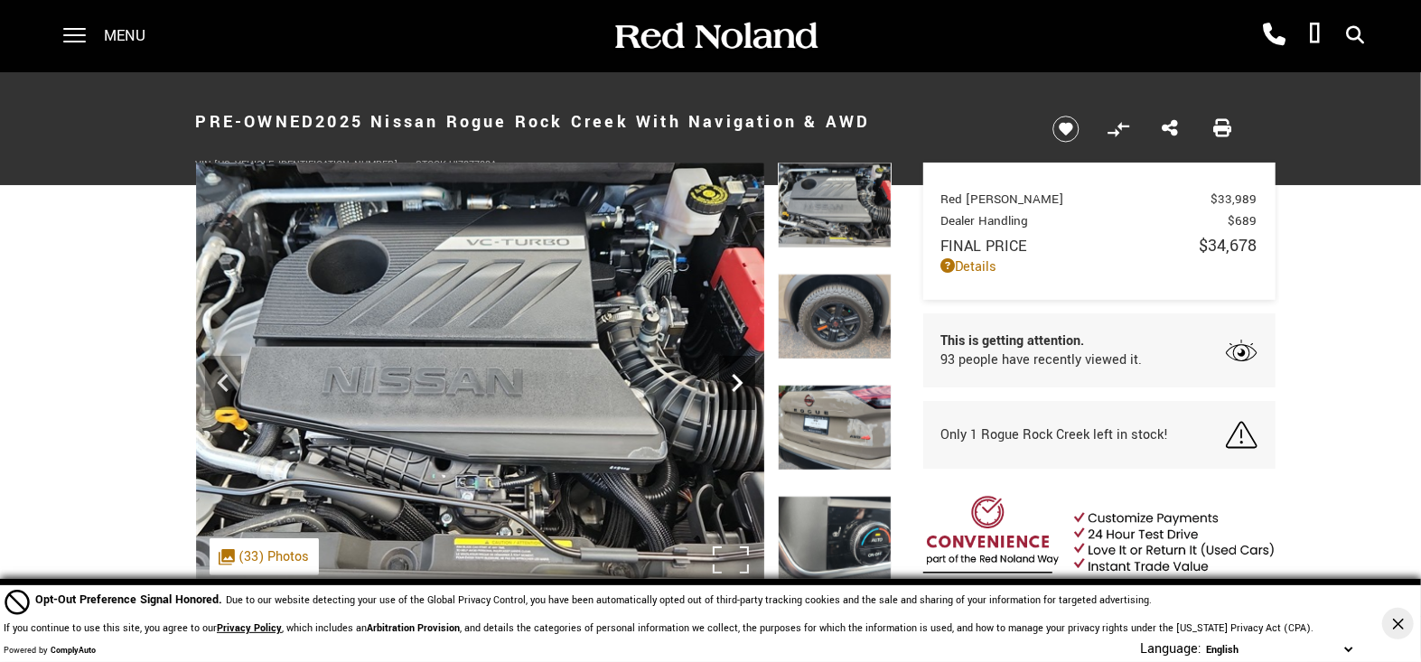
click at [737, 380] on icon "Next" at bounding box center [737, 383] width 11 height 18
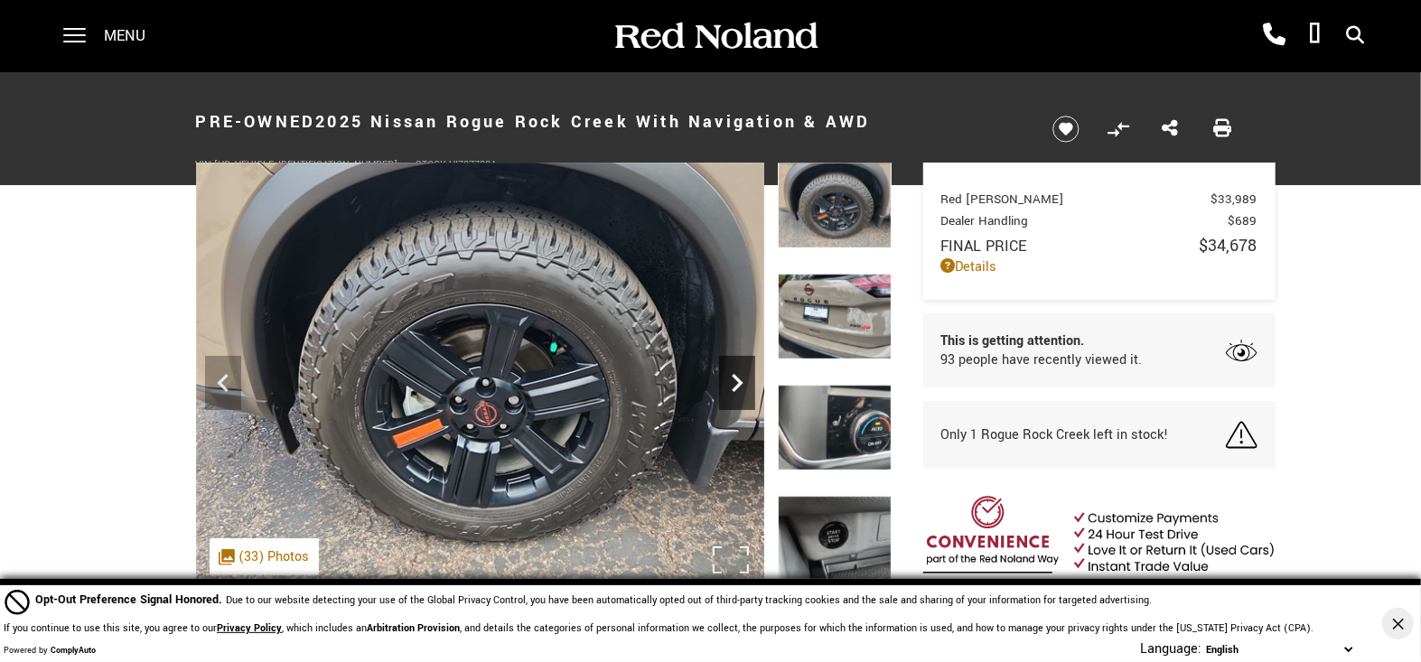
click at [737, 380] on icon "Next" at bounding box center [737, 383] width 11 height 18
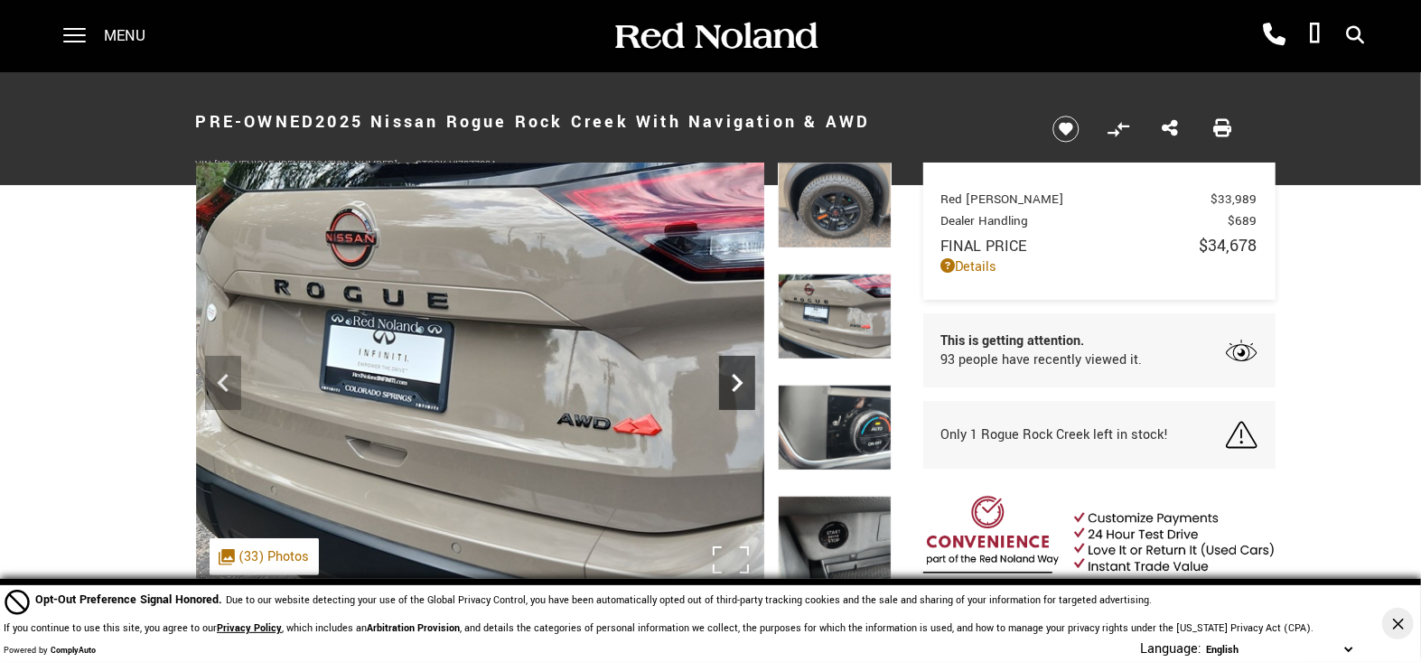
click at [737, 380] on icon "Next" at bounding box center [737, 383] width 11 height 18
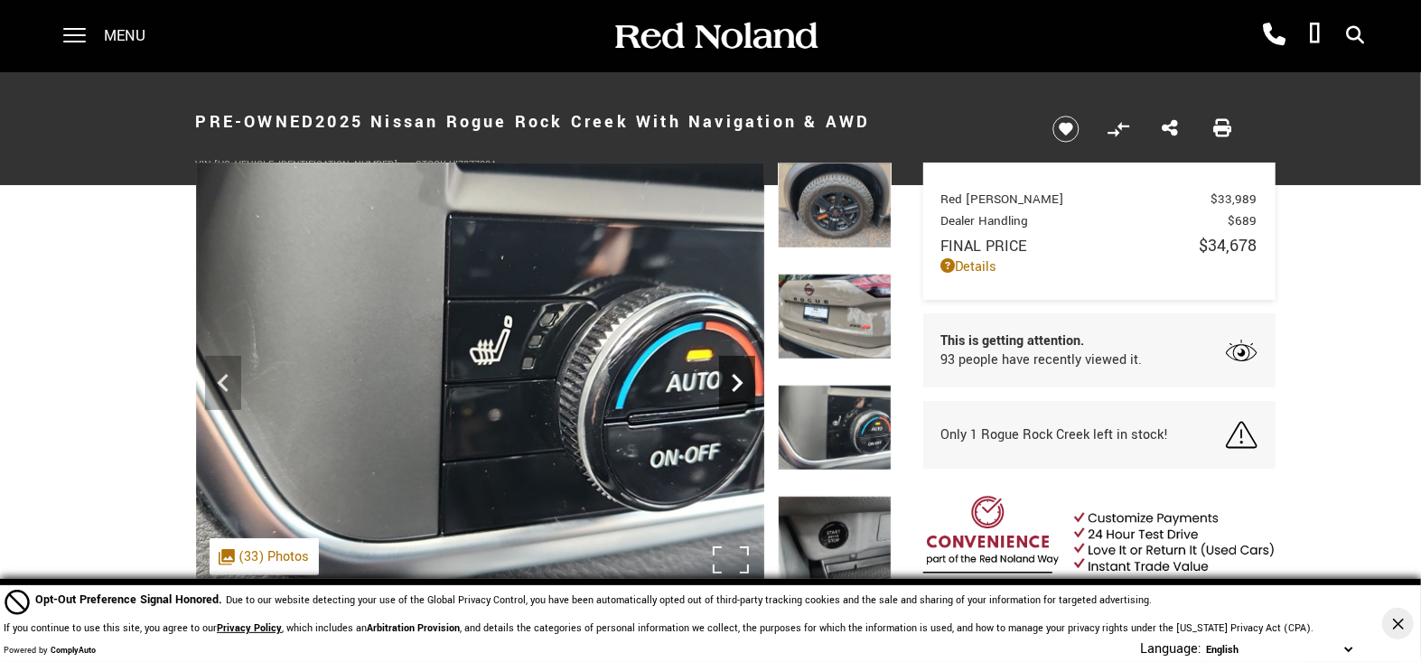
click at [737, 380] on icon "Next" at bounding box center [737, 383] width 11 height 18
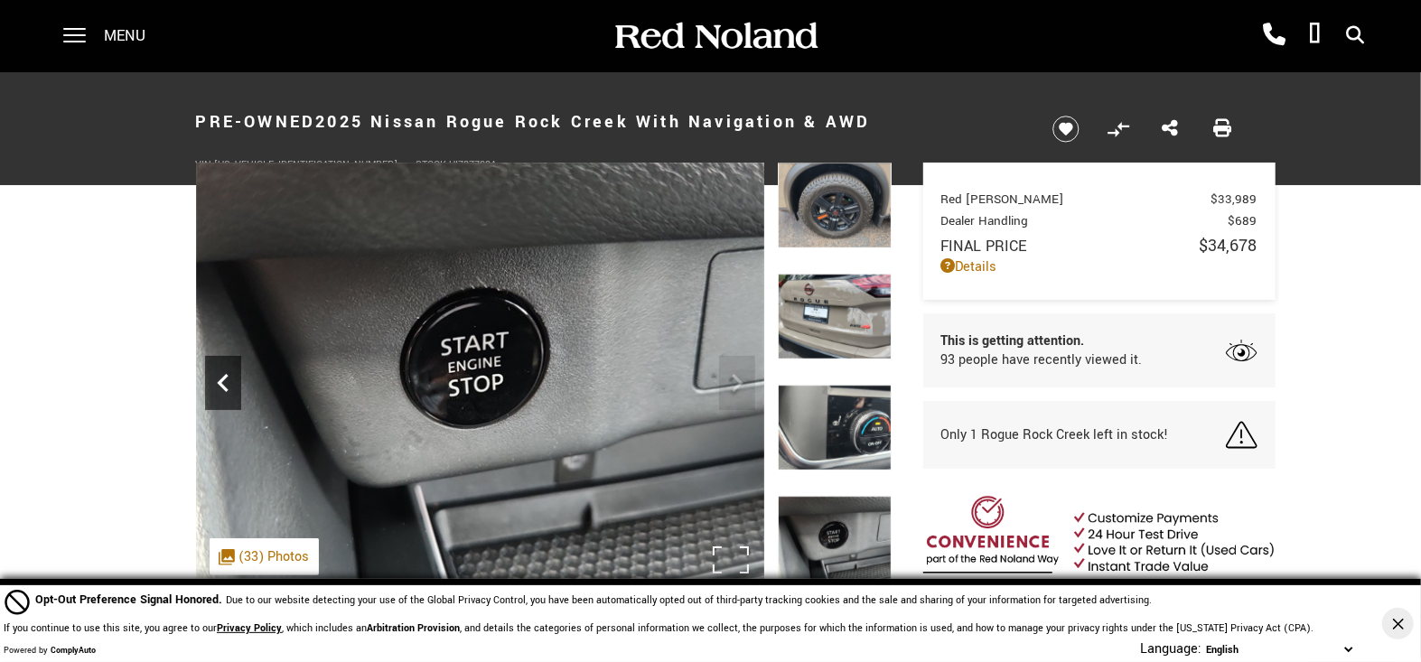
click at [229, 378] on icon "Previous" at bounding box center [223, 383] width 36 height 36
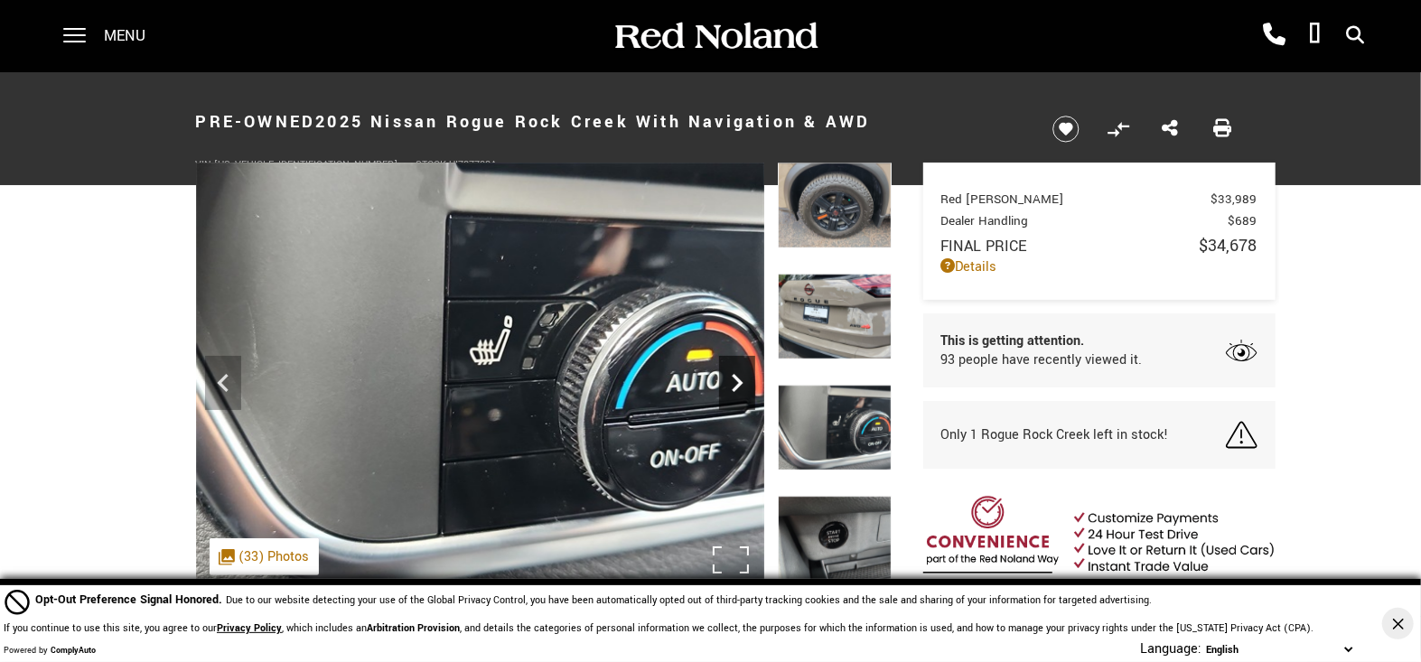
click at [739, 384] on icon "Next" at bounding box center [737, 383] width 11 height 18
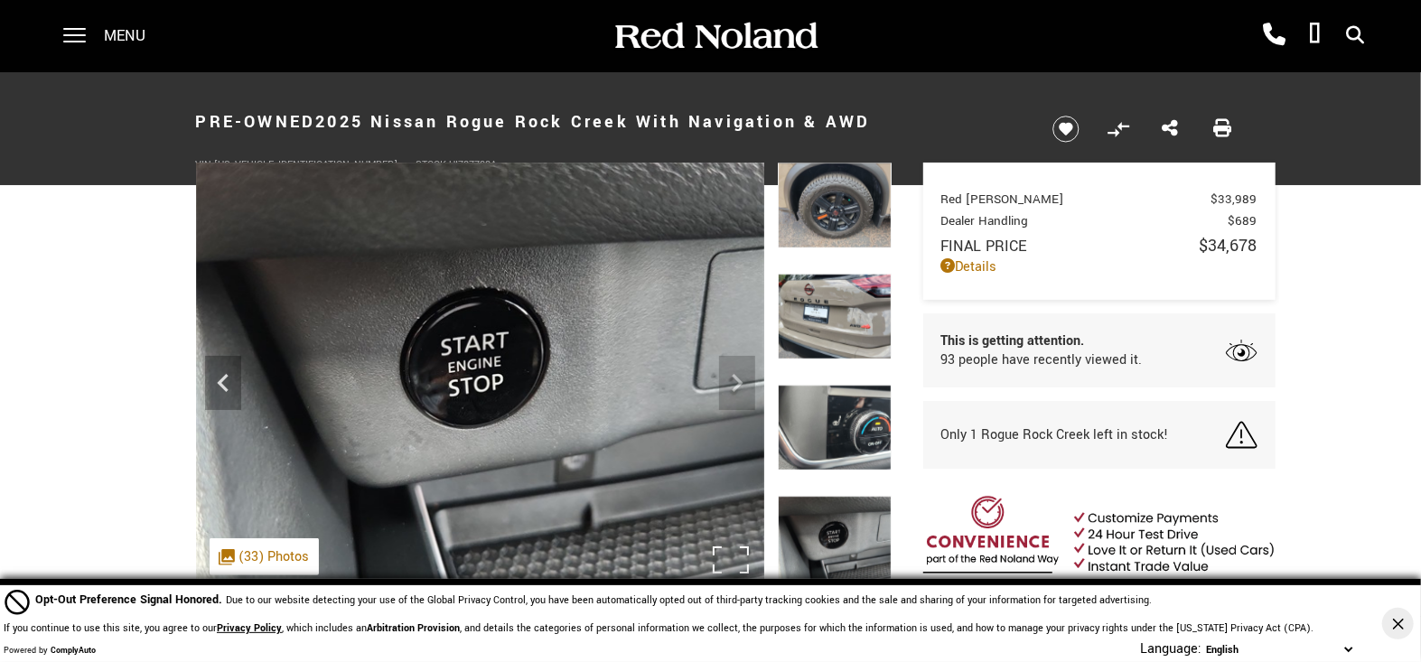
click at [739, 384] on img at bounding box center [480, 376] width 568 height 427
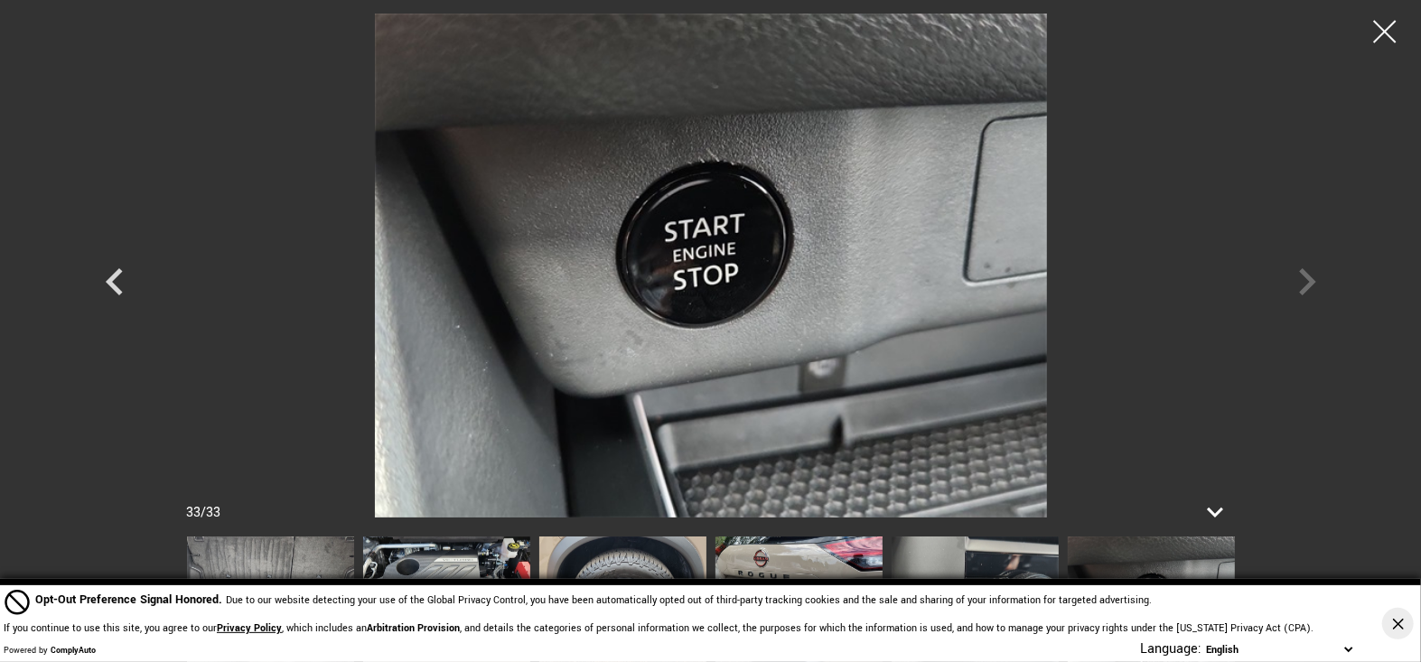
click at [1309, 281] on div at bounding box center [711, 266] width 1265 height 504
click at [117, 280] on icon "Previous" at bounding box center [115, 282] width 54 height 54
click at [111, 282] on icon "Previous" at bounding box center [114, 281] width 17 height 27
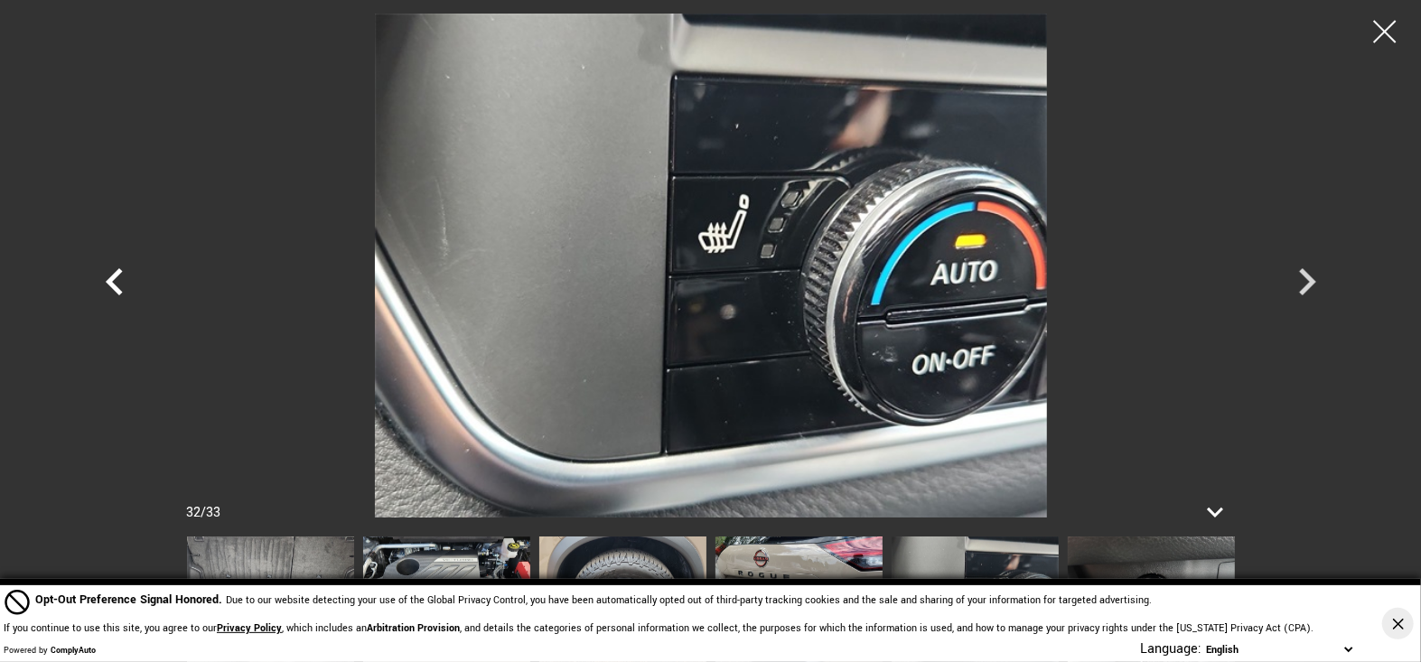
click at [111, 282] on icon "Previous" at bounding box center [114, 281] width 17 height 27
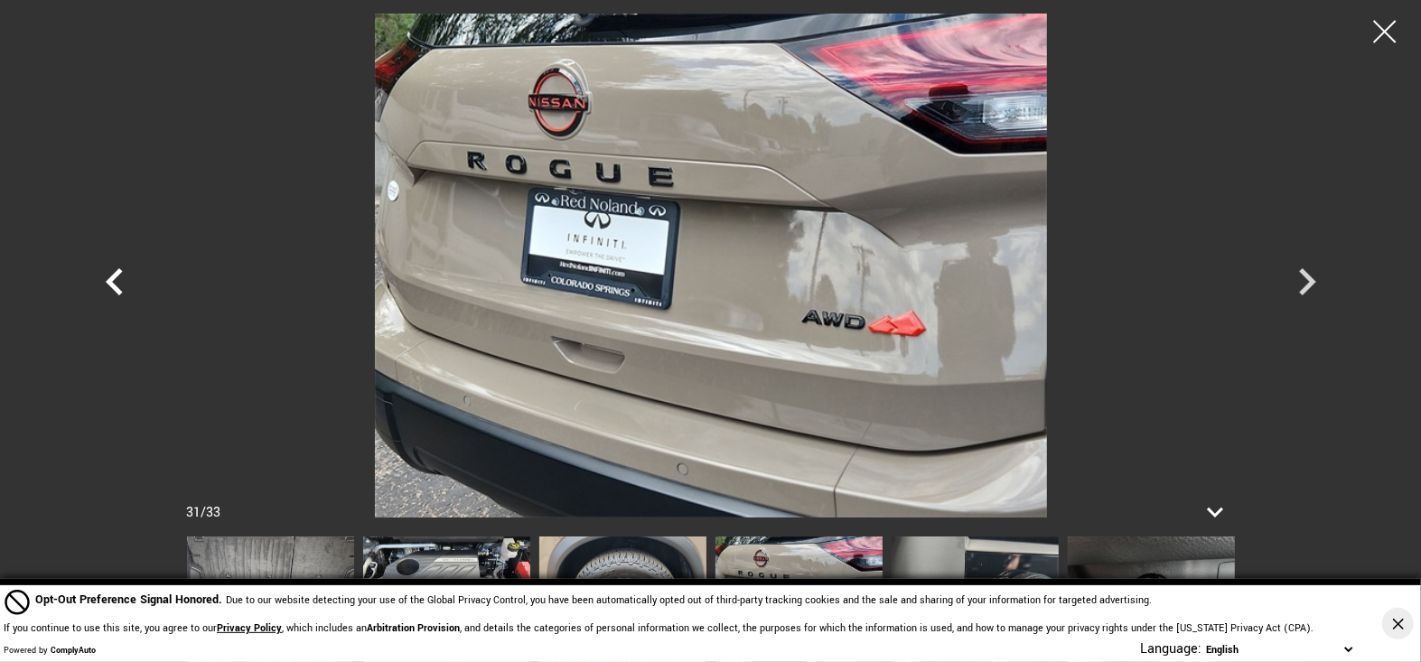
click at [111, 282] on icon "Previous" at bounding box center [114, 281] width 17 height 27
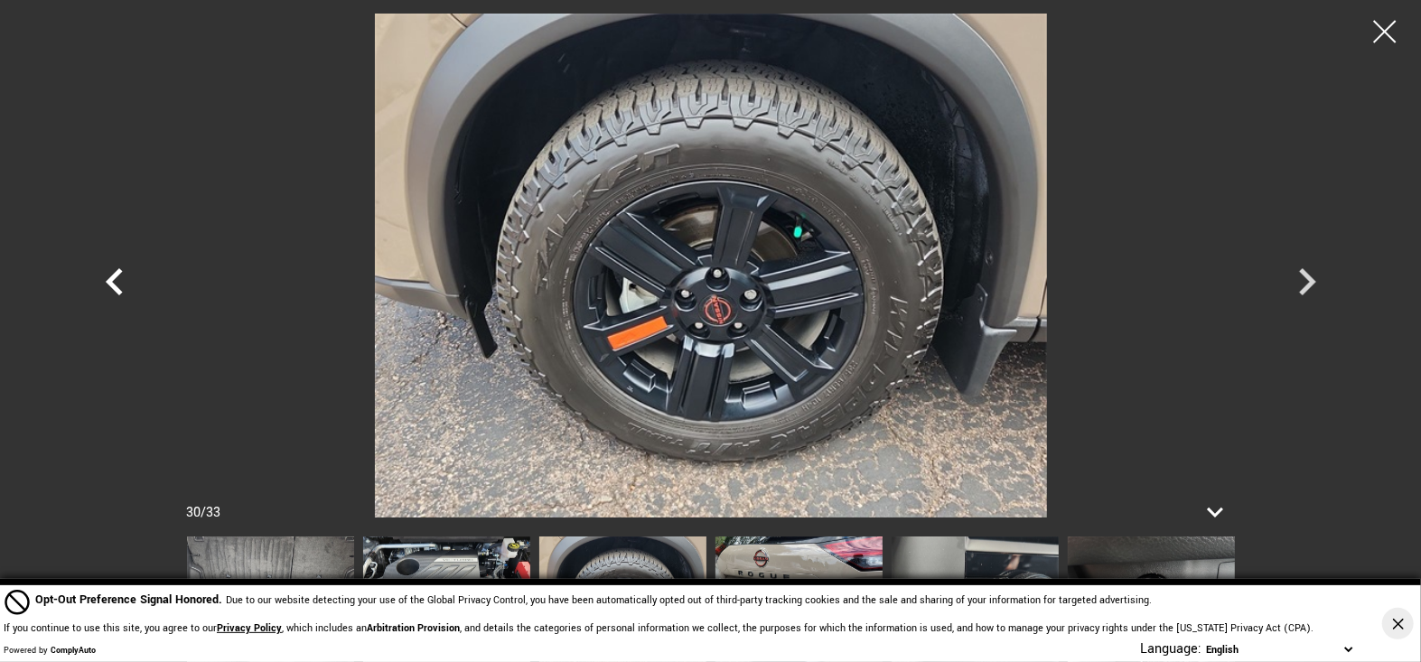
click at [111, 282] on icon "Previous" at bounding box center [114, 281] width 17 height 27
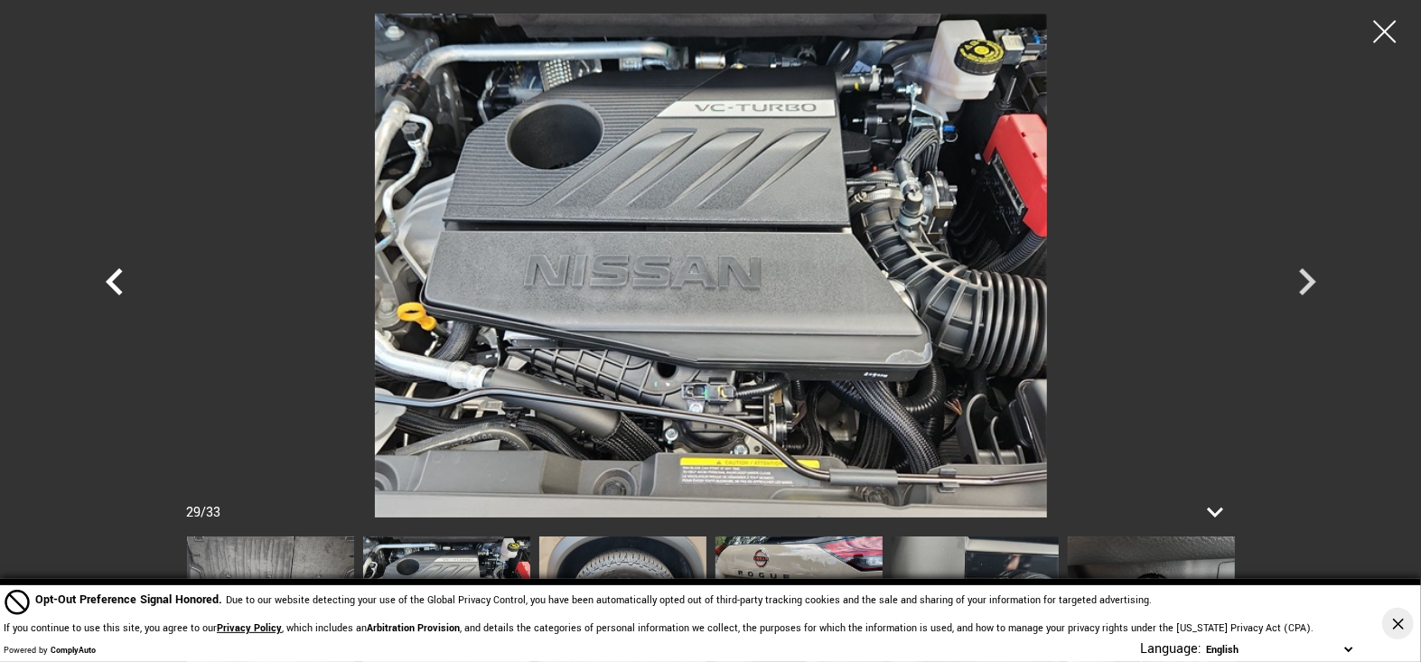
click at [111, 282] on icon "Previous" at bounding box center [114, 281] width 17 height 27
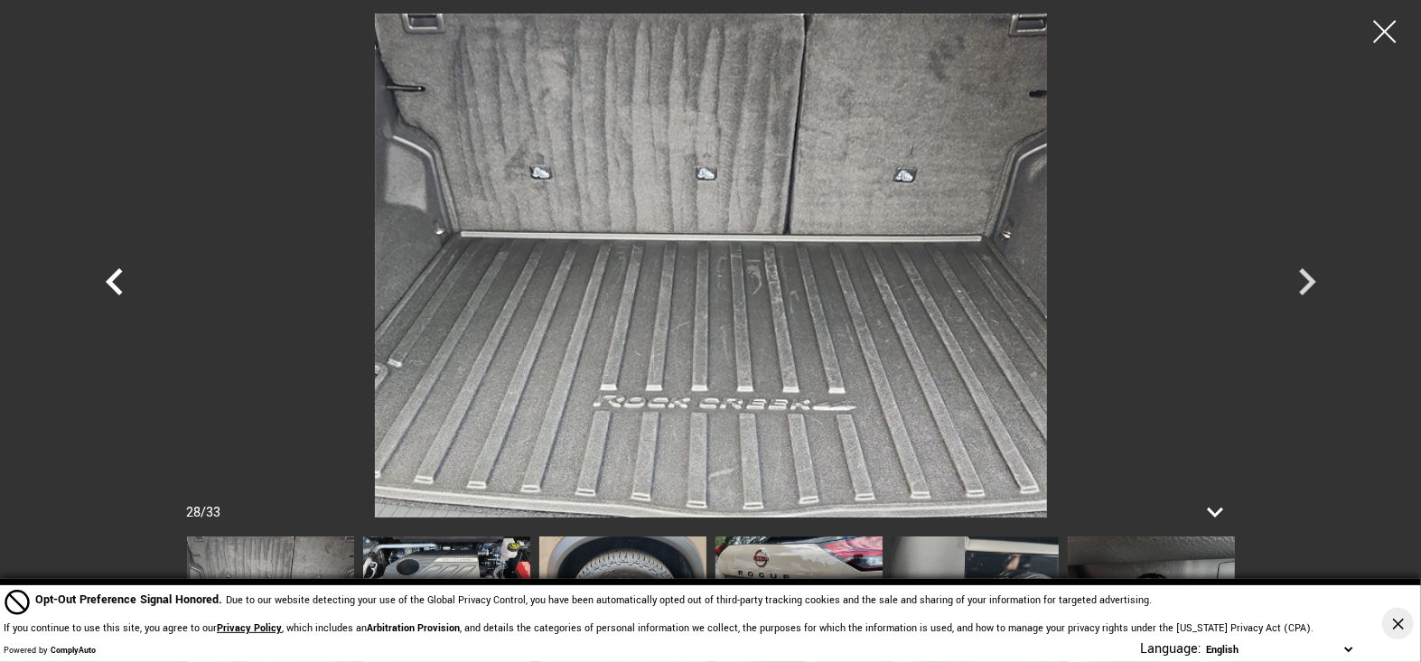
click at [111, 282] on icon "Previous" at bounding box center [114, 281] width 17 height 27
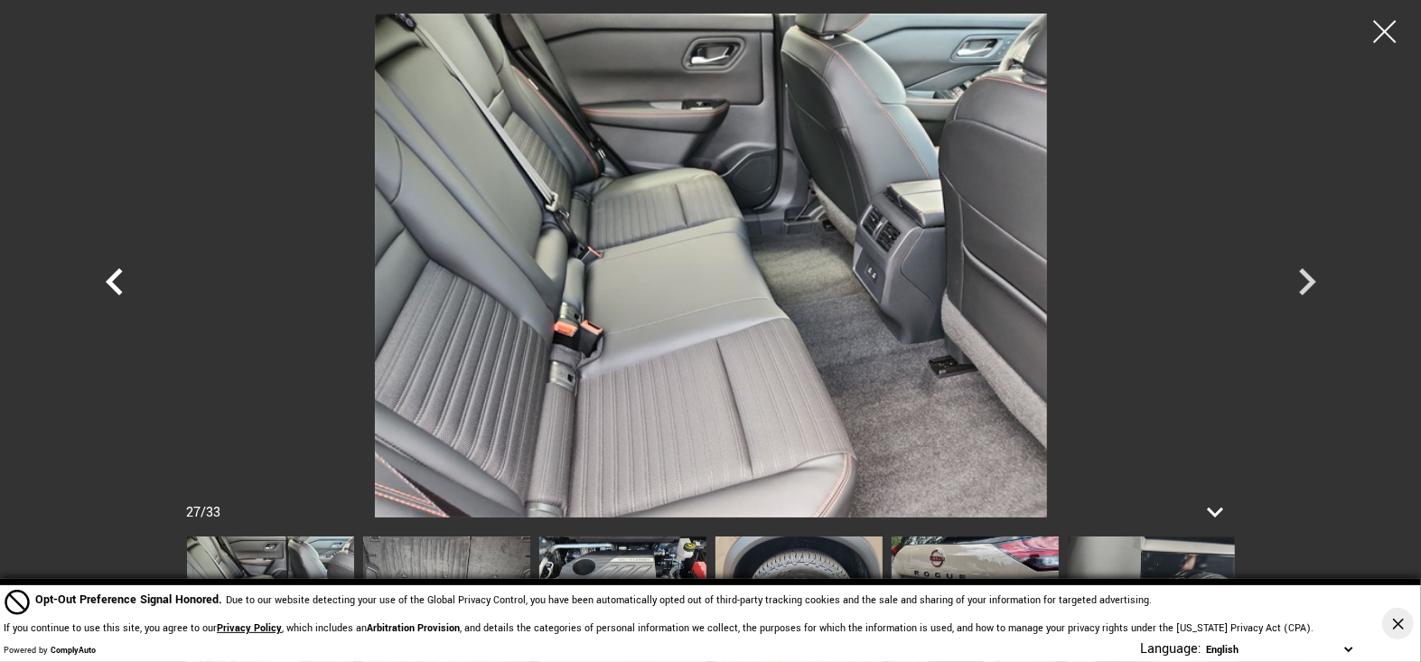
click at [111, 282] on icon "Previous" at bounding box center [114, 281] width 17 height 27
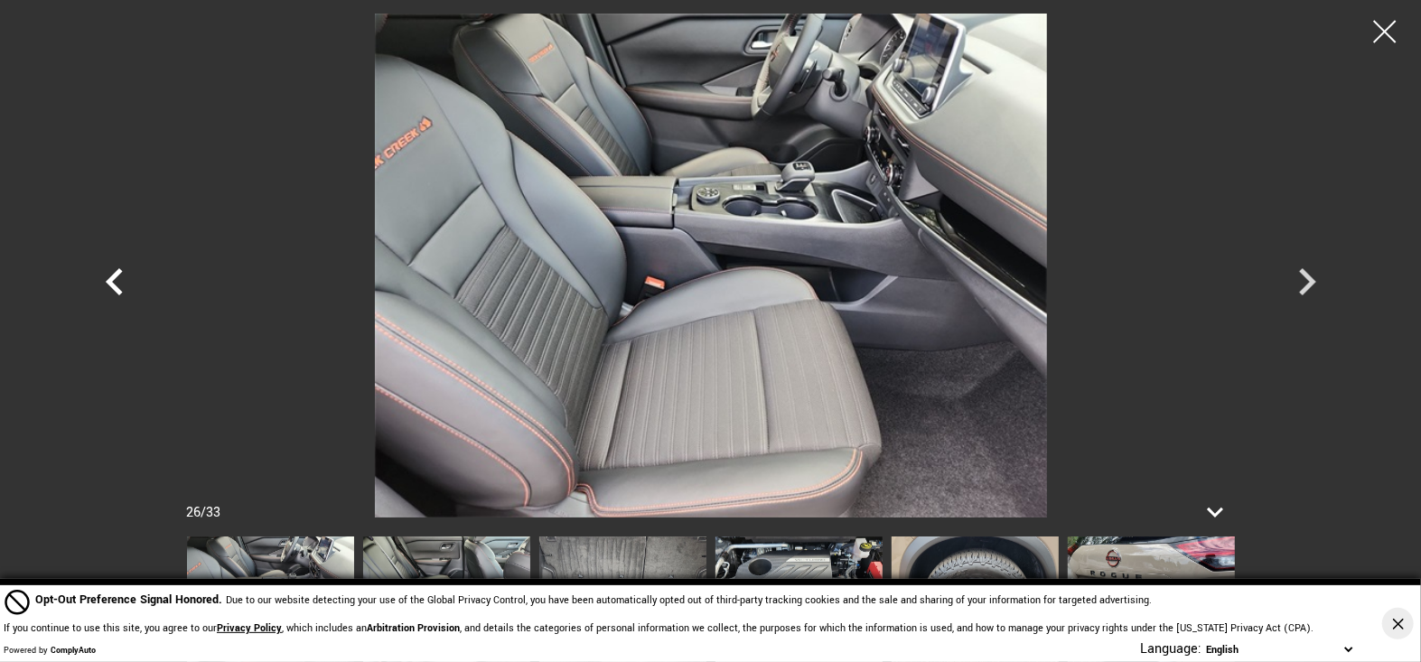
click at [111, 282] on icon "Previous" at bounding box center [114, 281] width 17 height 27
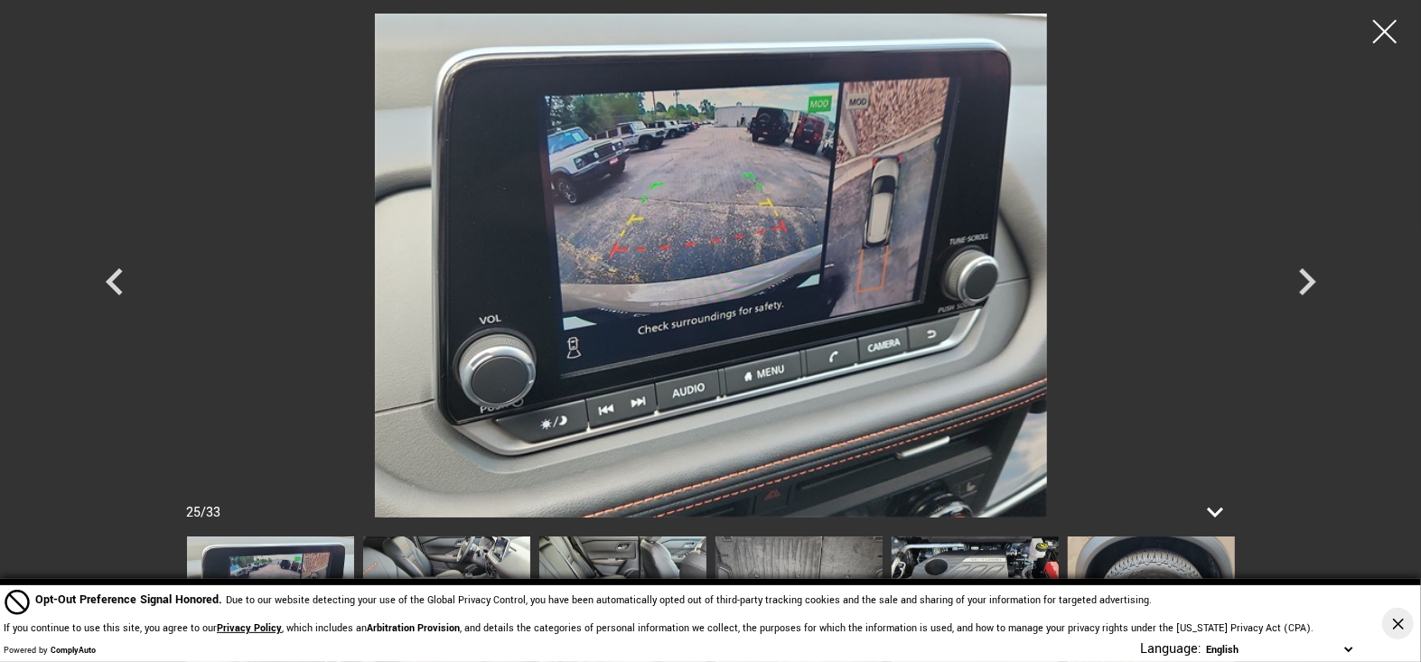
click at [1377, 27] on div at bounding box center [1386, 32] width 48 height 48
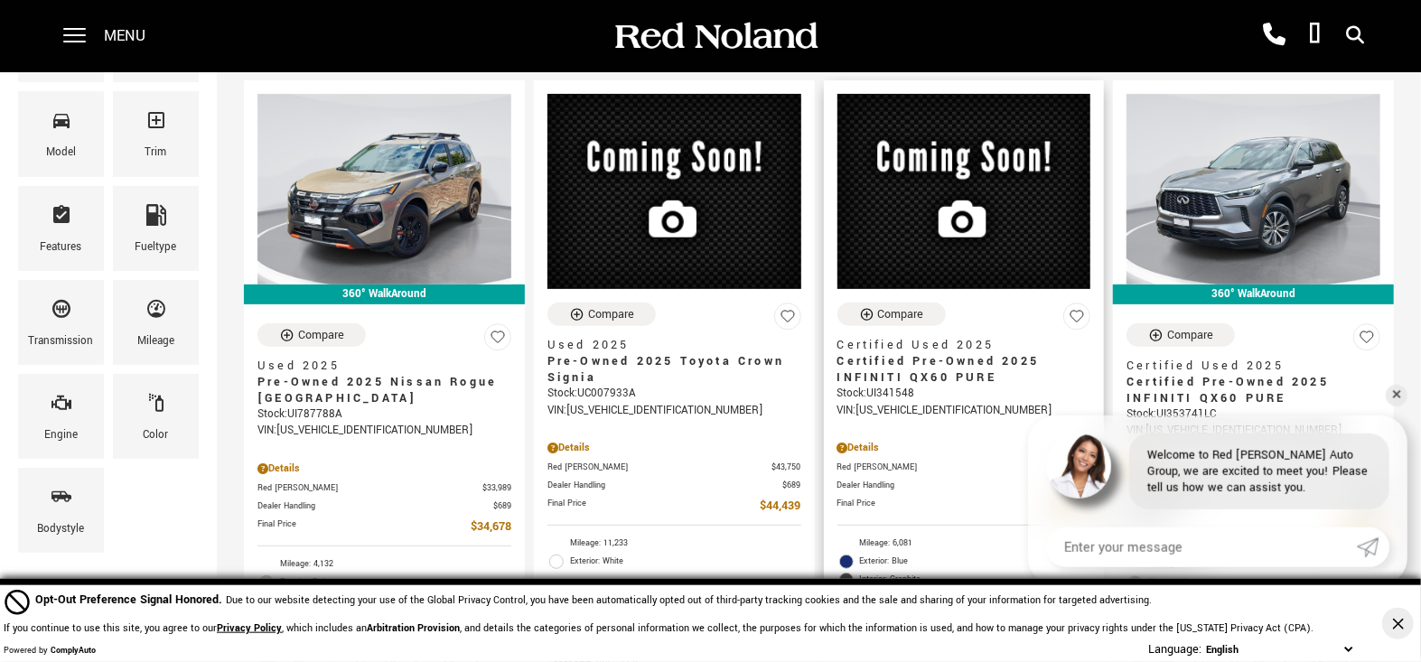
scroll to position [205, 0]
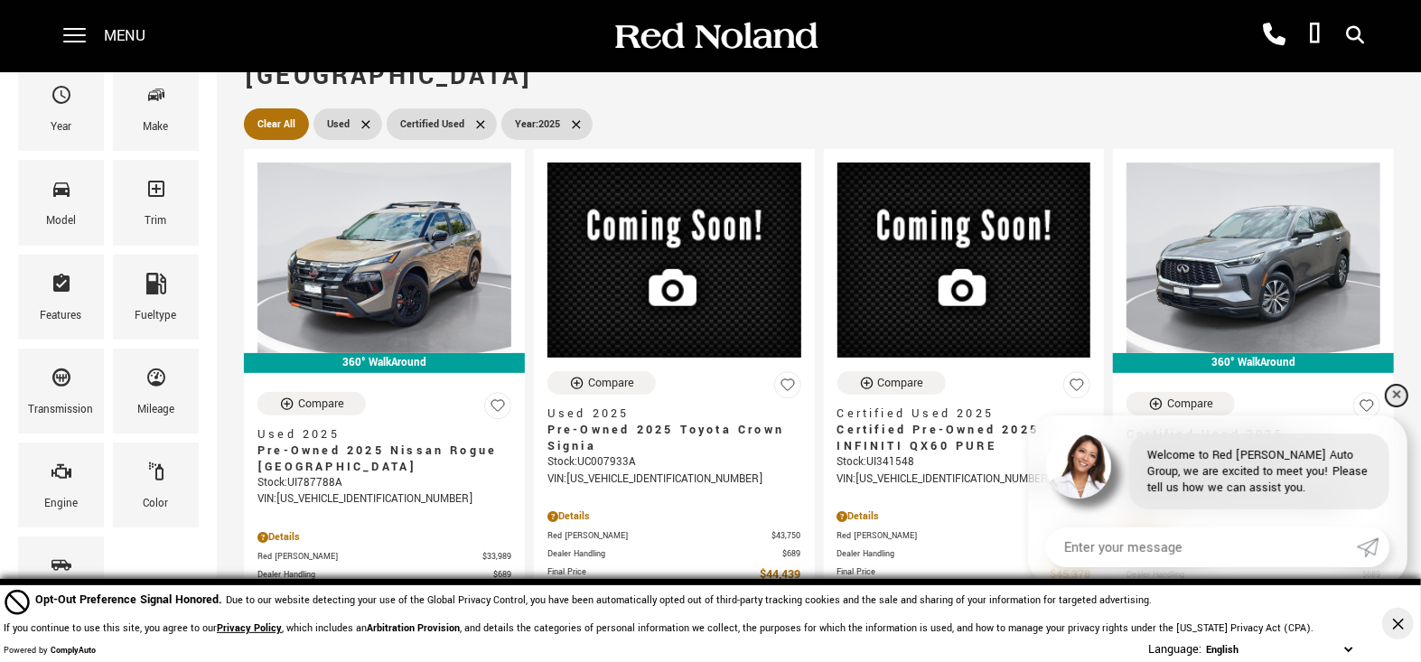
click at [1402, 391] on link "✕" at bounding box center [1397, 396] width 22 height 22
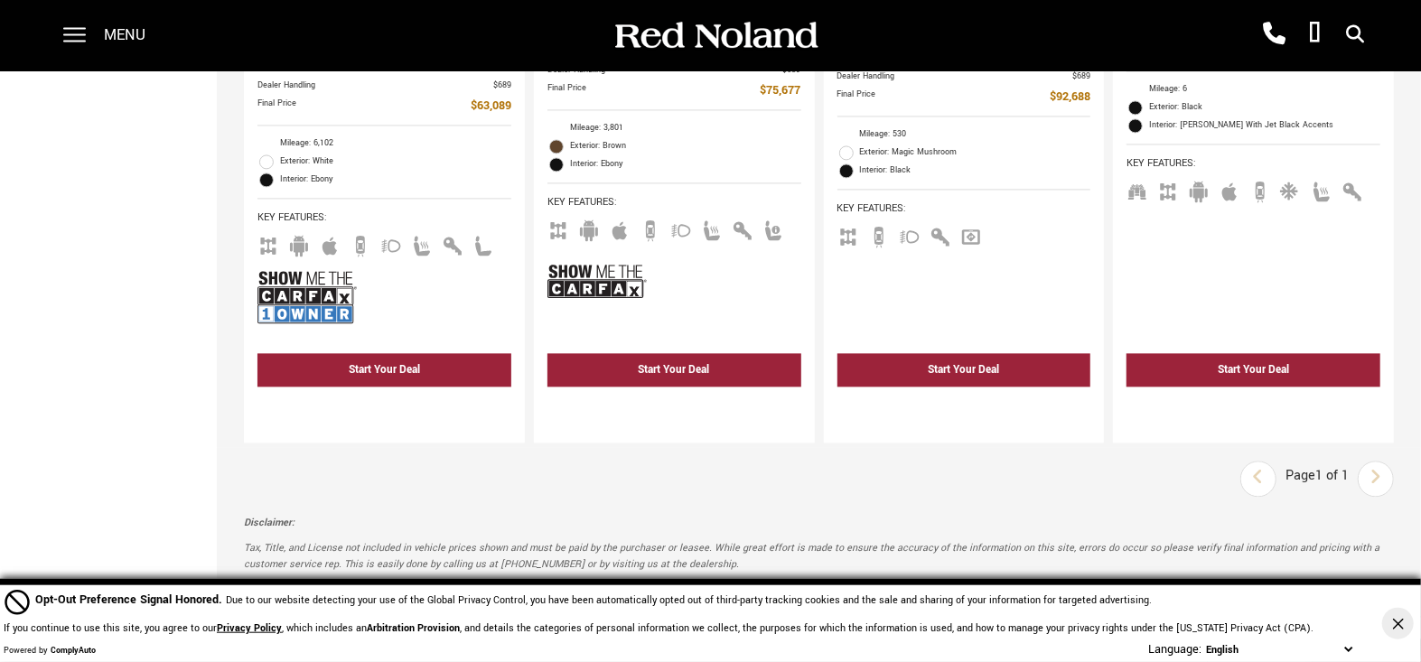
scroll to position [2467, 0]
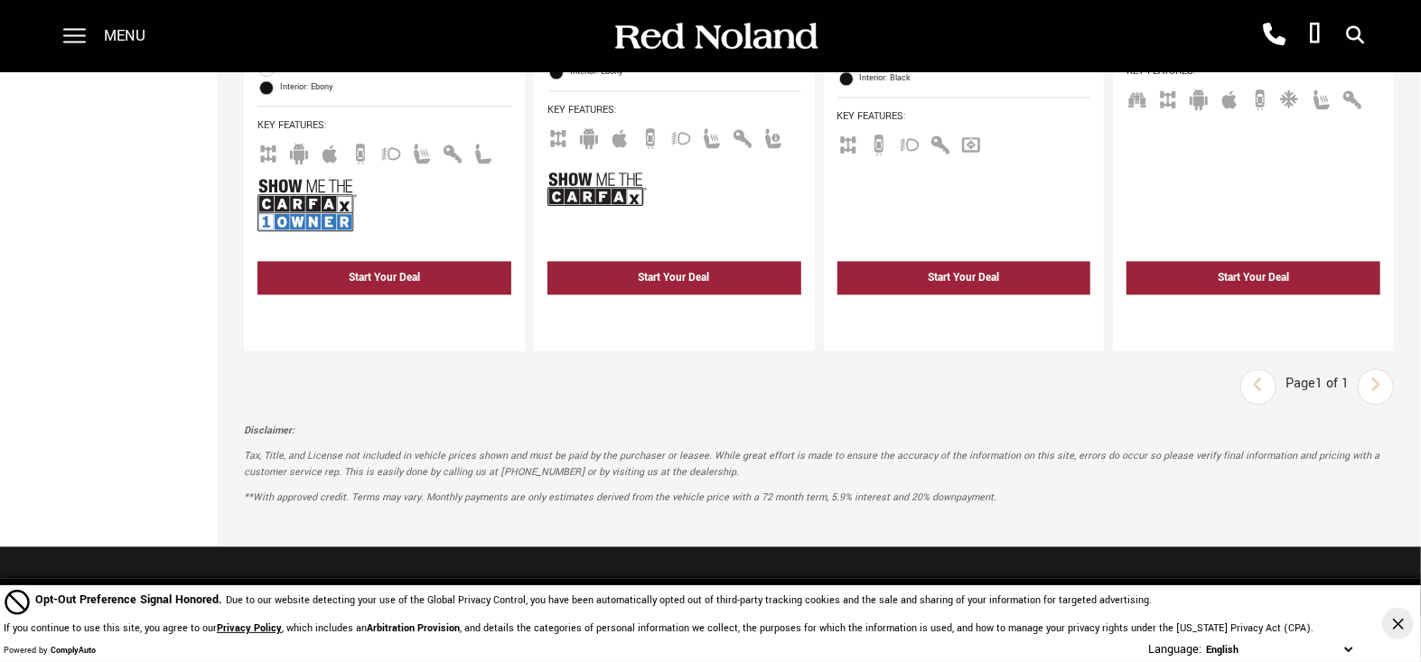
click at [1375, 369] on div "Last Page 1 of 1 Next" at bounding box center [1318, 387] width 154 height 36
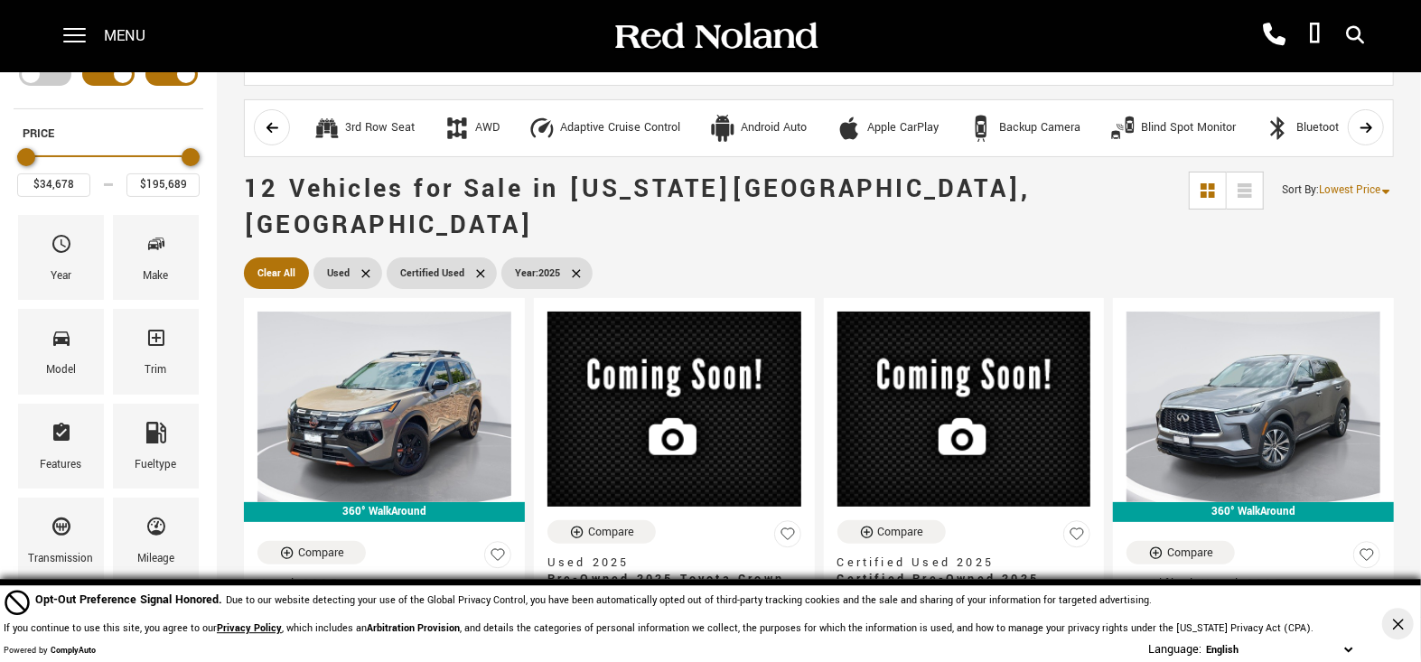
scroll to position [0, 0]
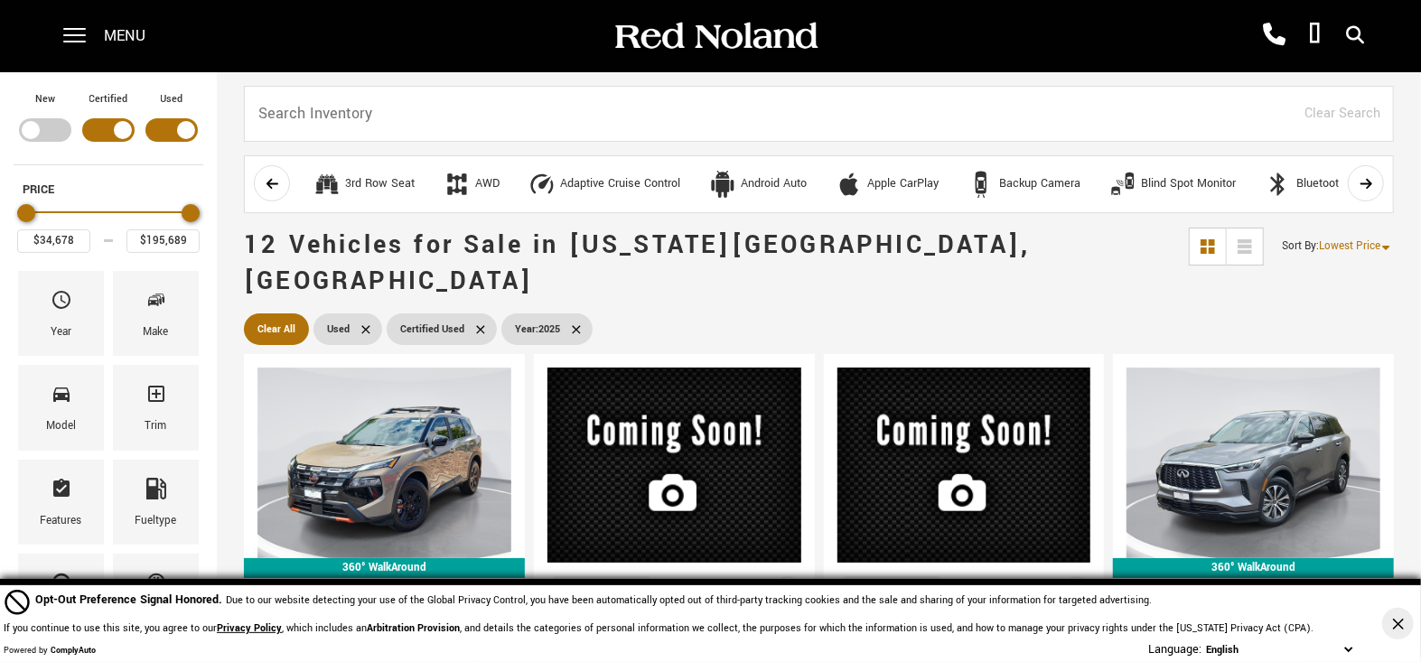
click at [61, 127] on div "Filter by Vehicle Type" at bounding box center [45, 129] width 52 height 23
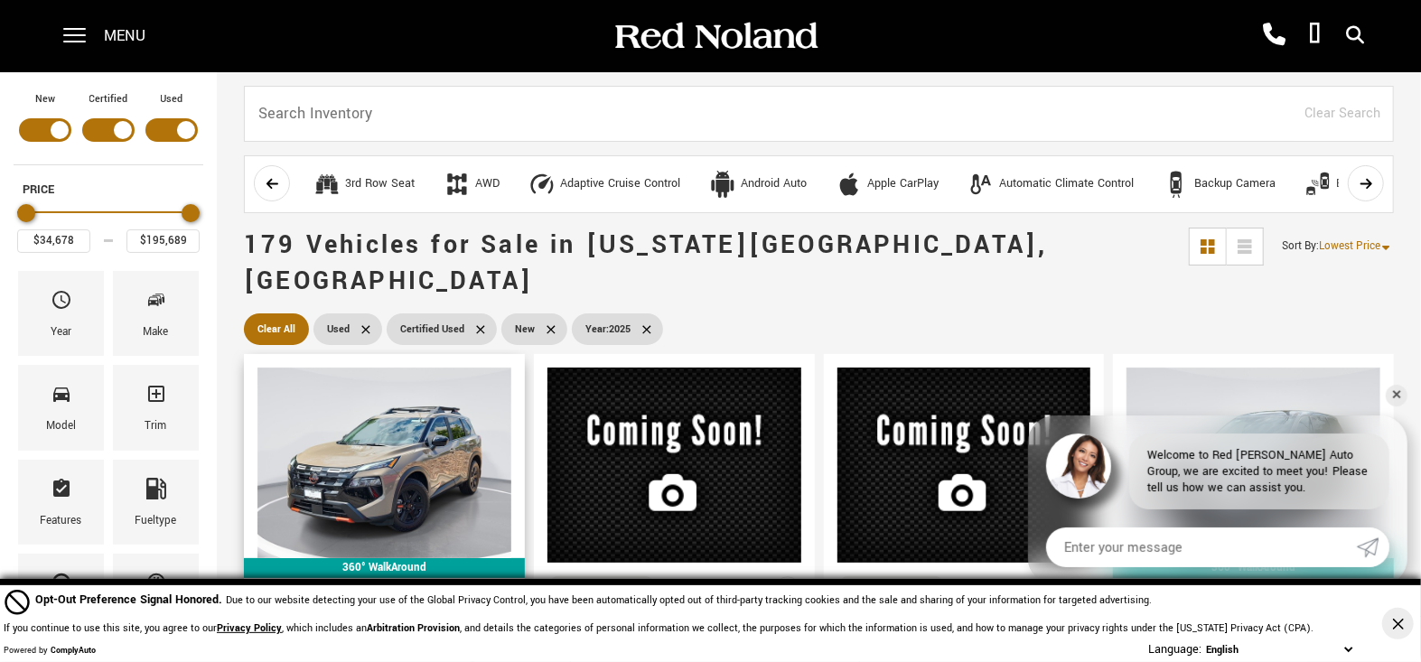
scroll to position [205, 0]
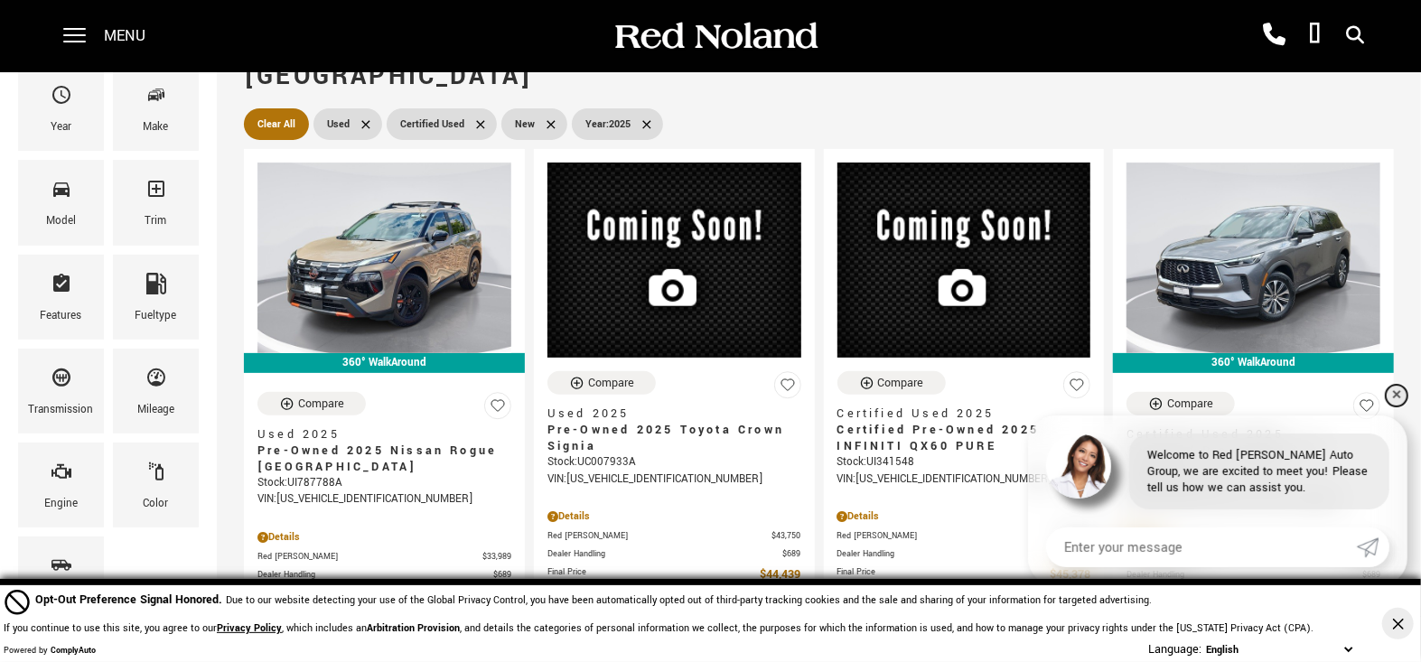
click at [1397, 399] on link "✕" at bounding box center [1397, 396] width 22 height 22
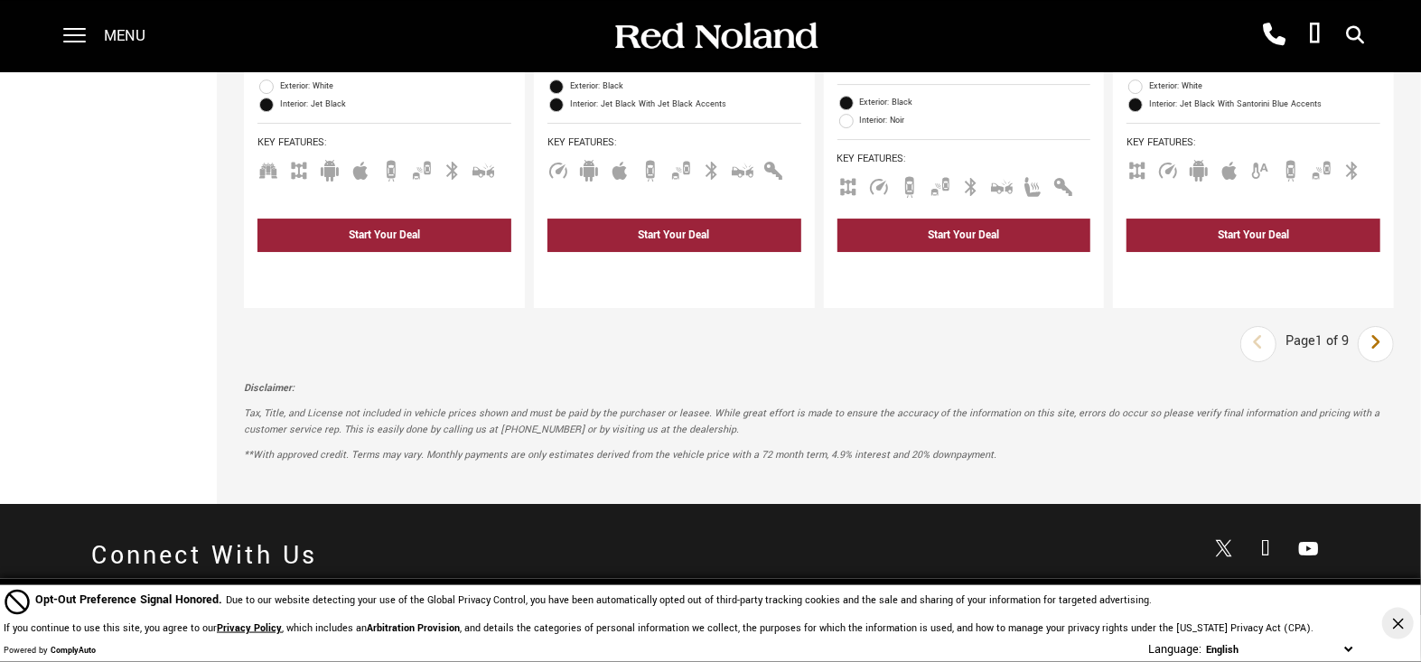
scroll to position [3906, 0]
